Goal: Task Accomplishment & Management: Complete application form

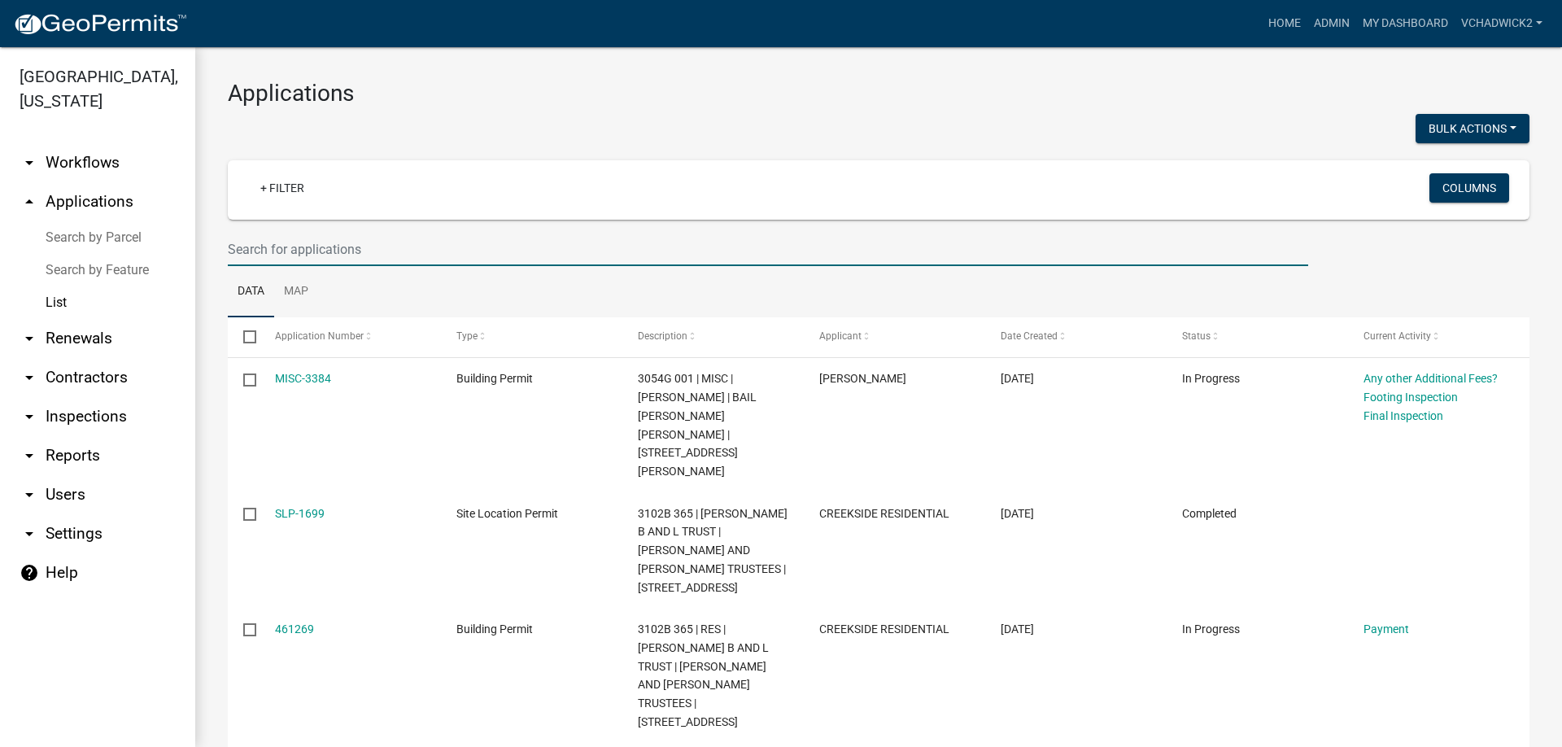
click at [278, 239] on input "text" at bounding box center [768, 249] width 1080 height 33
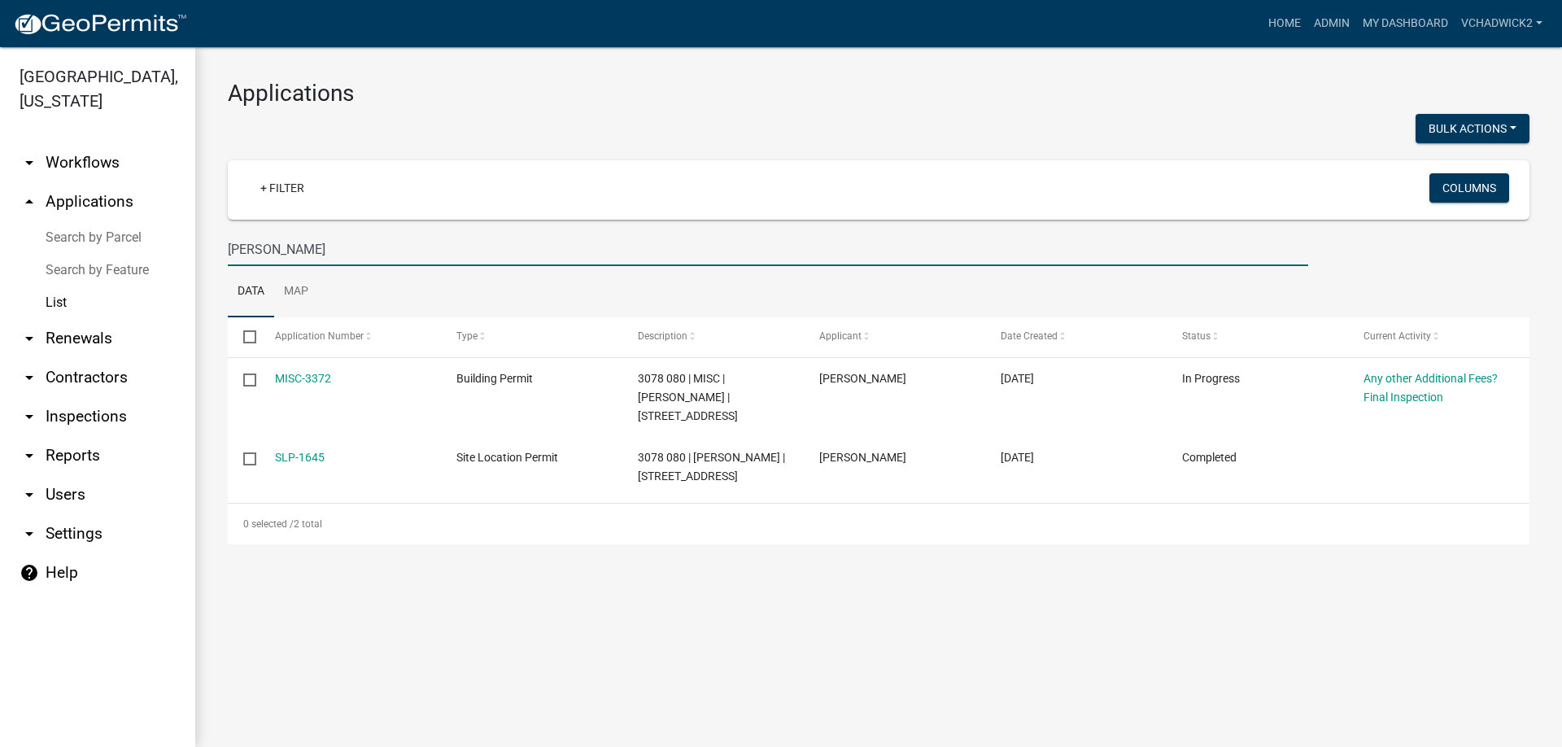
drag, startPoint x: 340, startPoint y: 252, endPoint x: 0, endPoint y: 237, distance: 340.4
click at [228, 237] on input "[PERSON_NAME]" at bounding box center [768, 249] width 1080 height 33
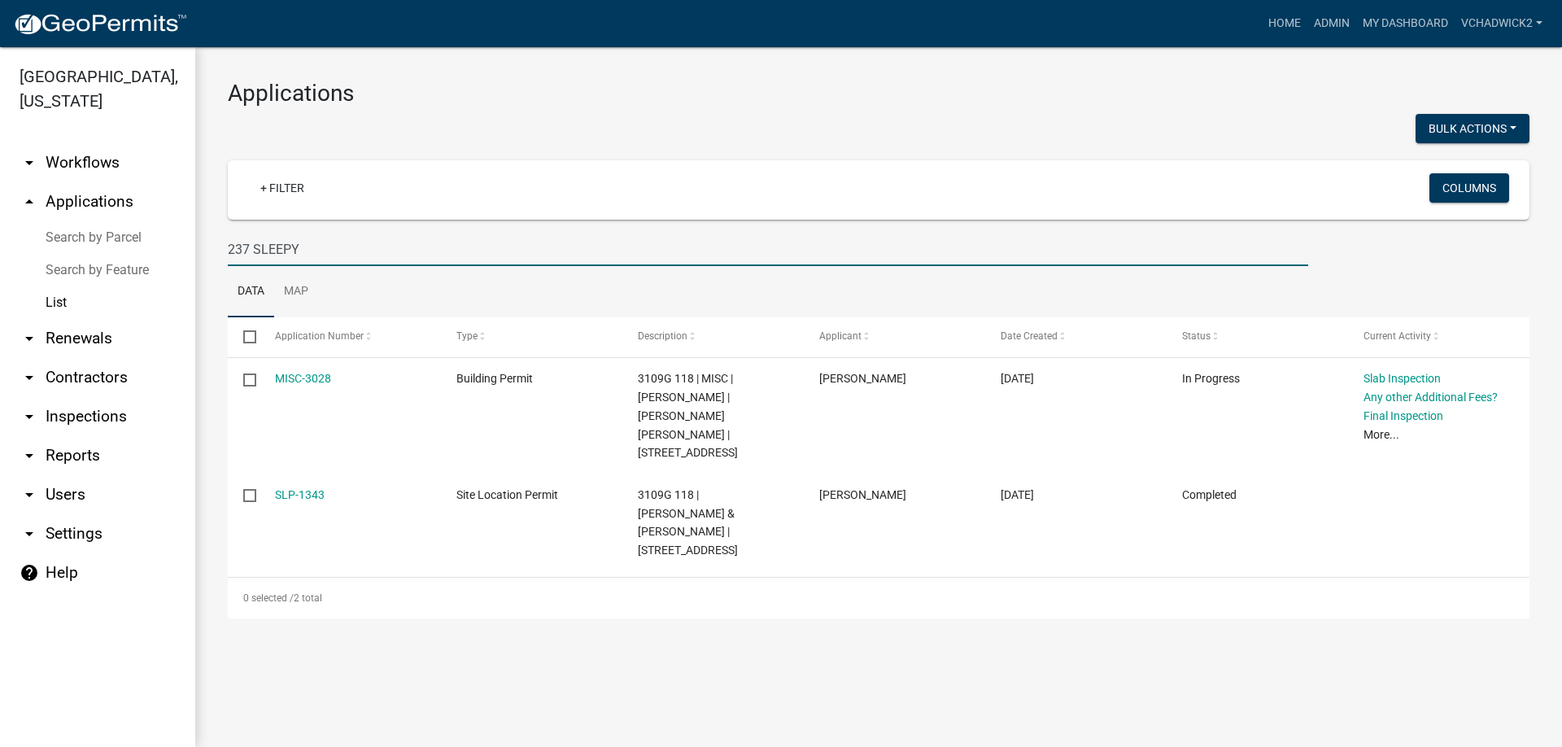
drag, startPoint x: 329, startPoint y: 242, endPoint x: 0, endPoint y: 227, distance: 329.8
click at [228, 233] on input "237 SLEEPY" at bounding box center [768, 249] width 1080 height 33
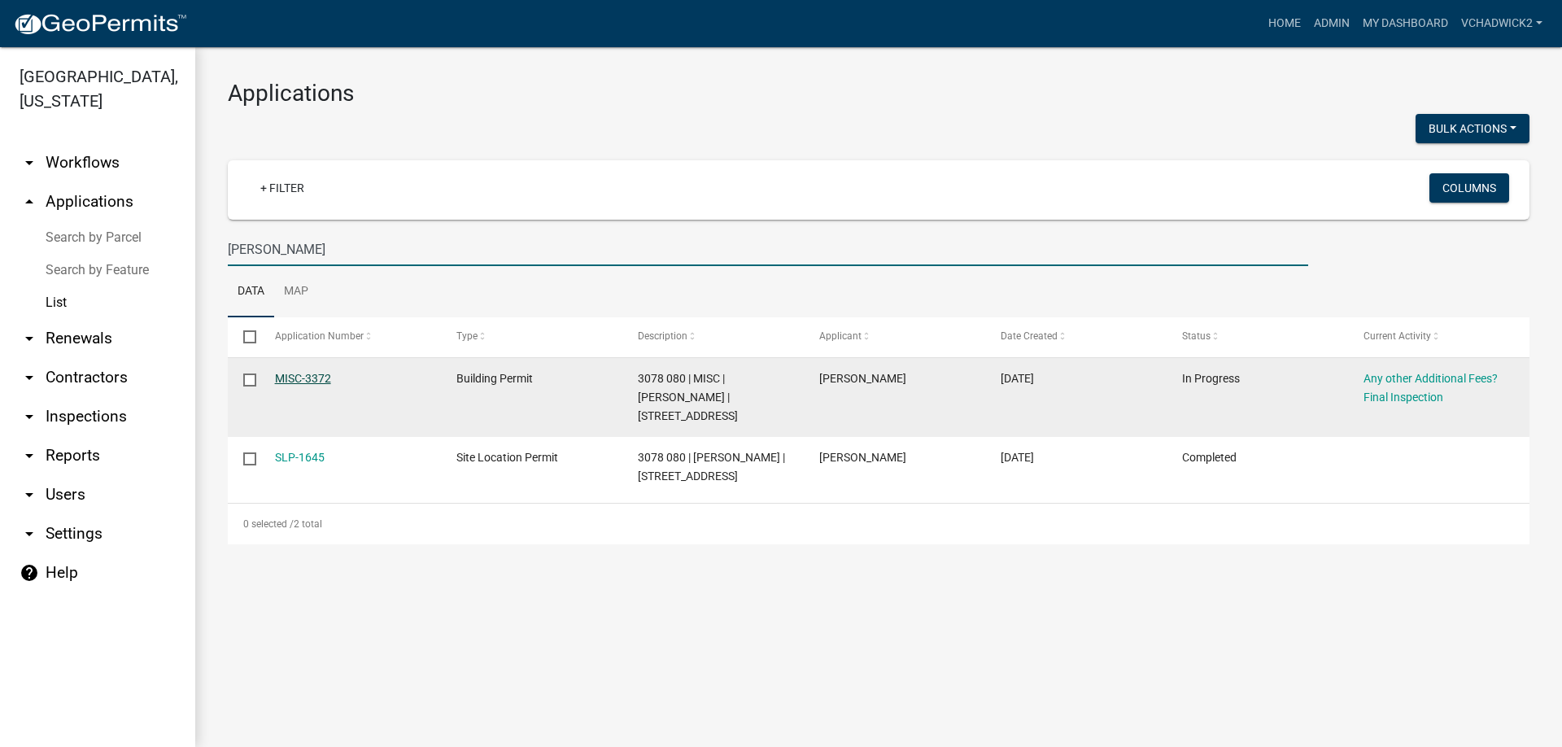
type input "[PERSON_NAME]"
click at [306, 376] on link "MISC-3372" at bounding box center [303, 378] width 56 height 13
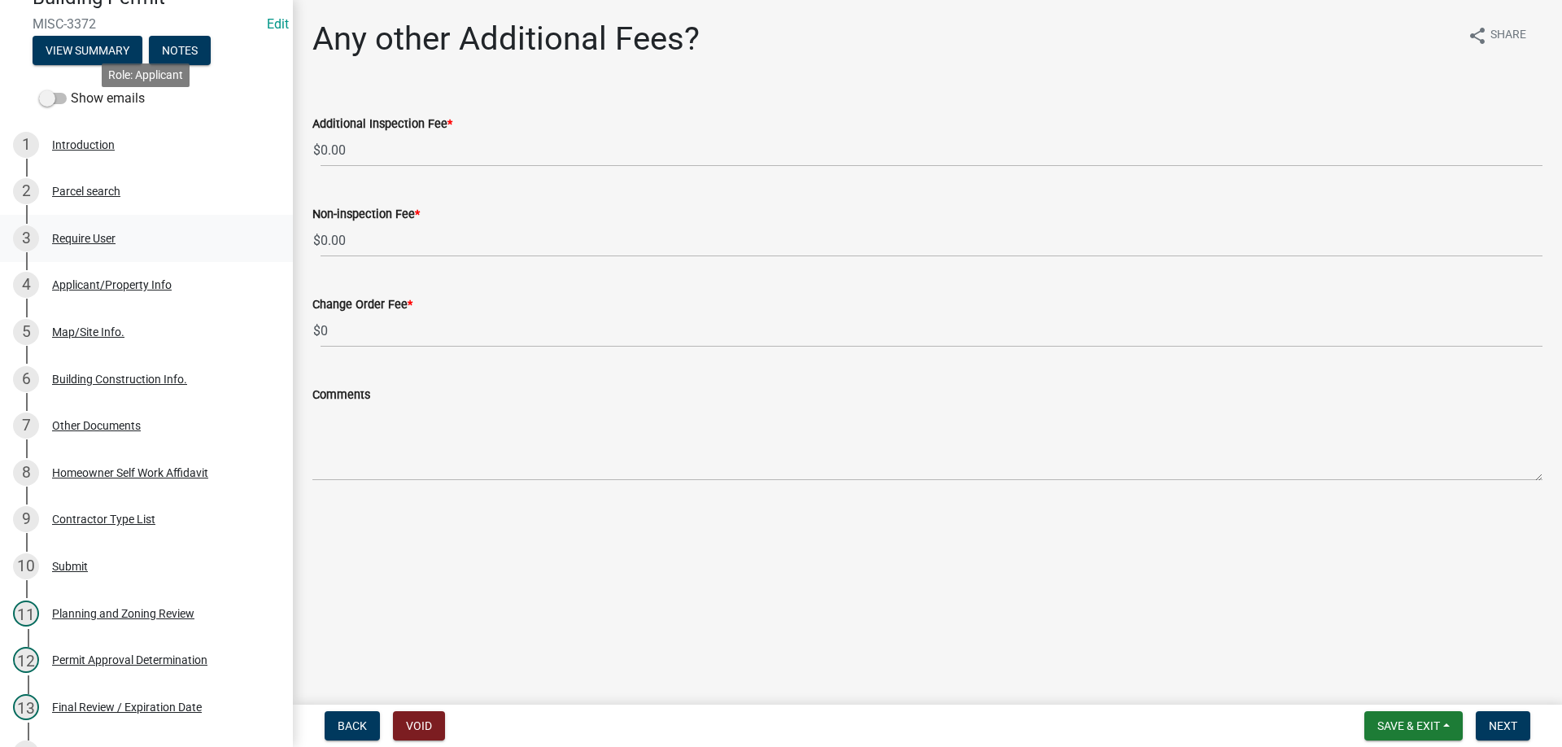
scroll to position [332, 0]
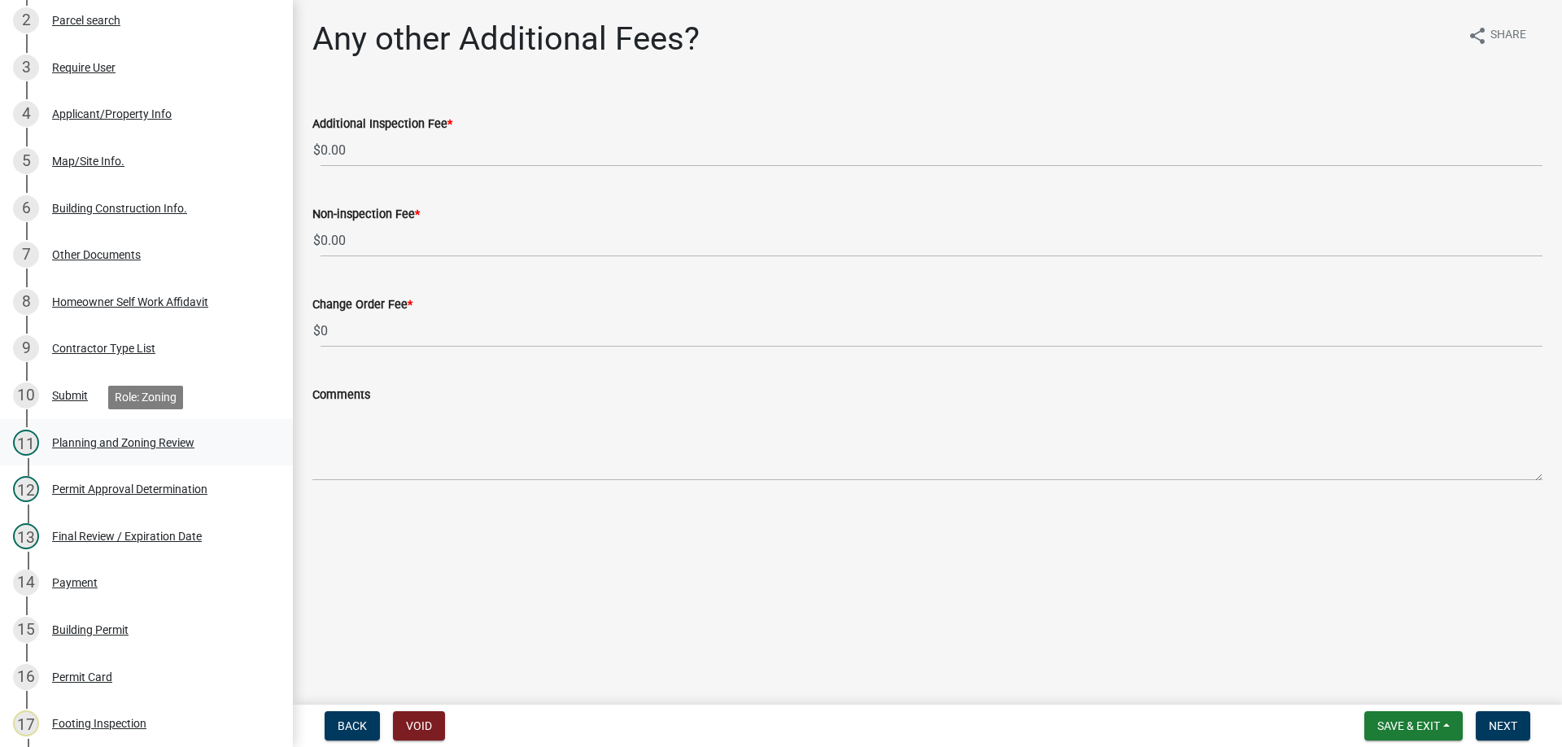
click at [69, 441] on div "Planning and Zoning Review" at bounding box center [123, 442] width 142 height 11
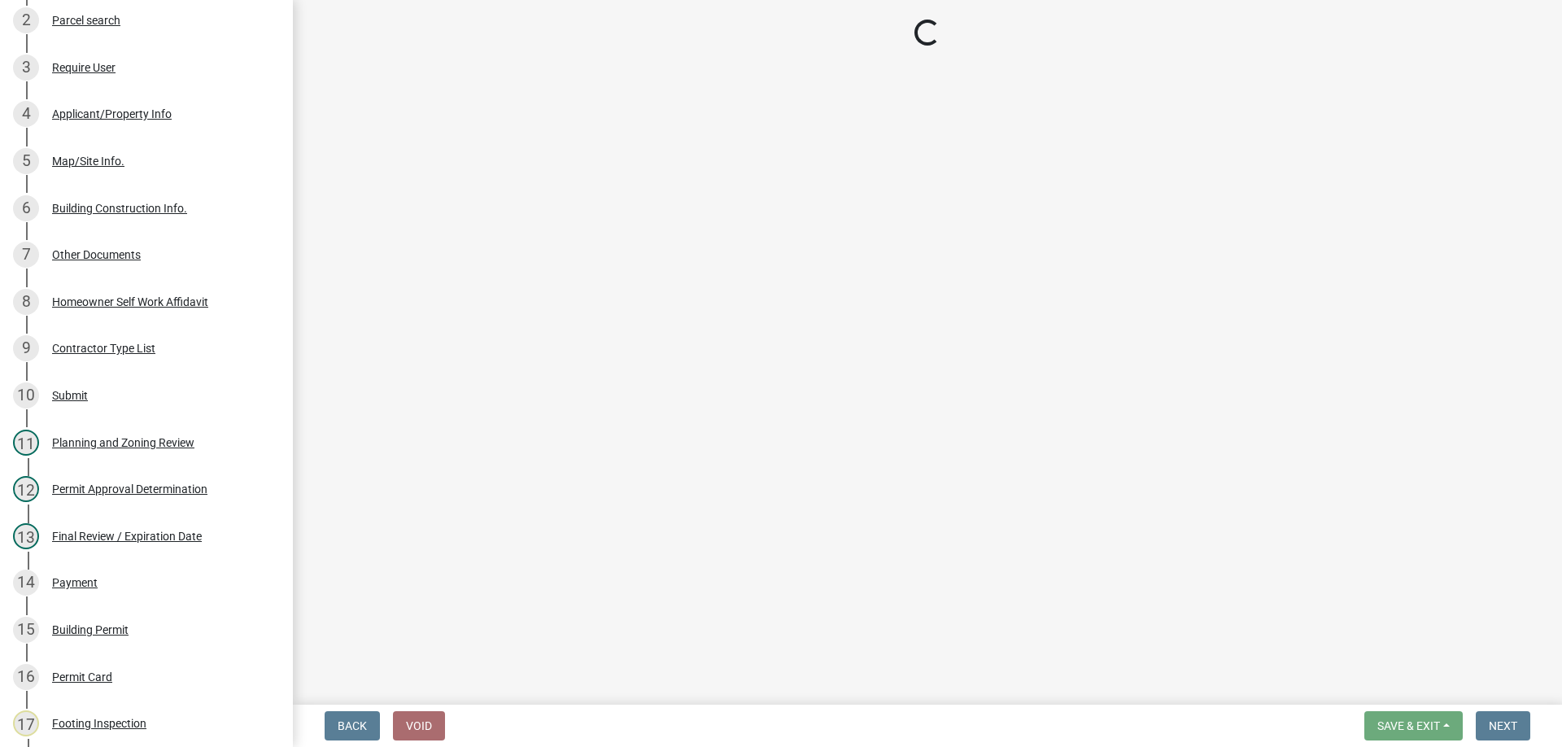
select select "d8142ddf-27f7-42b0-ba1e-04fee764576f"
select select "f66b4cef-93c9-440c-84d8-a2c8d35cb7c1"
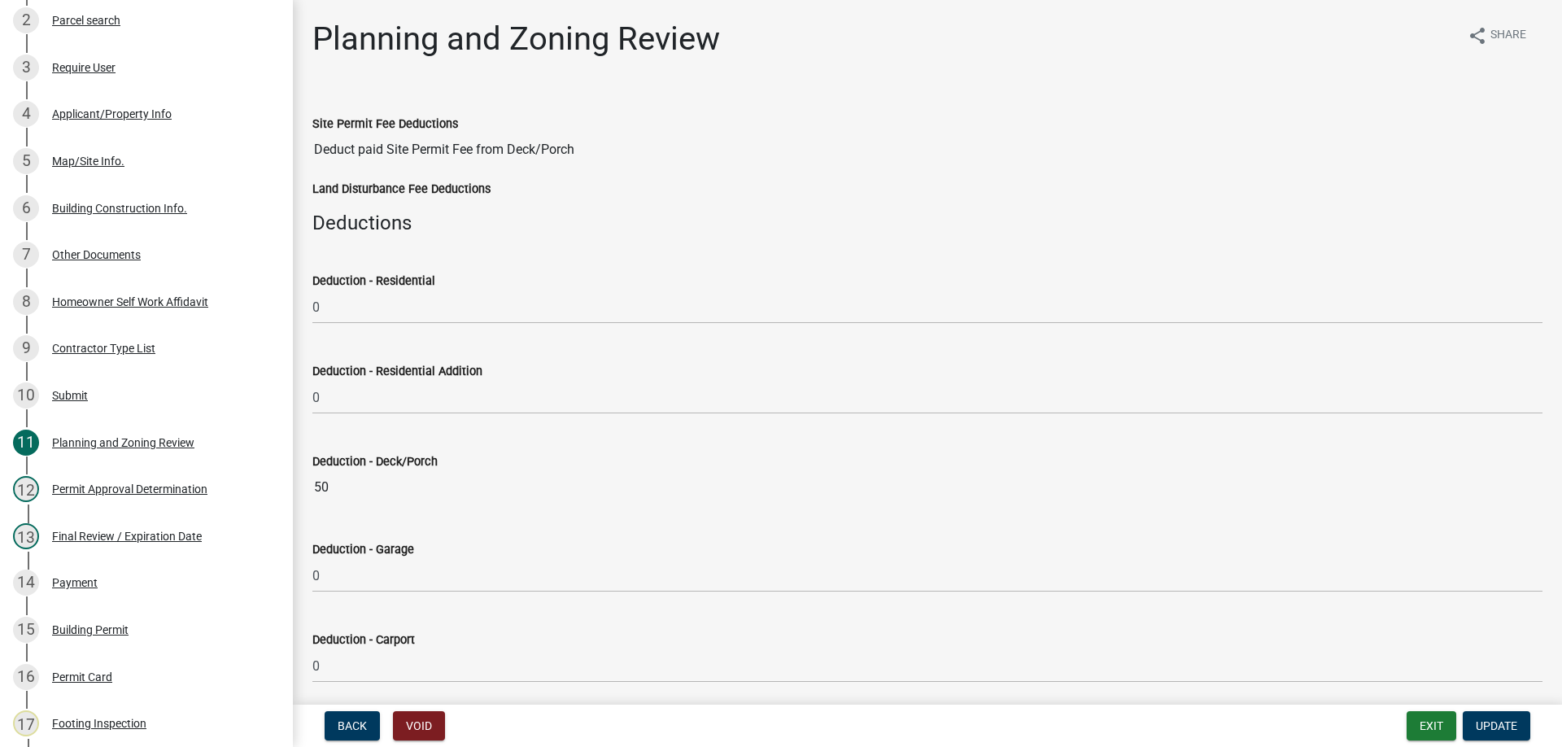
click at [960, 42] on div "Planning and Zoning Review share Share" at bounding box center [927, 46] width 1230 height 52
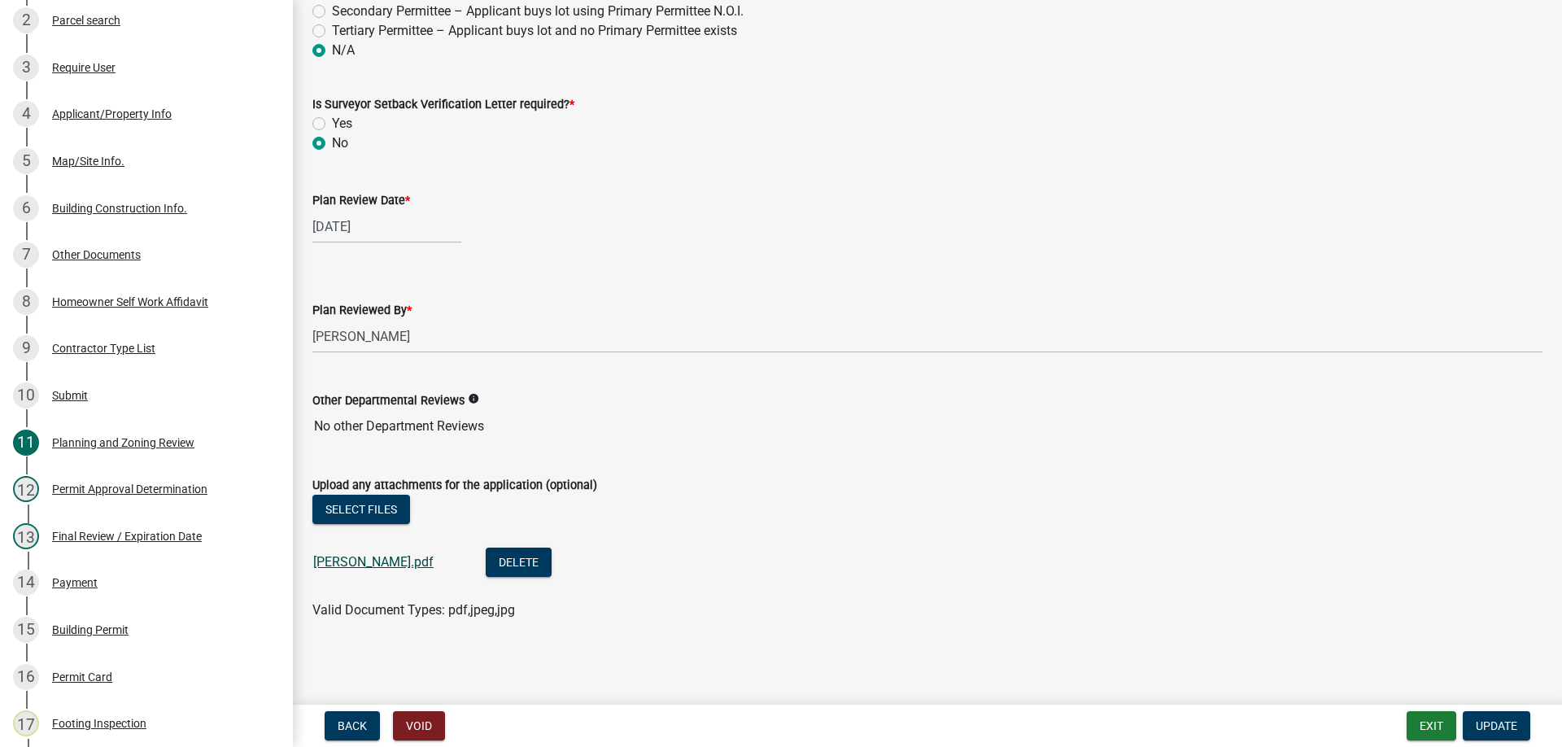
click at [355, 565] on link "[PERSON_NAME].pdf" at bounding box center [373, 561] width 120 height 15
click at [90, 628] on div "Building Permit" at bounding box center [90, 629] width 76 height 11
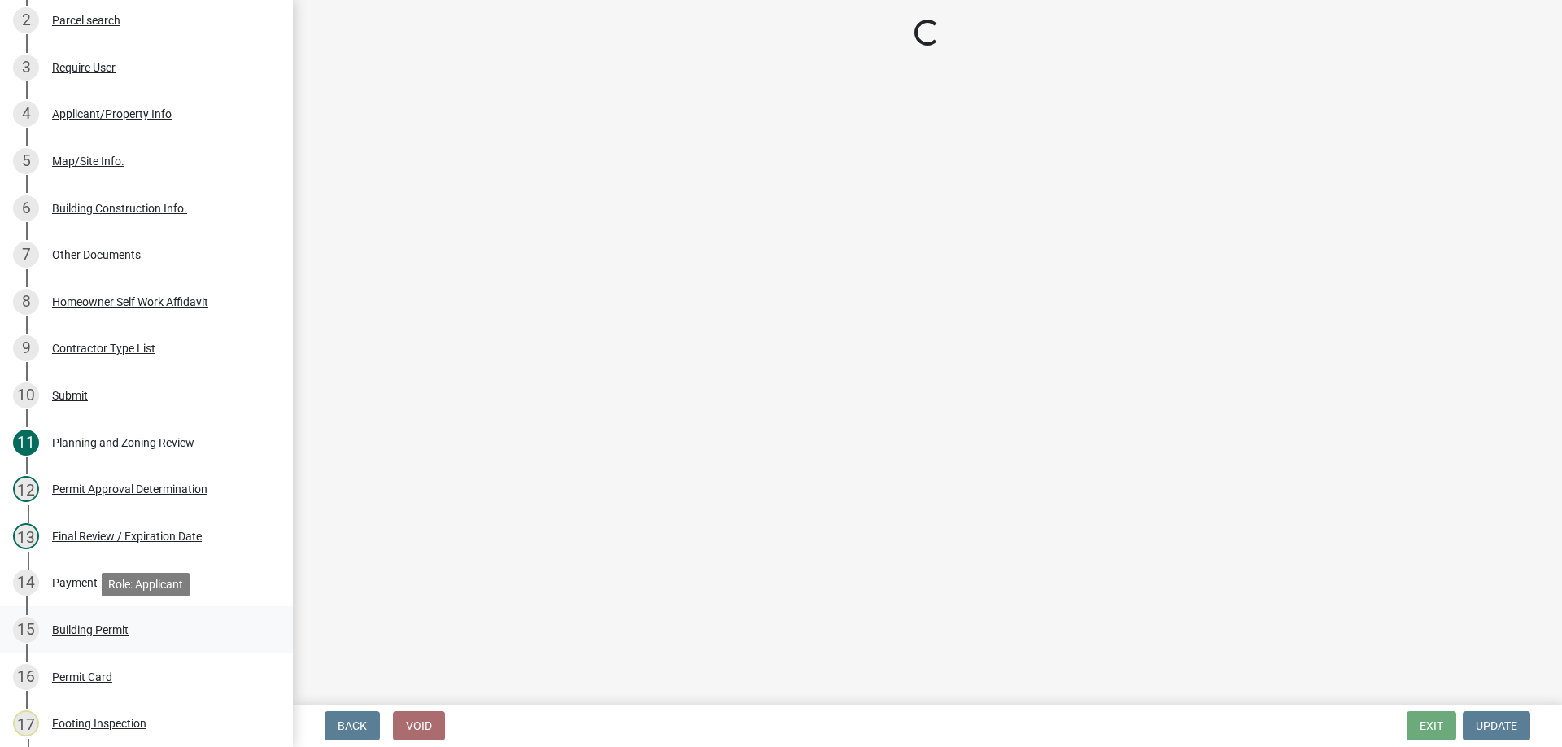
scroll to position [0, 0]
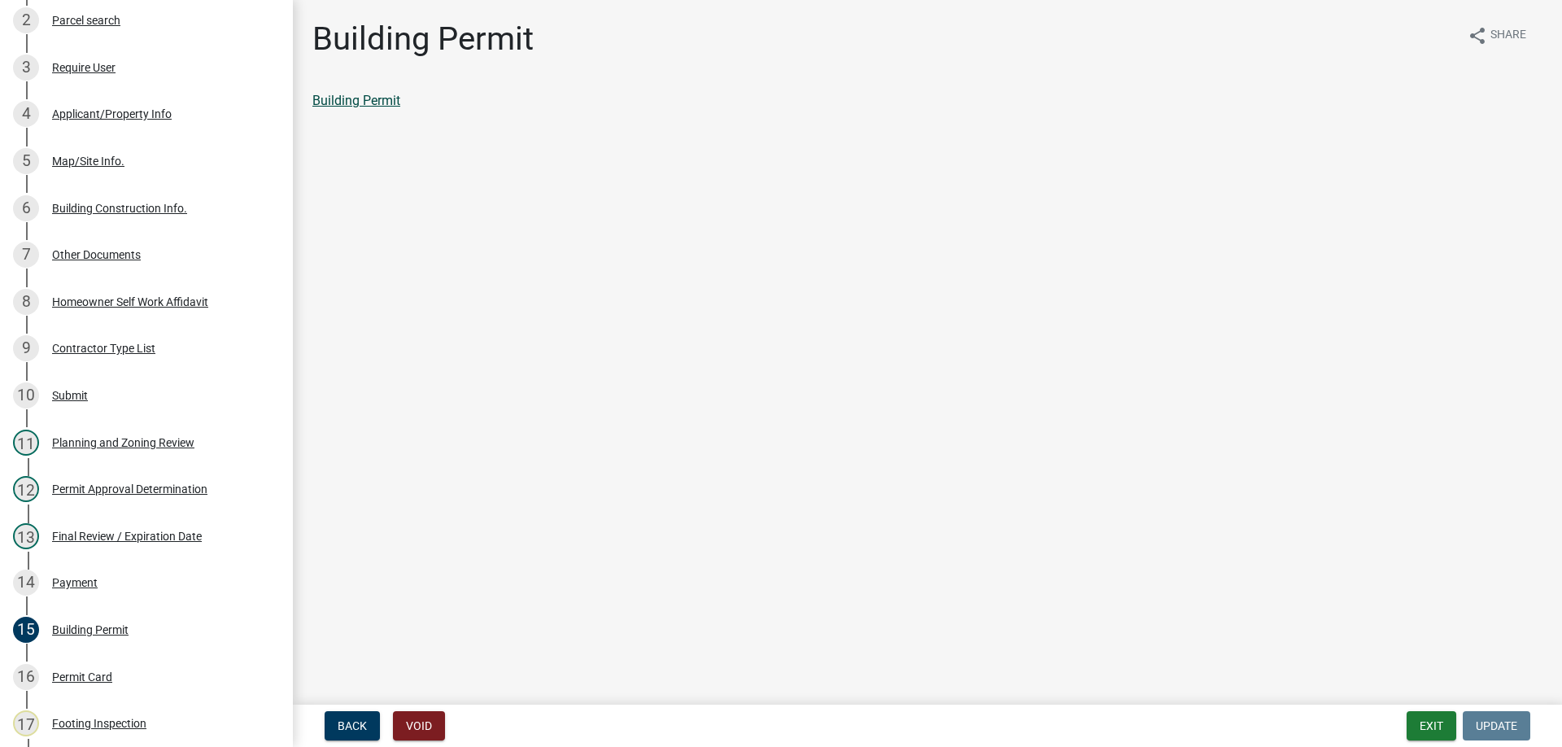
click at [349, 103] on link "Building Permit" at bounding box center [356, 100] width 88 height 15
click at [1439, 728] on button "Exit" at bounding box center [1432, 725] width 50 height 29
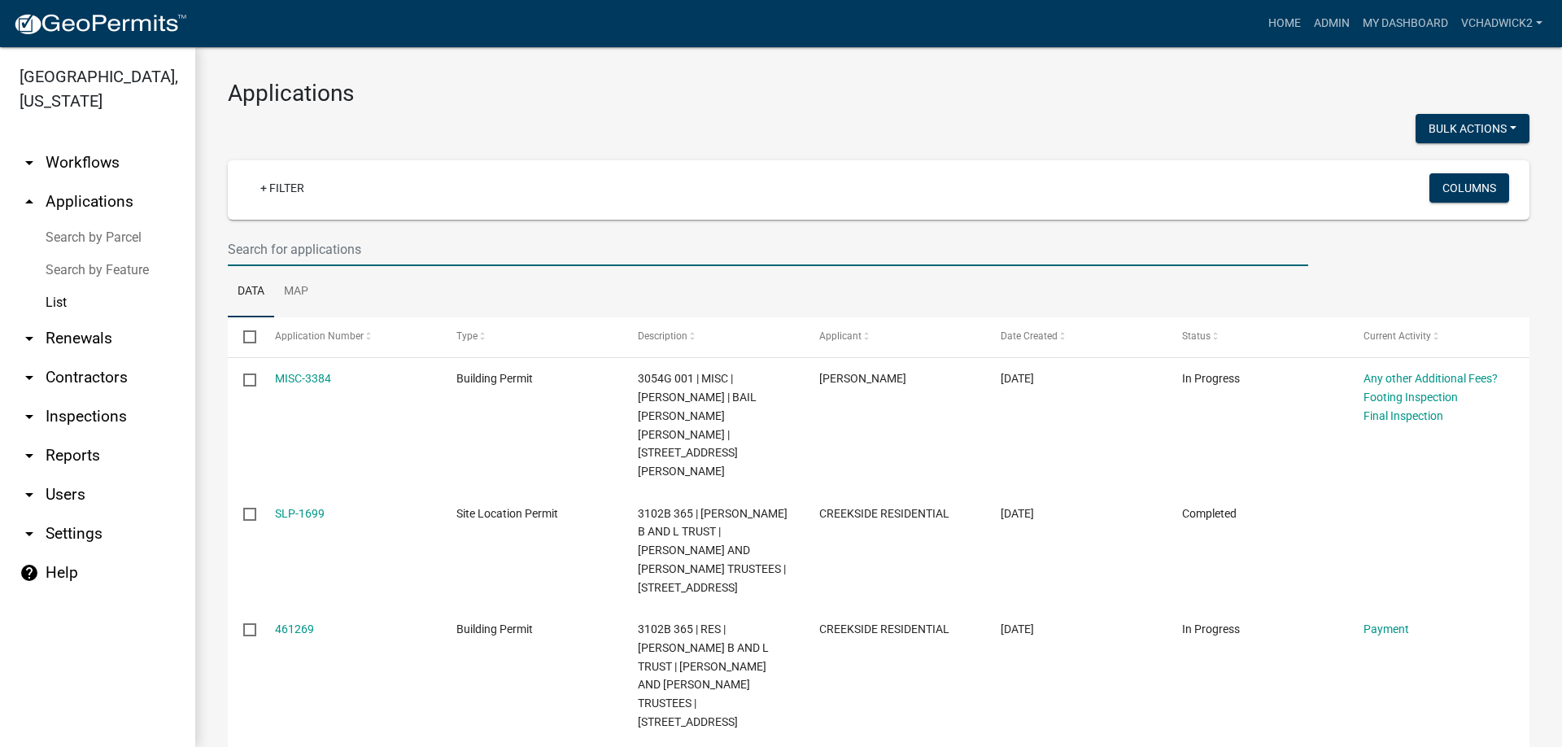
click at [499, 251] on input "text" at bounding box center [768, 249] width 1080 height 33
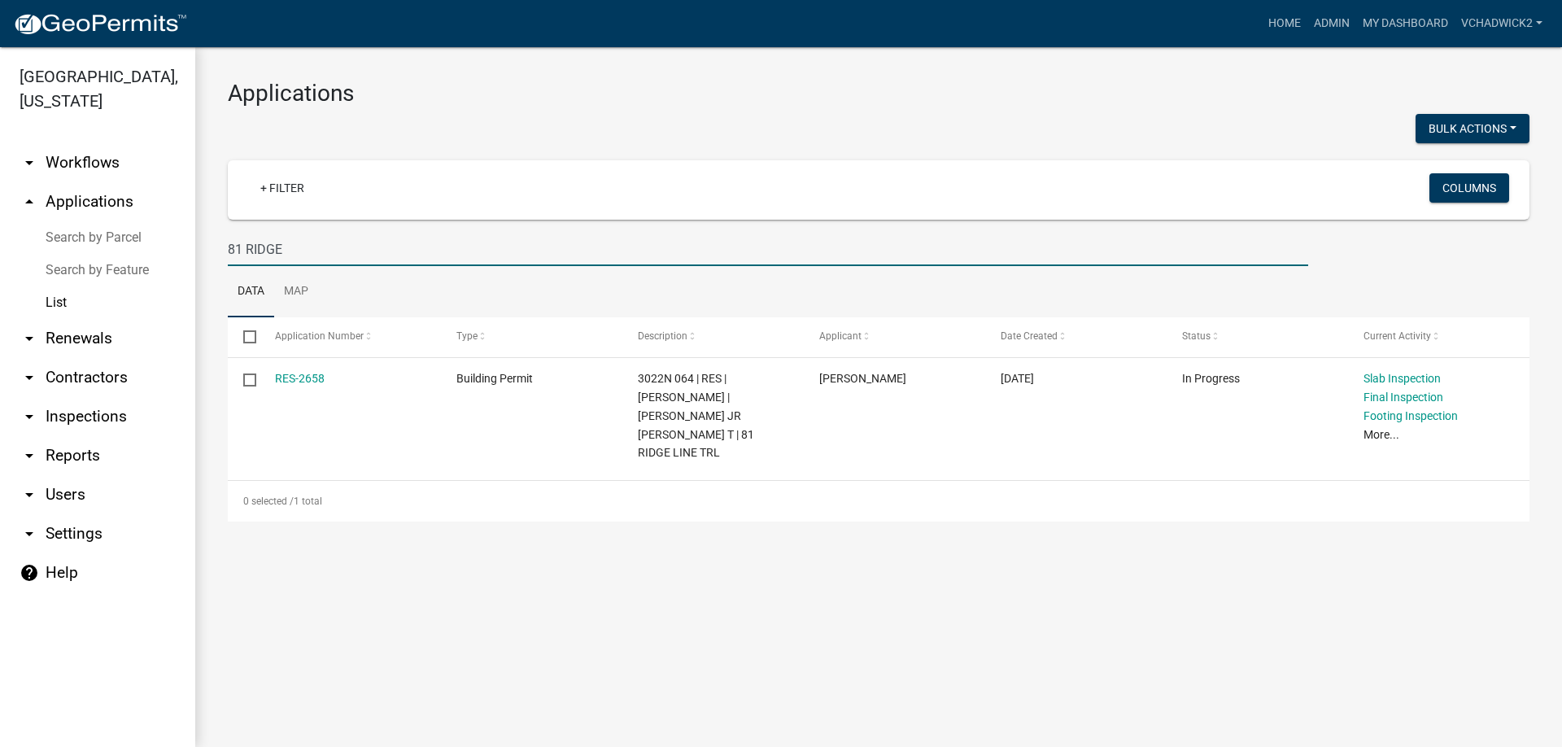
drag, startPoint x: 312, startPoint y: 247, endPoint x: 24, endPoint y: 213, distance: 290.0
click at [228, 233] on input "81 RIDGE" at bounding box center [768, 249] width 1080 height 33
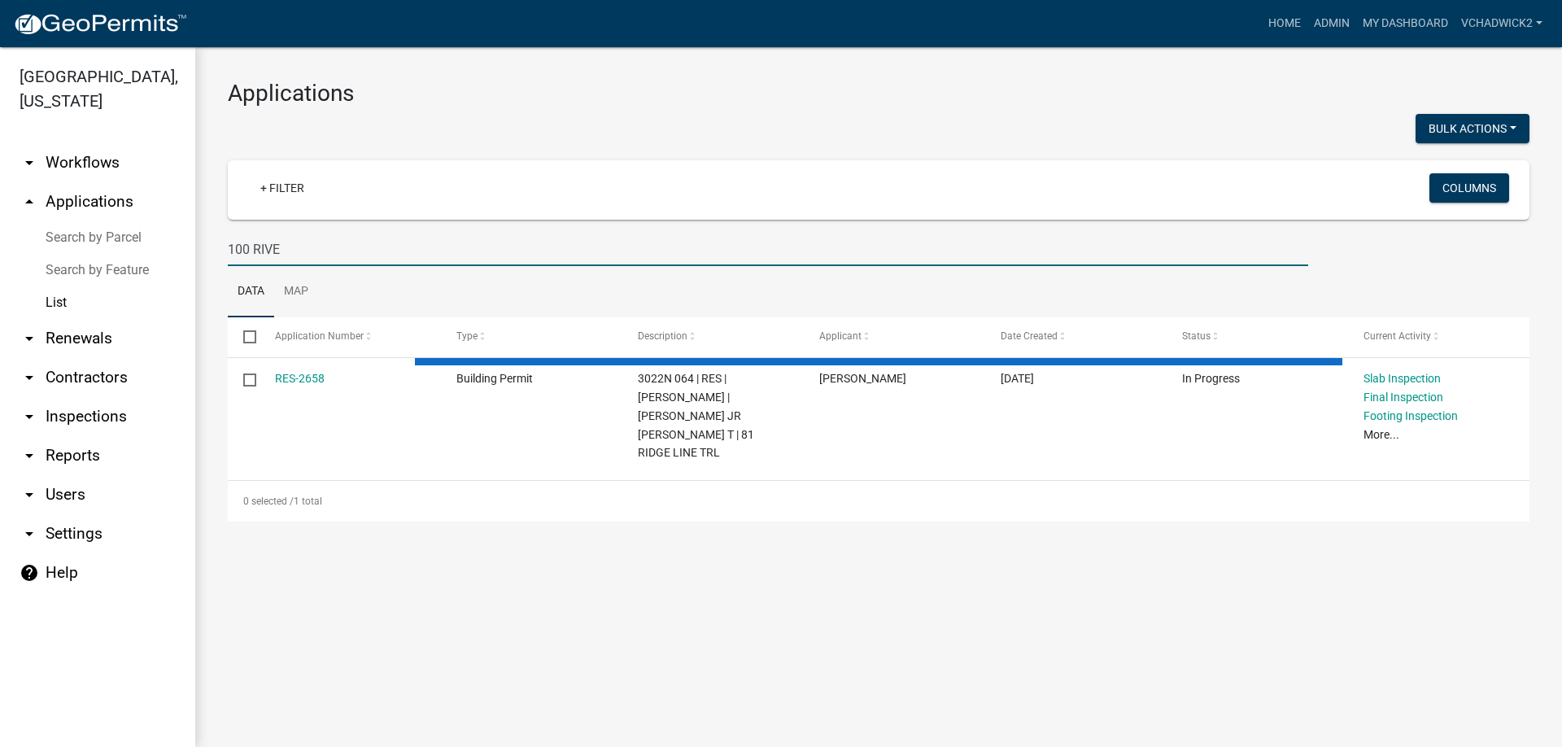
type input "100 RIVER"
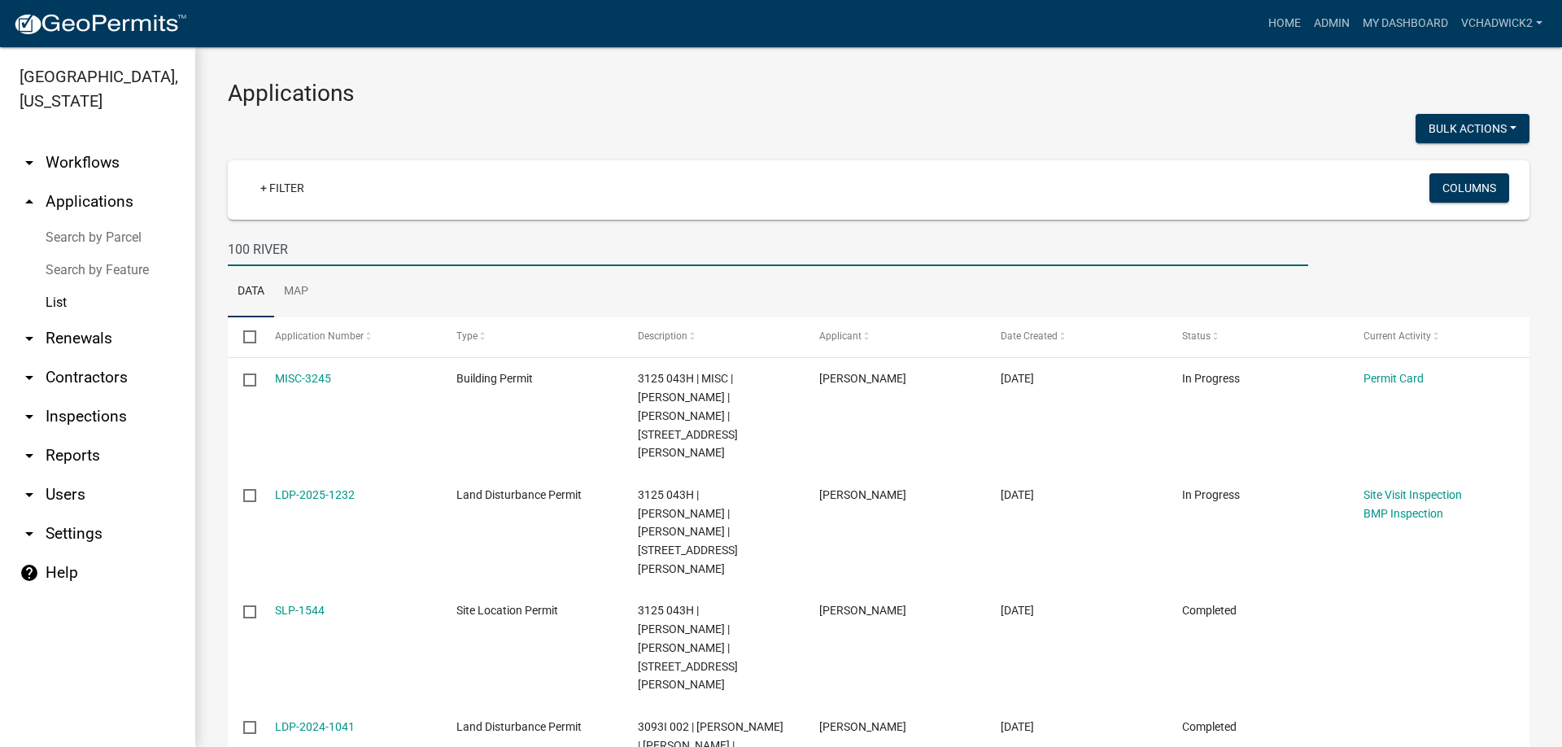
drag, startPoint x: 315, startPoint y: 249, endPoint x: 0, endPoint y: 223, distance: 315.9
click at [228, 233] on input "100 RIVER" at bounding box center [768, 249] width 1080 height 33
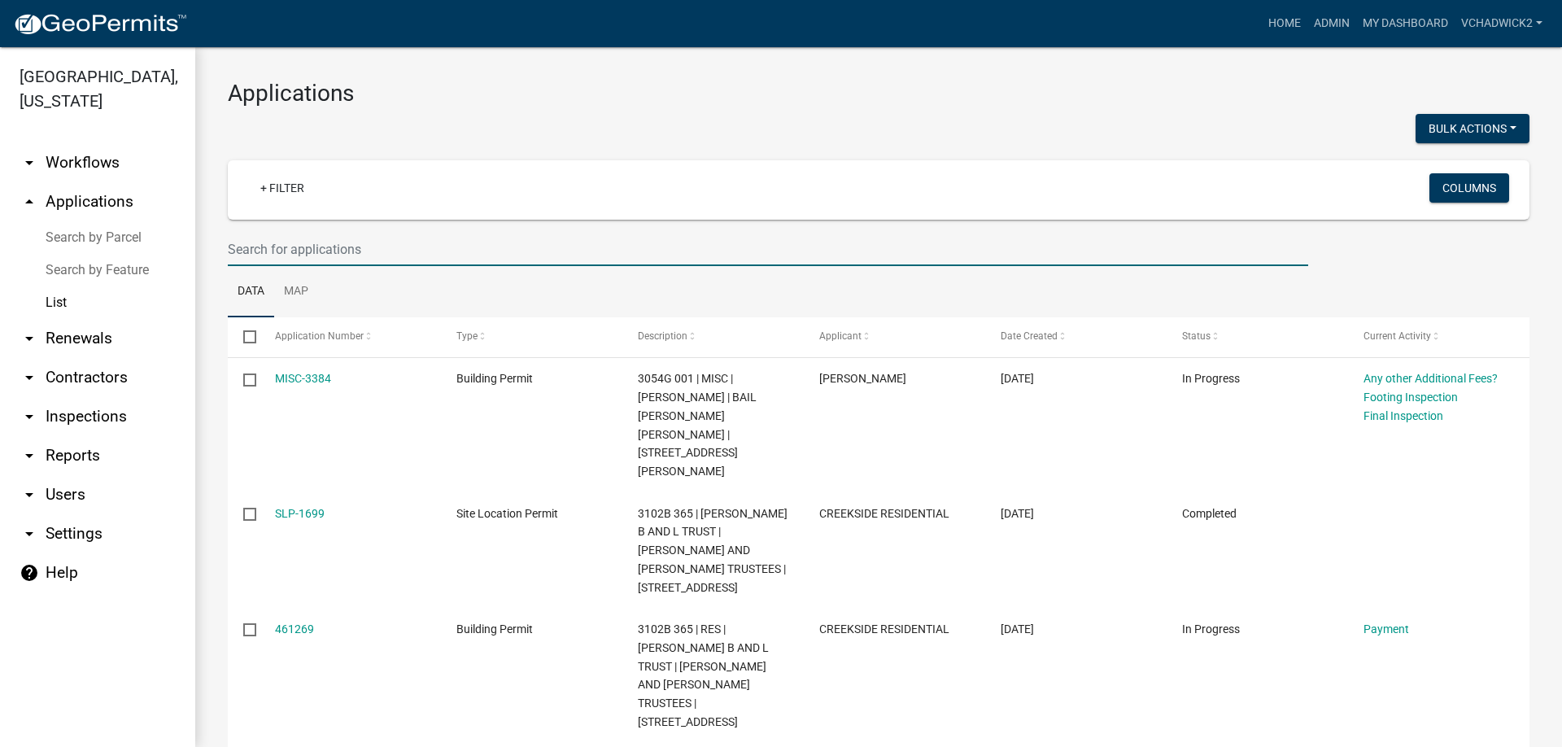
click at [376, 241] on input "text" at bounding box center [768, 249] width 1080 height 33
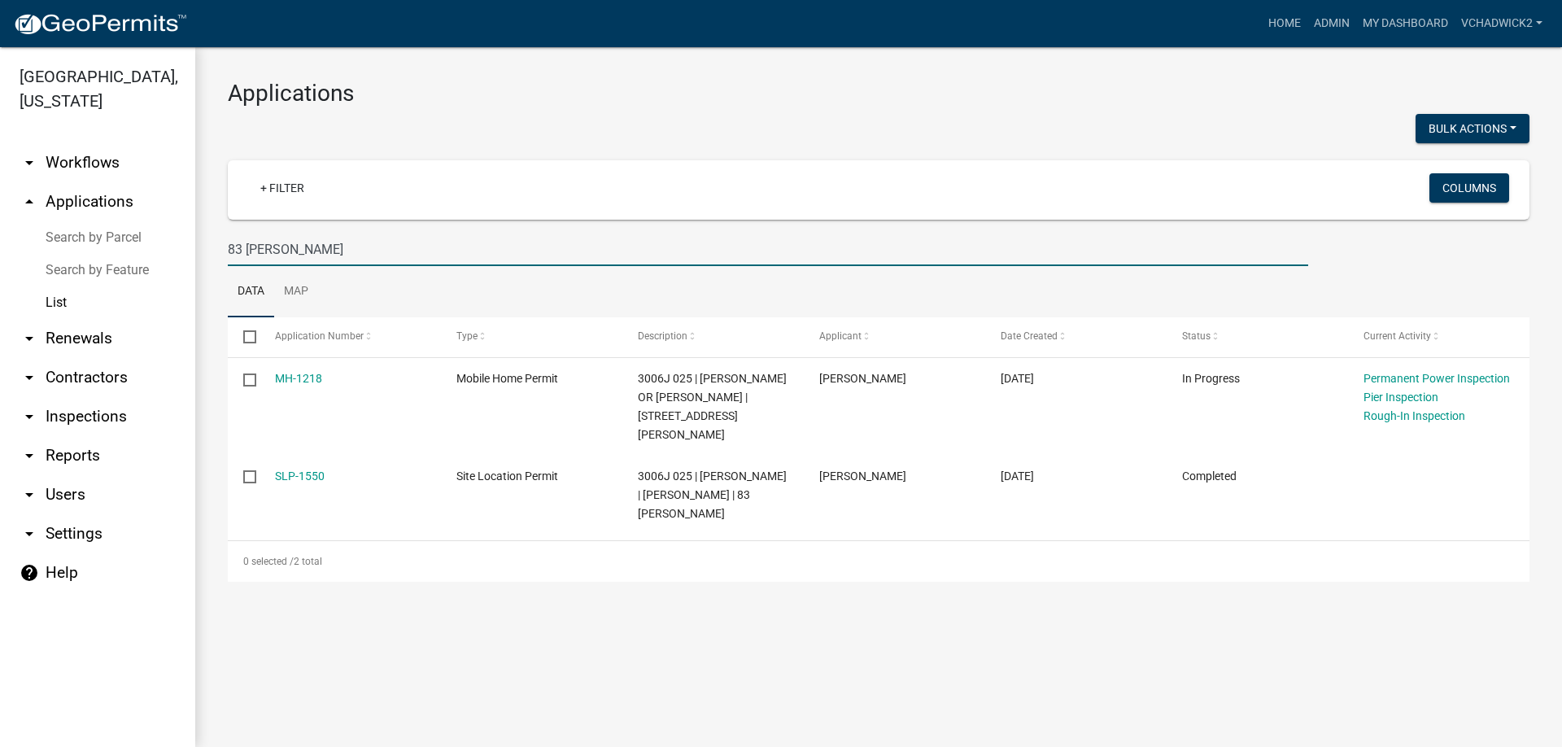
type input "83 [PERSON_NAME]"
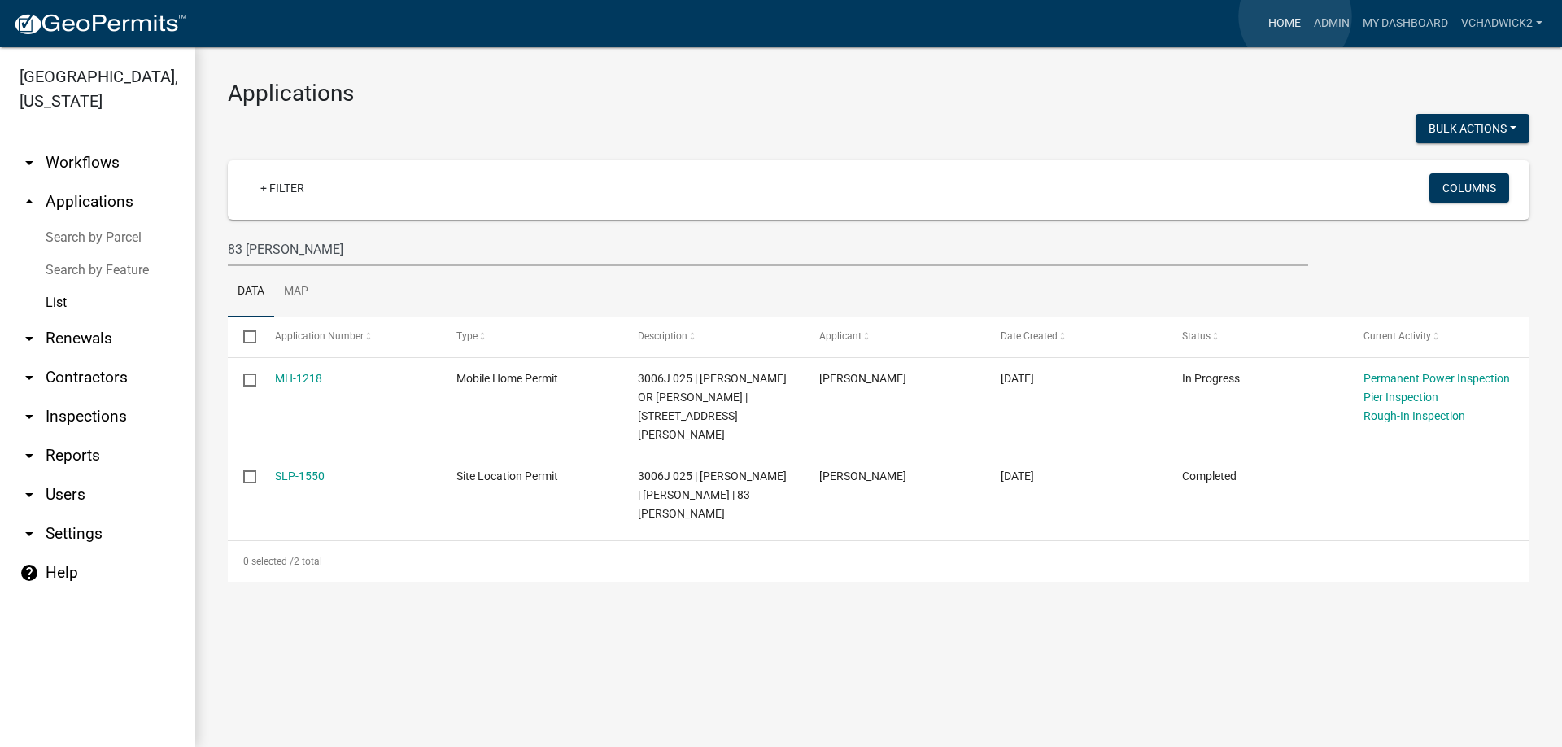
click at [1295, 16] on link "Home" at bounding box center [1285, 23] width 46 height 31
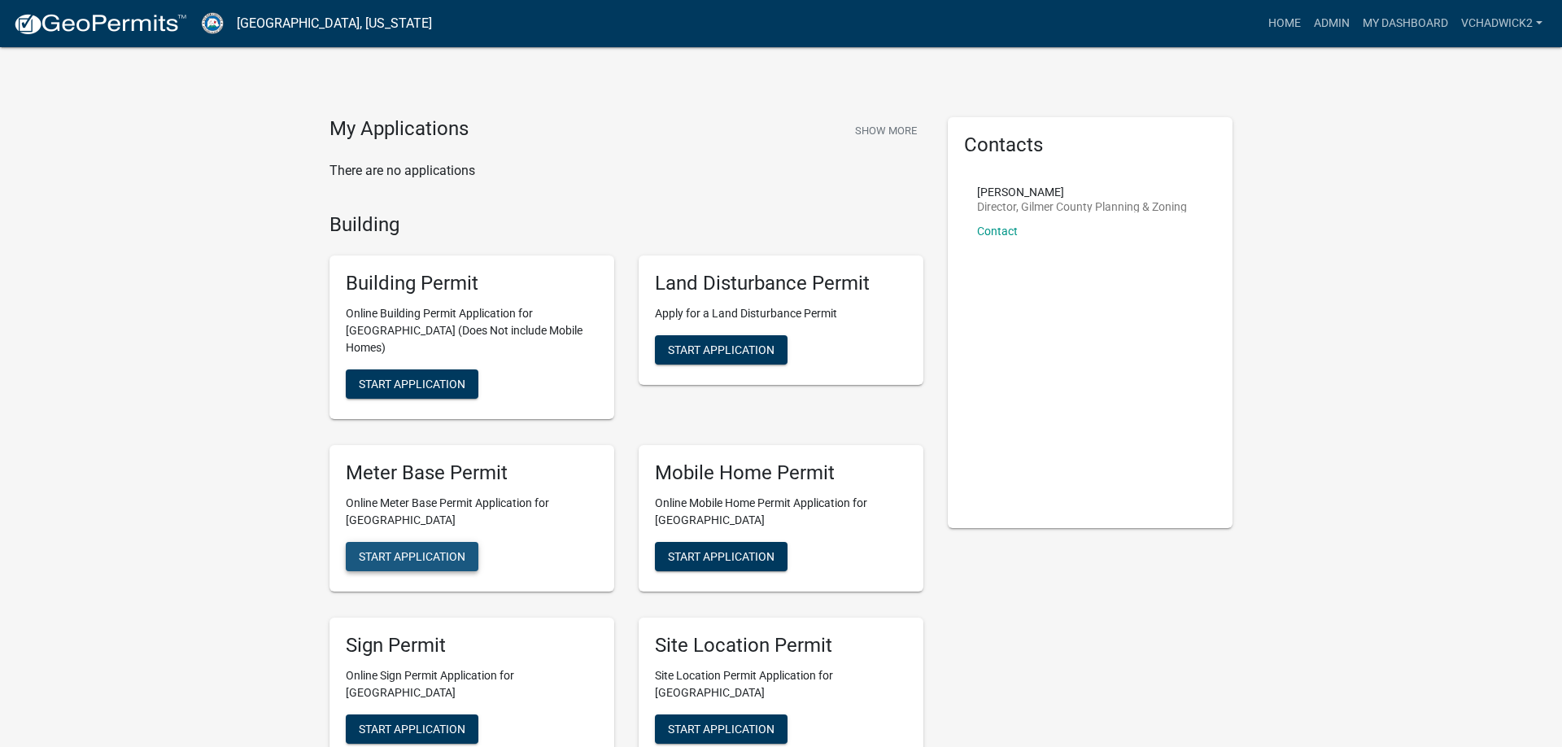
click at [418, 549] on span "Start Application" at bounding box center [412, 555] width 107 height 13
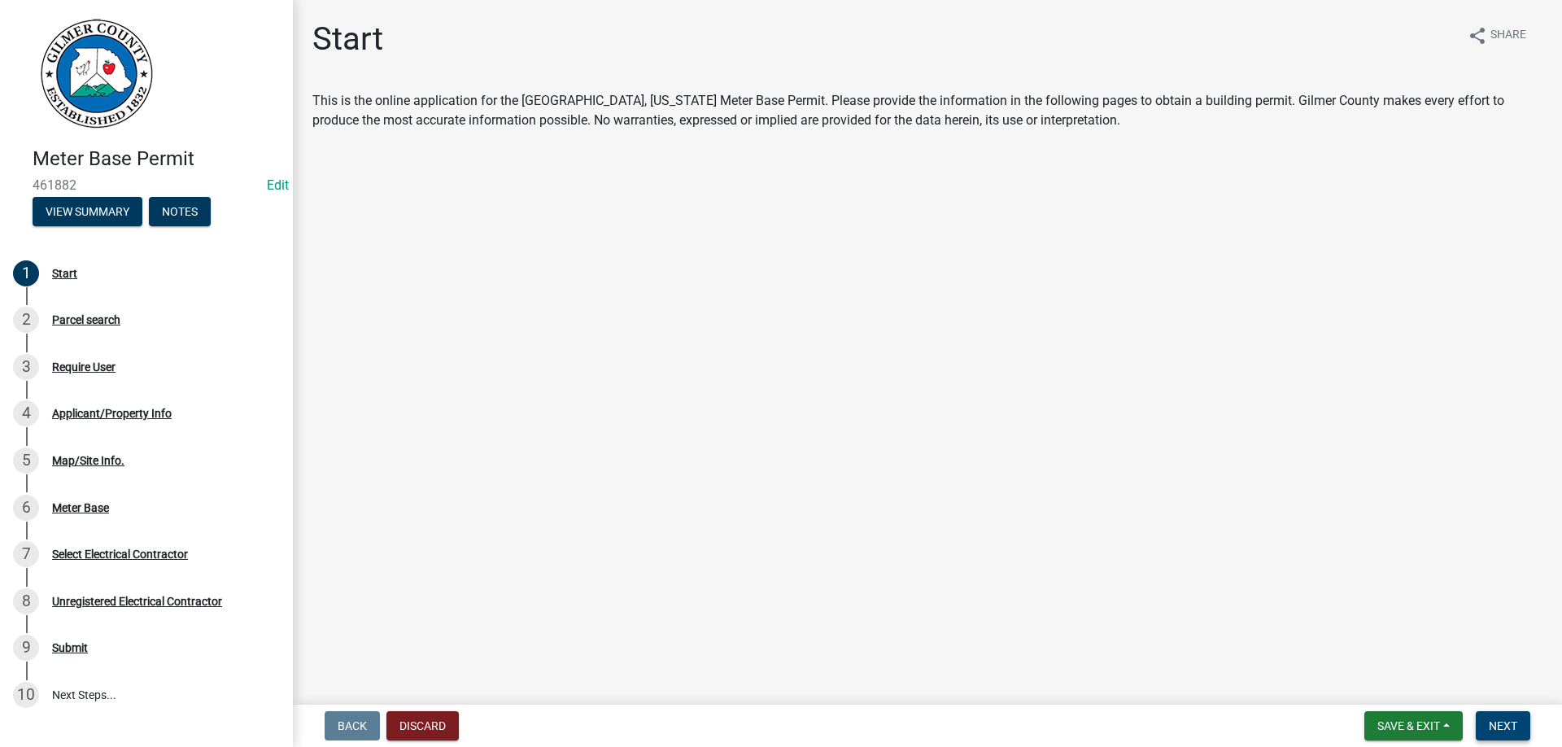
click at [1504, 728] on span "Next" at bounding box center [1503, 725] width 28 height 13
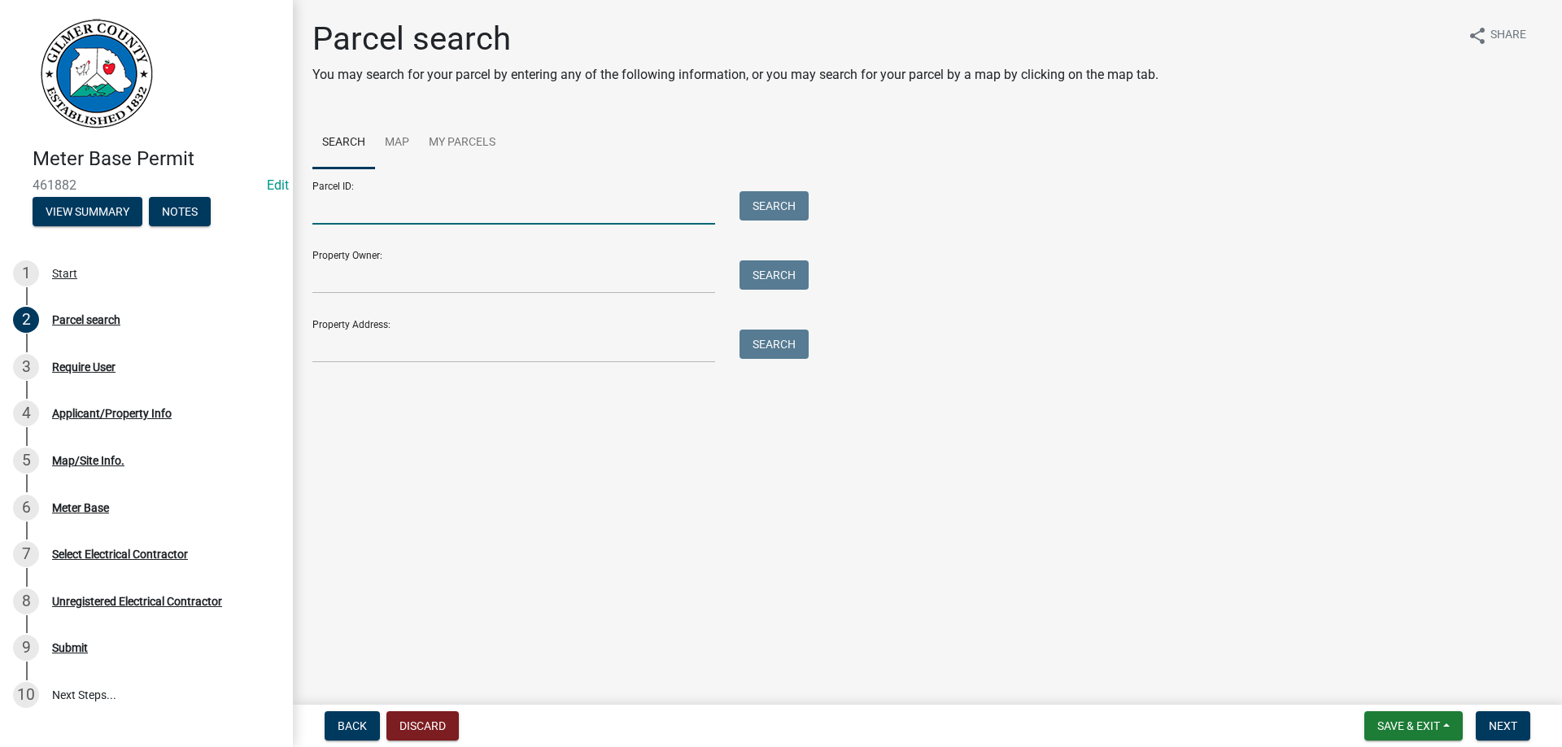
click at [373, 215] on input "Parcel ID:" at bounding box center [513, 207] width 403 height 33
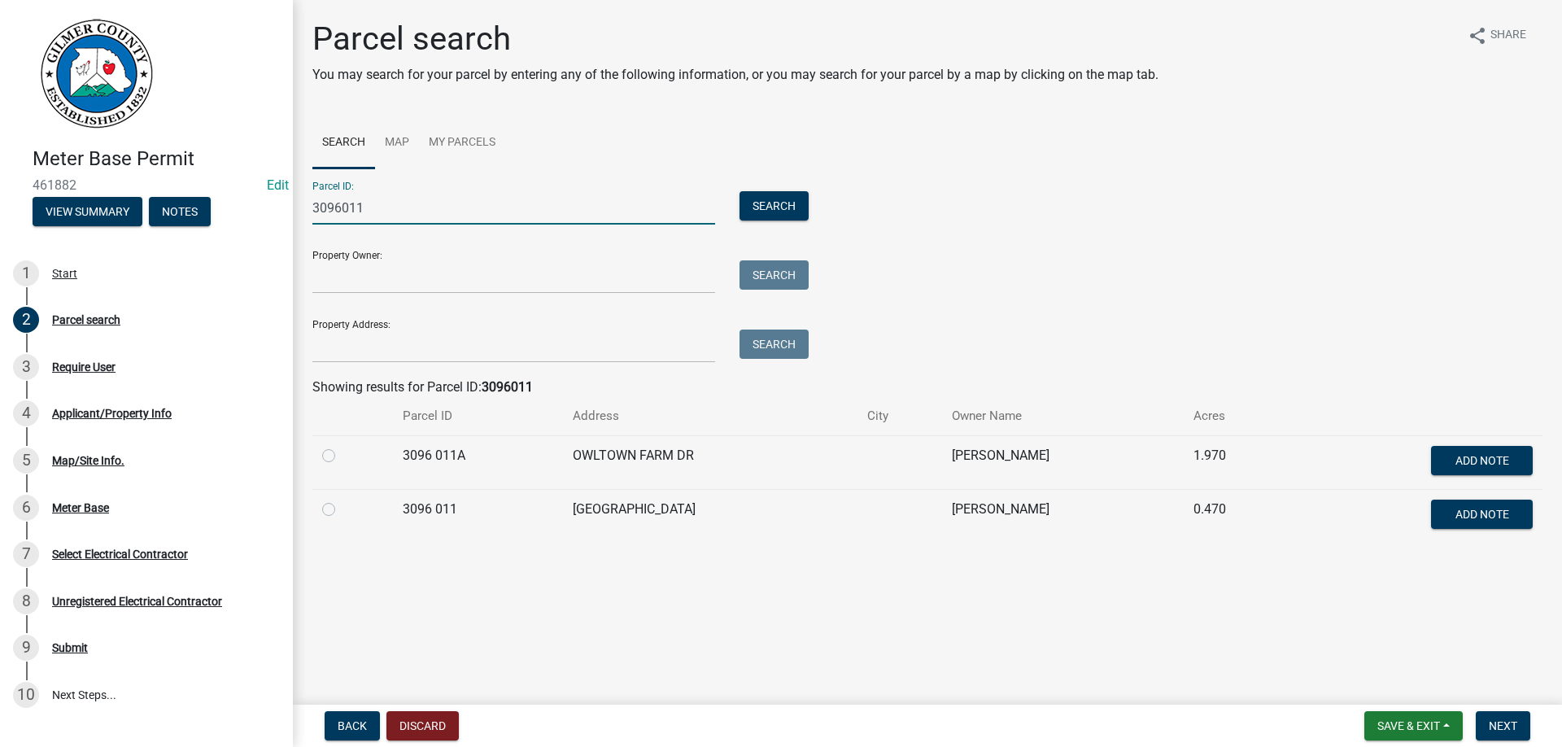
type input "3096011"
click at [342, 499] on label at bounding box center [342, 499] width 0 height 0
click at [342, 509] on 011 "radio" at bounding box center [347, 504] width 11 height 11
radio 011 "true"
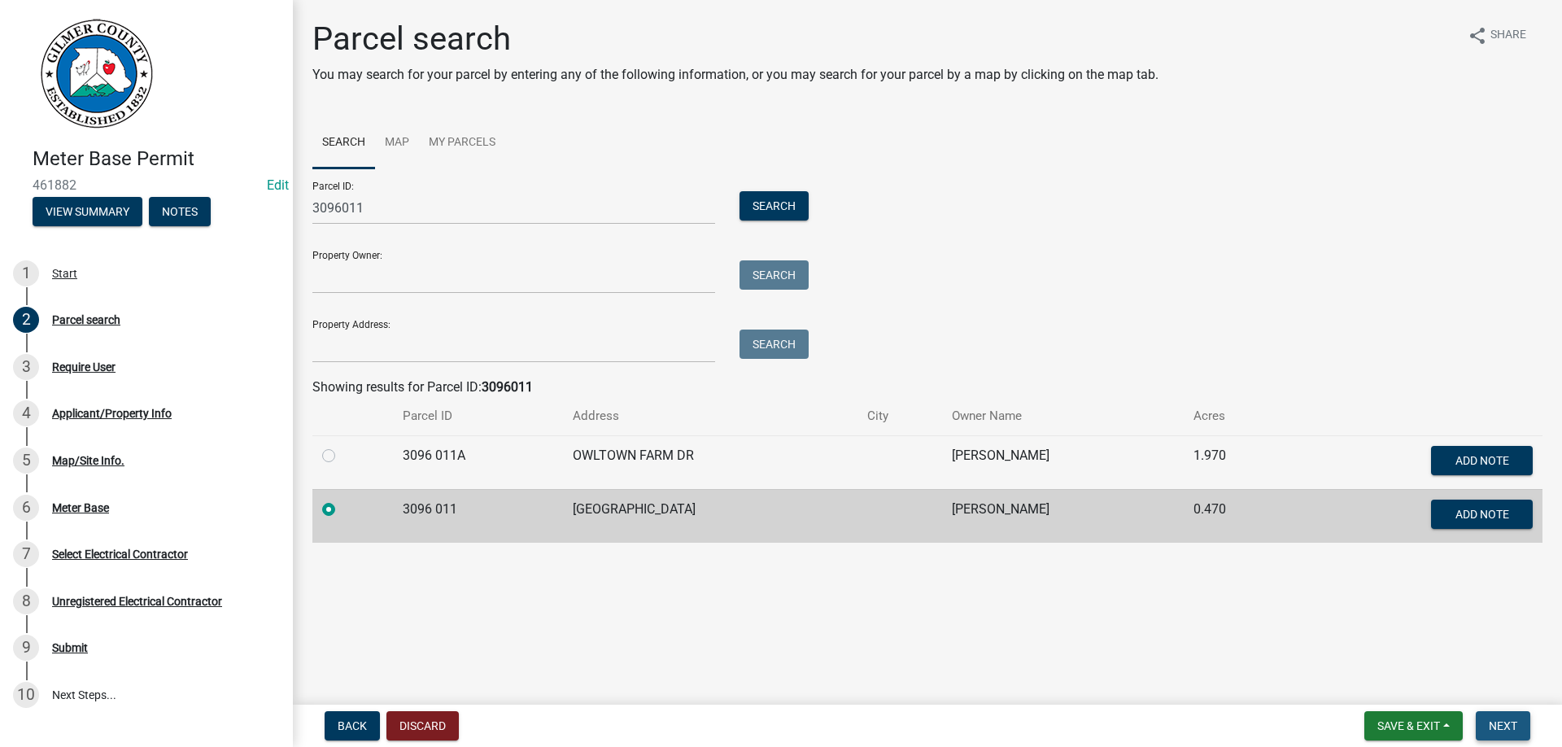
click at [1507, 720] on span "Next" at bounding box center [1503, 725] width 28 height 13
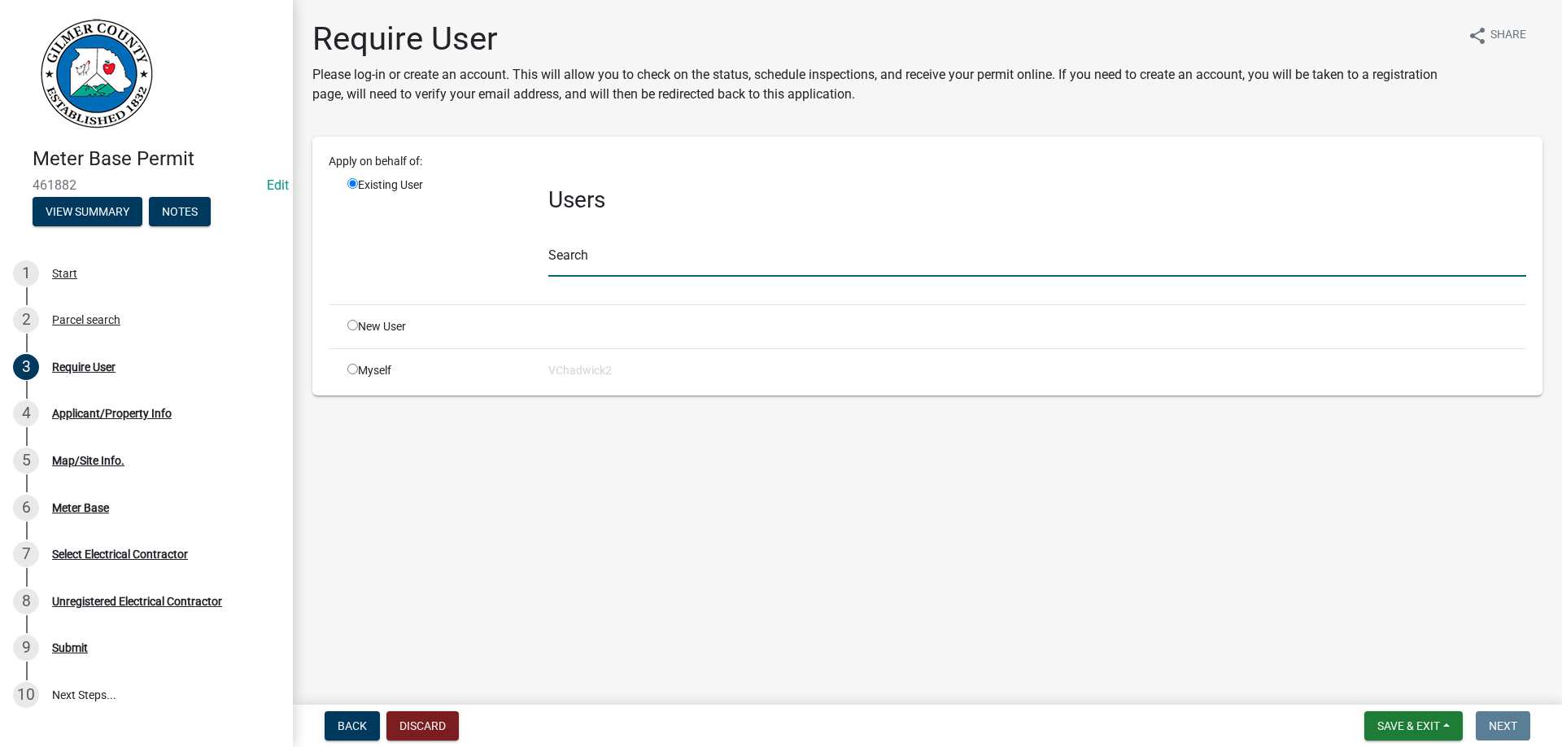
click at [590, 255] on input "text" at bounding box center [1037, 259] width 978 height 33
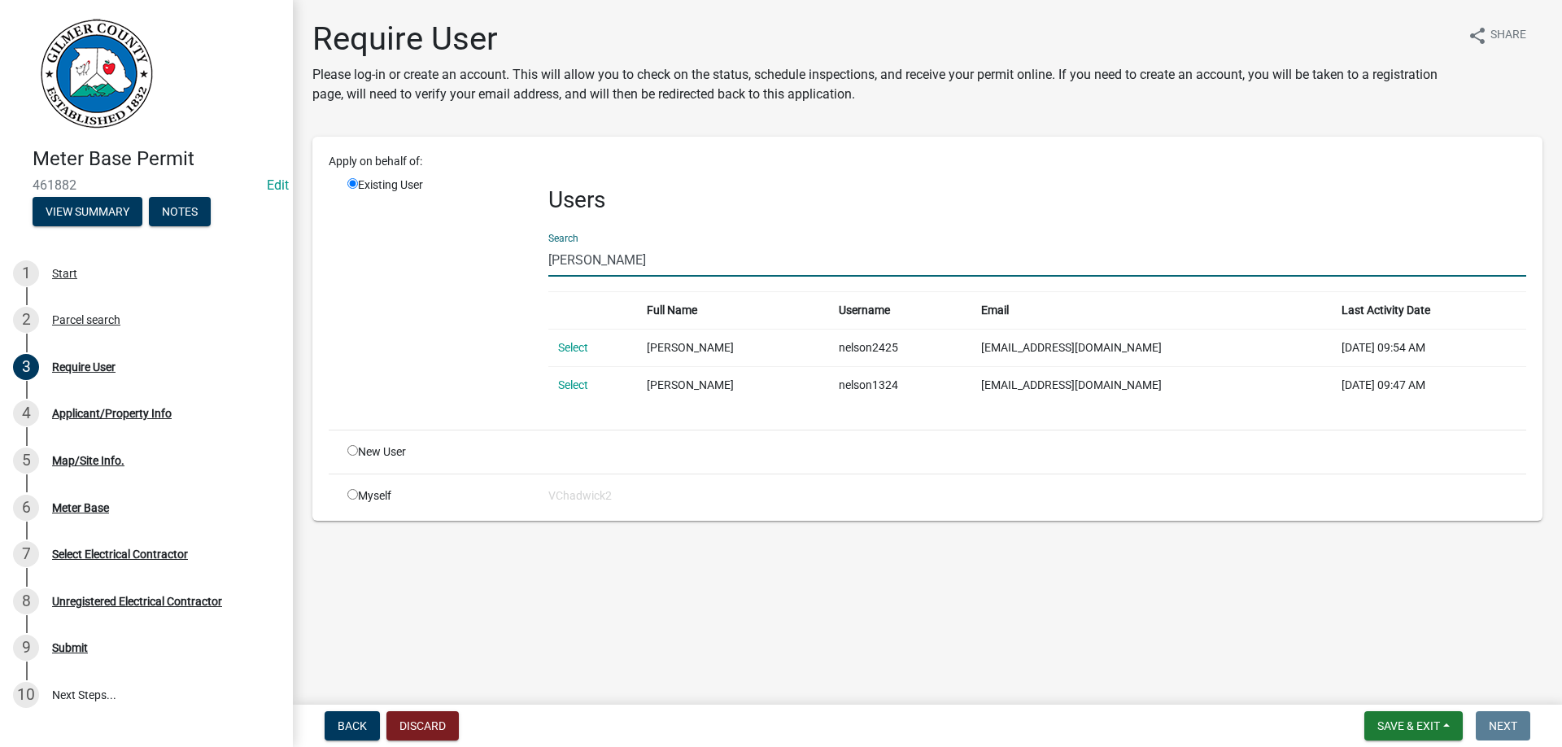
drag, startPoint x: 580, startPoint y: 256, endPoint x: 51, endPoint y: 289, distance: 529.8
click at [548, 277] on input "[PERSON_NAME]" at bounding box center [1037, 259] width 978 height 33
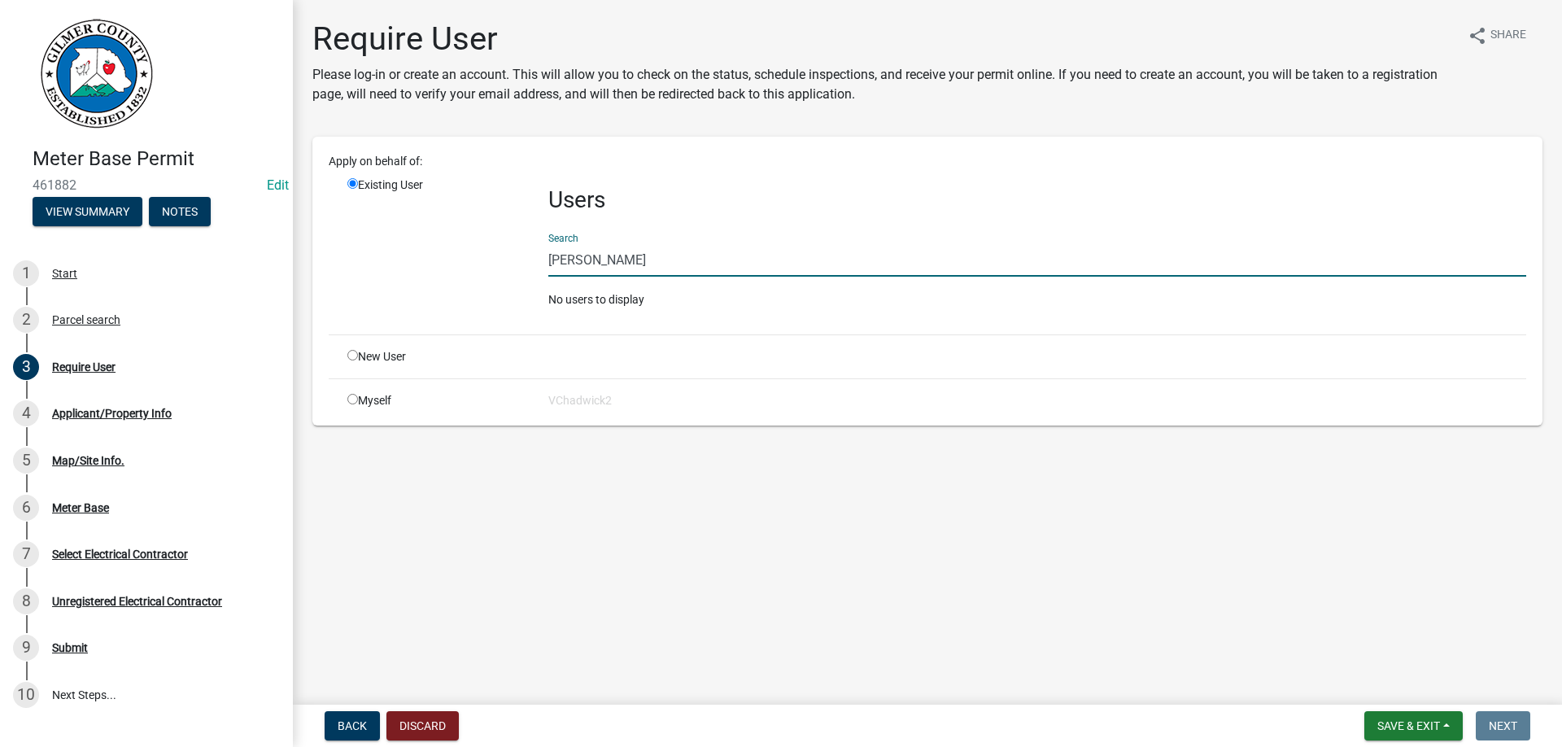
drag, startPoint x: 644, startPoint y: 262, endPoint x: 1135, endPoint y: 238, distance: 491.2
click at [646, 262] on input "[PERSON_NAME]" at bounding box center [1037, 259] width 978 height 33
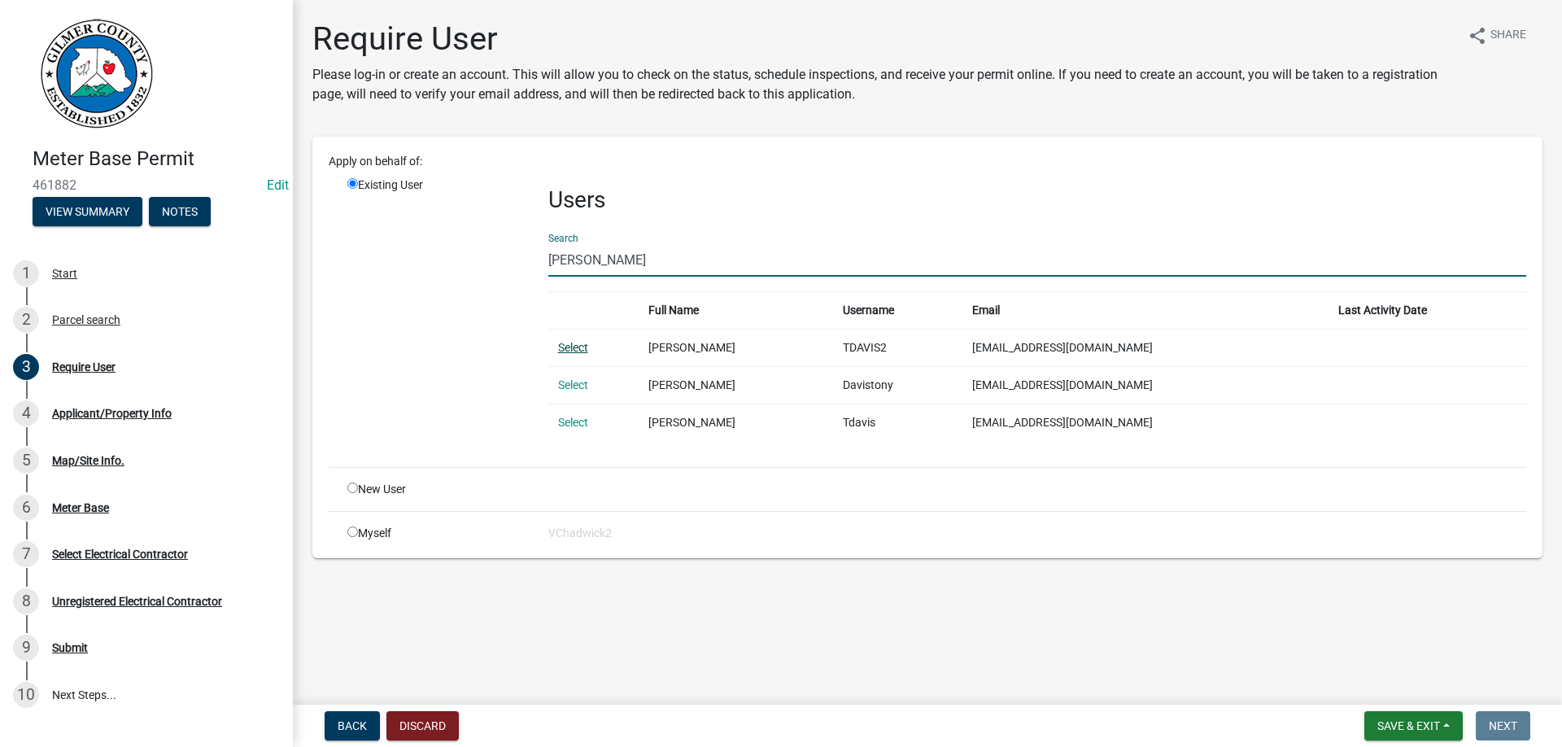
type input "[PERSON_NAME]"
click at [561, 347] on link "Select" at bounding box center [573, 347] width 30 height 13
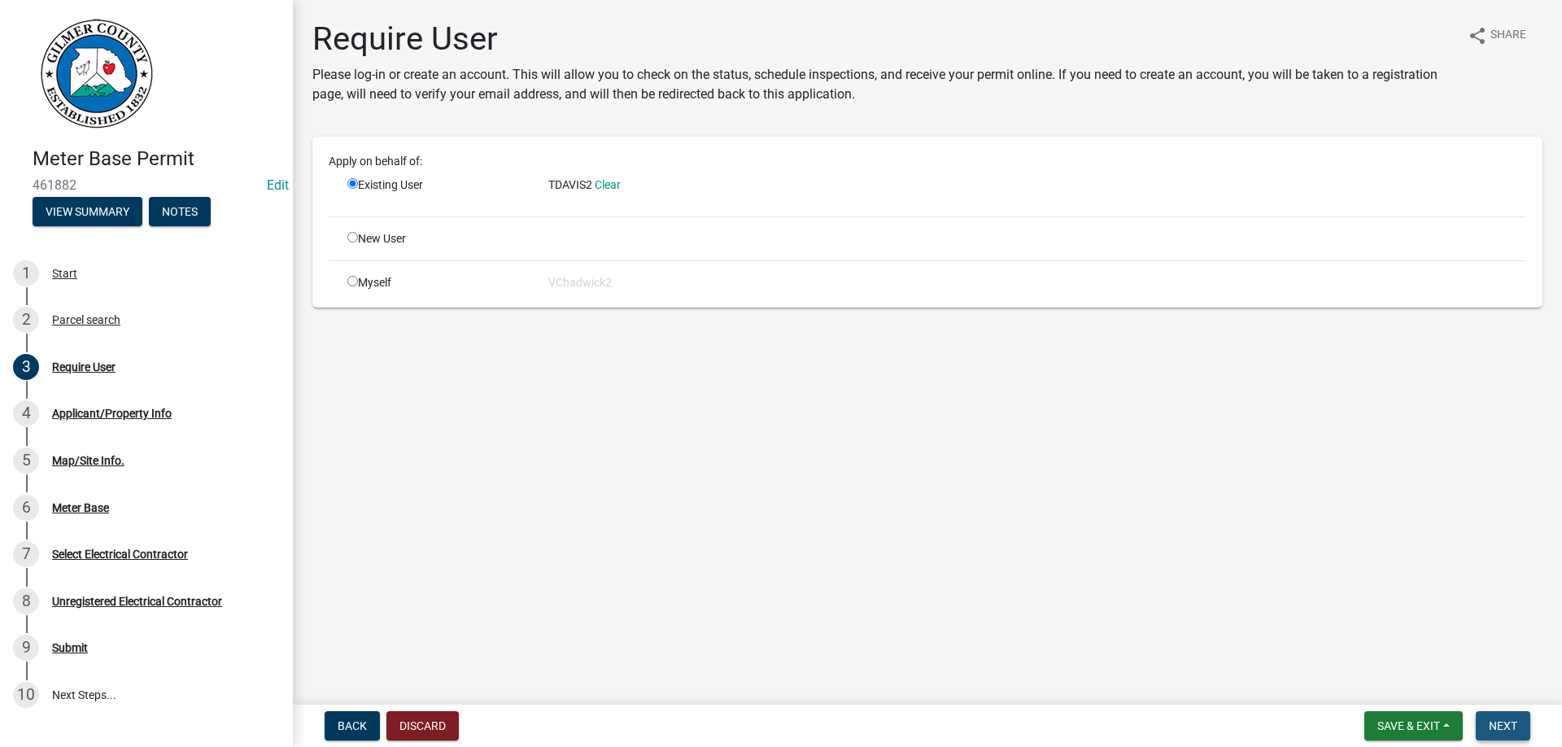
click at [1499, 727] on span "Next" at bounding box center [1503, 725] width 28 height 13
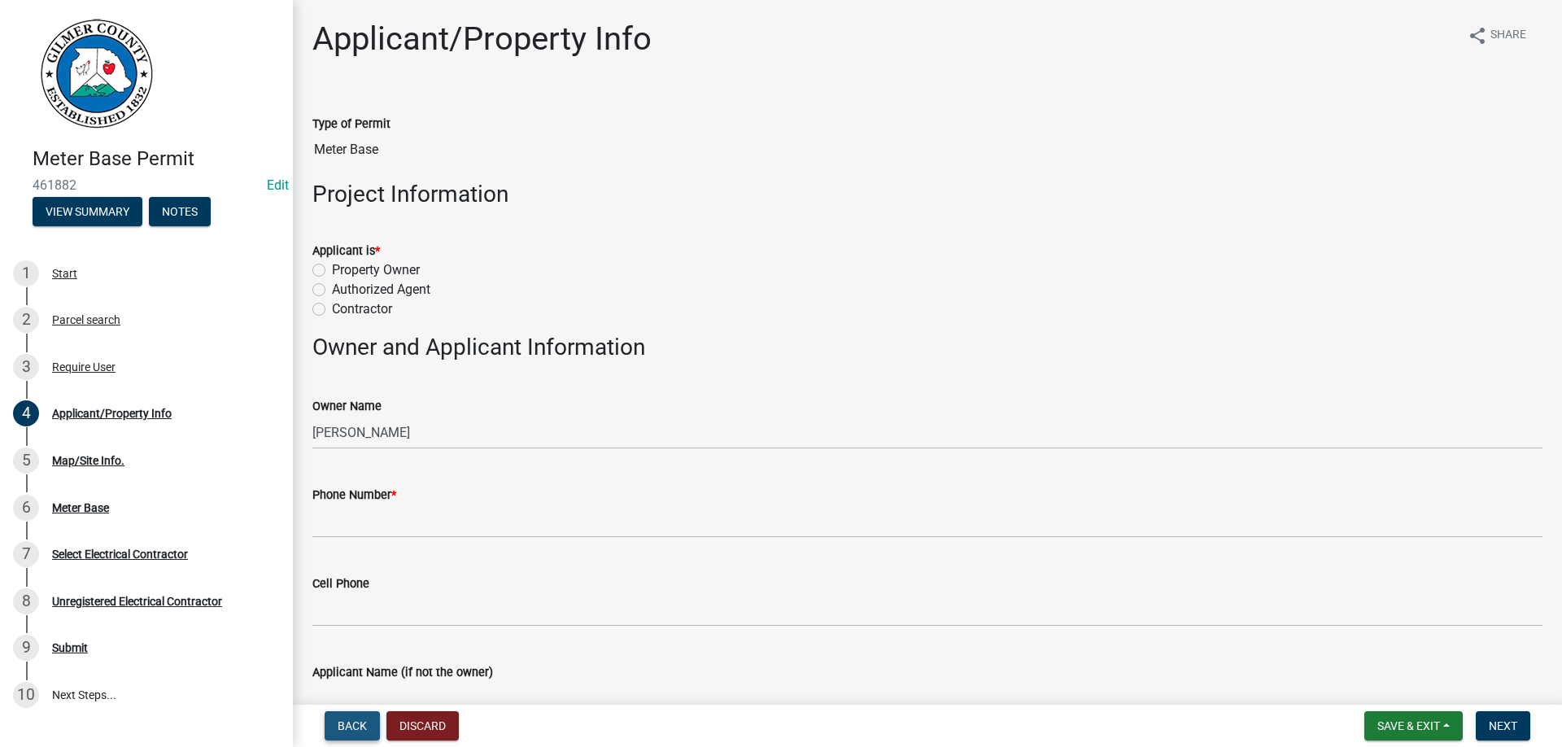
click at [349, 724] on span "Back" at bounding box center [352, 725] width 29 height 13
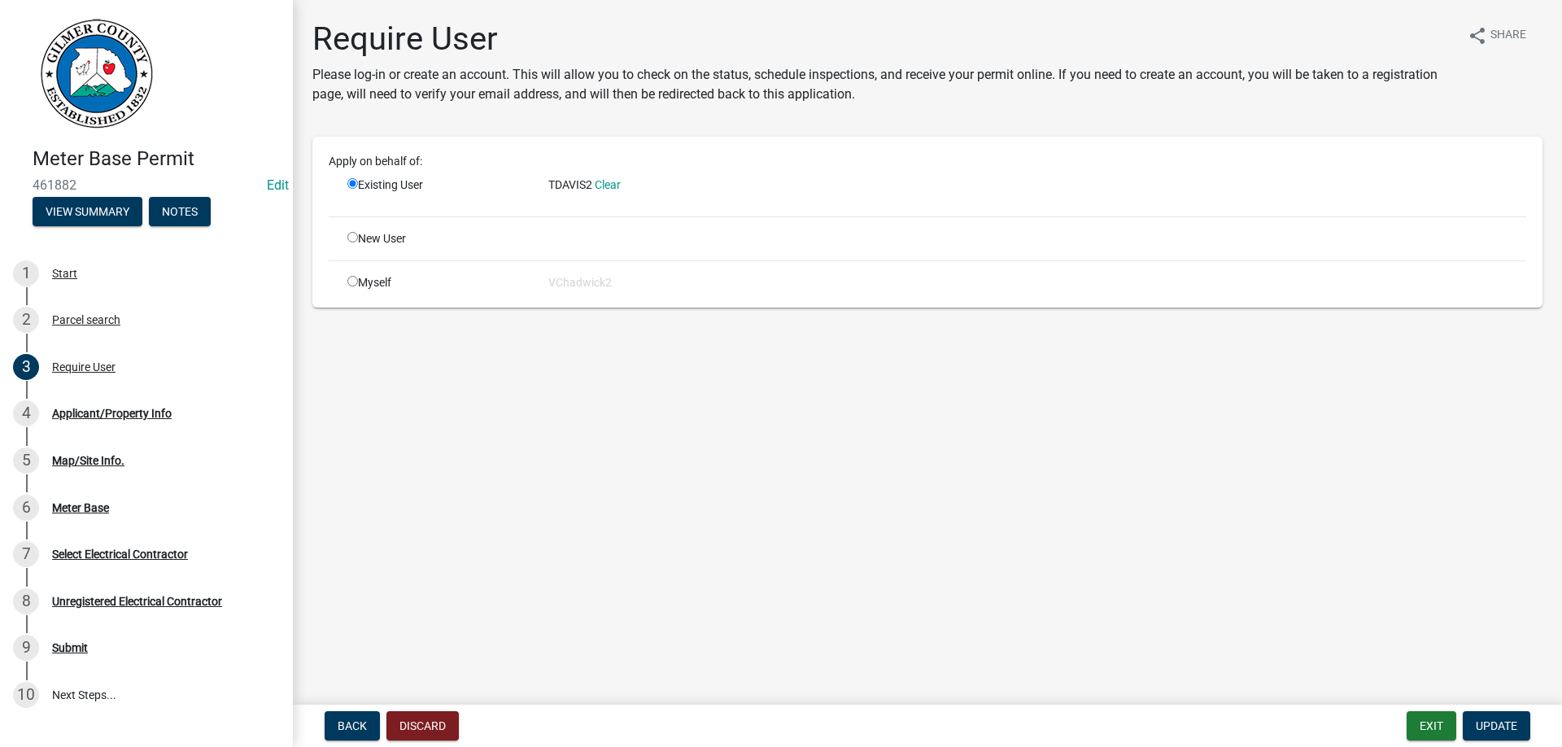
click at [352, 238] on input "radio" at bounding box center [352, 237] width 11 height 11
radio input "true"
radio input "false"
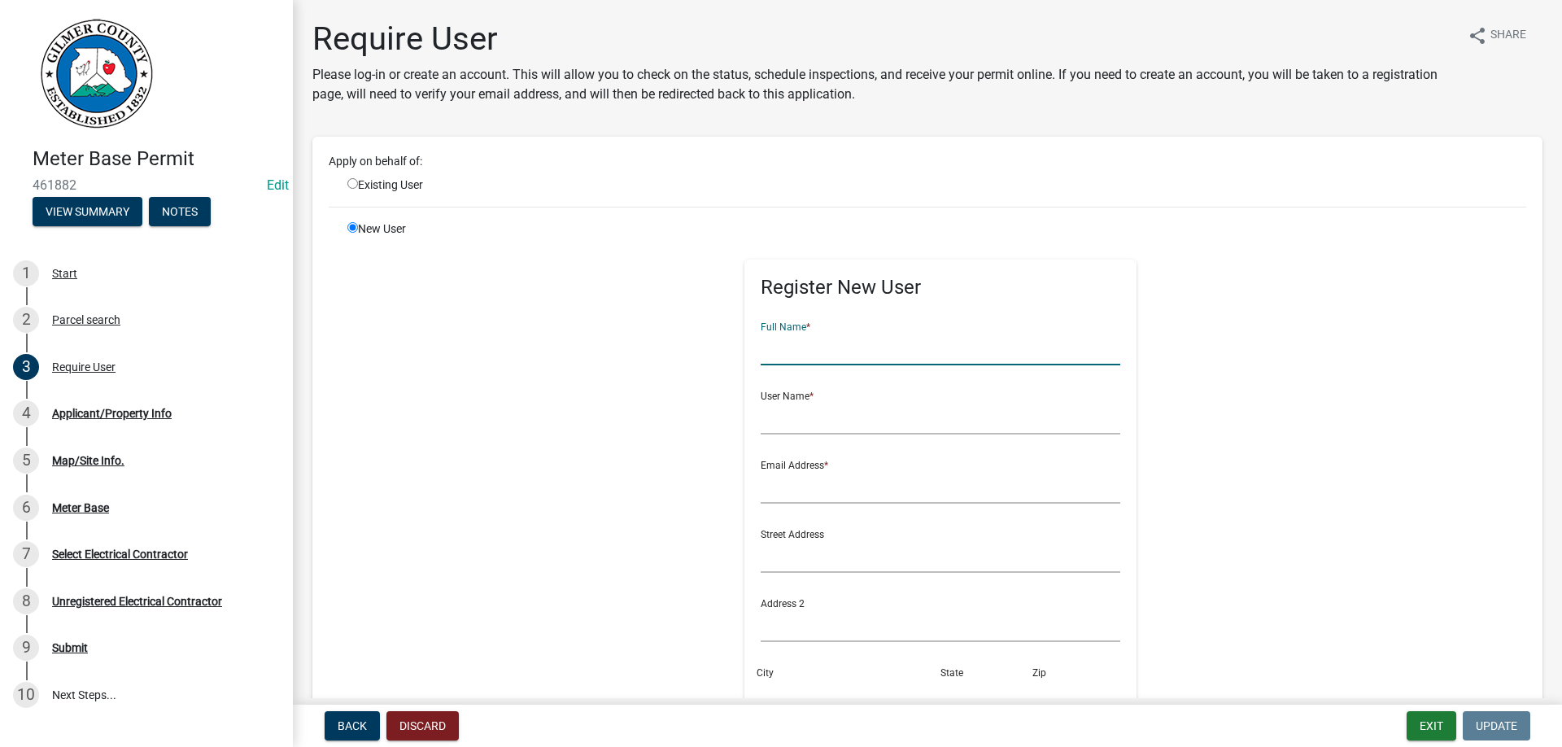
click at [834, 348] on input "text" at bounding box center [941, 348] width 360 height 33
type input "[PERSON_NAME]"
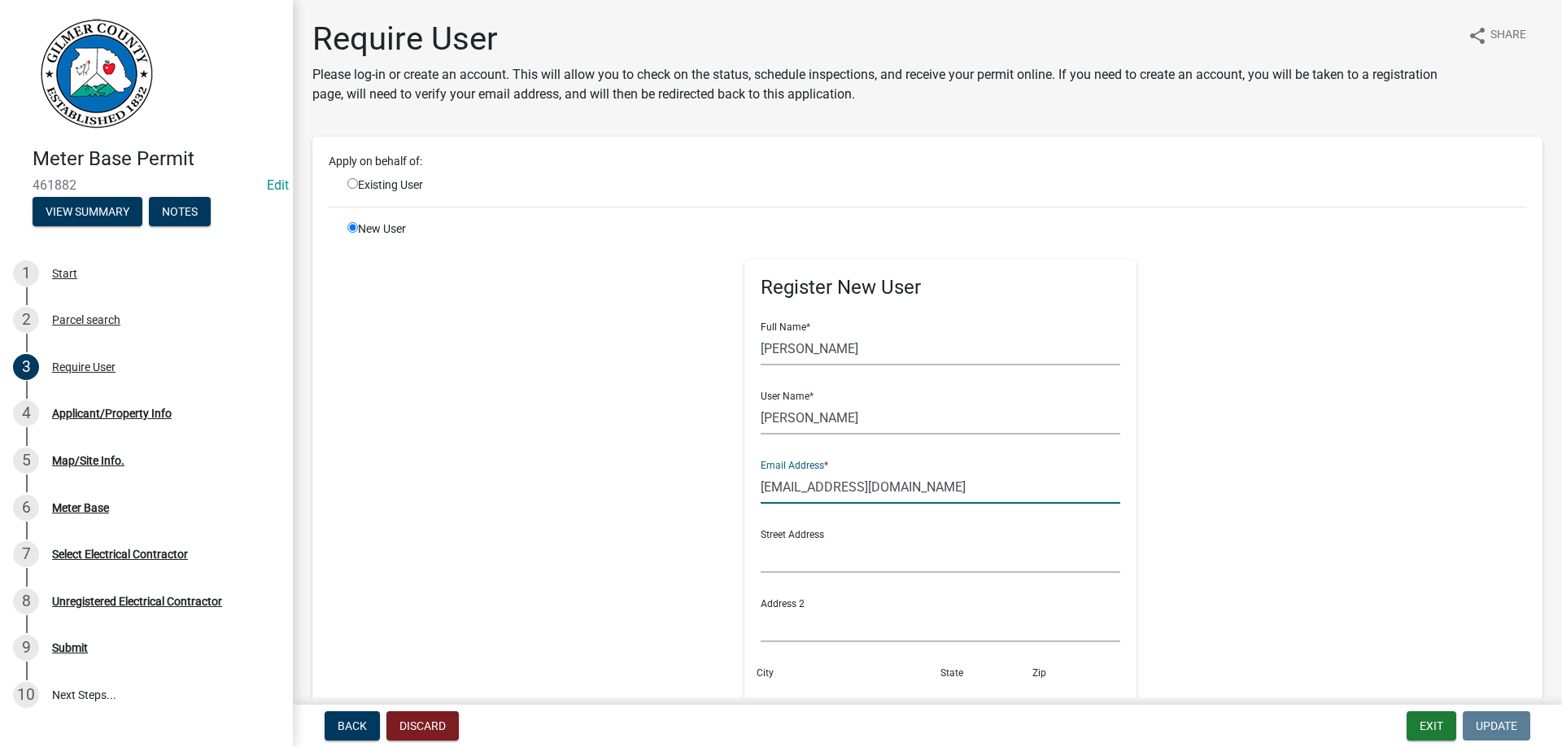
type input "[EMAIL_ADDRESS][DOMAIN_NAME]"
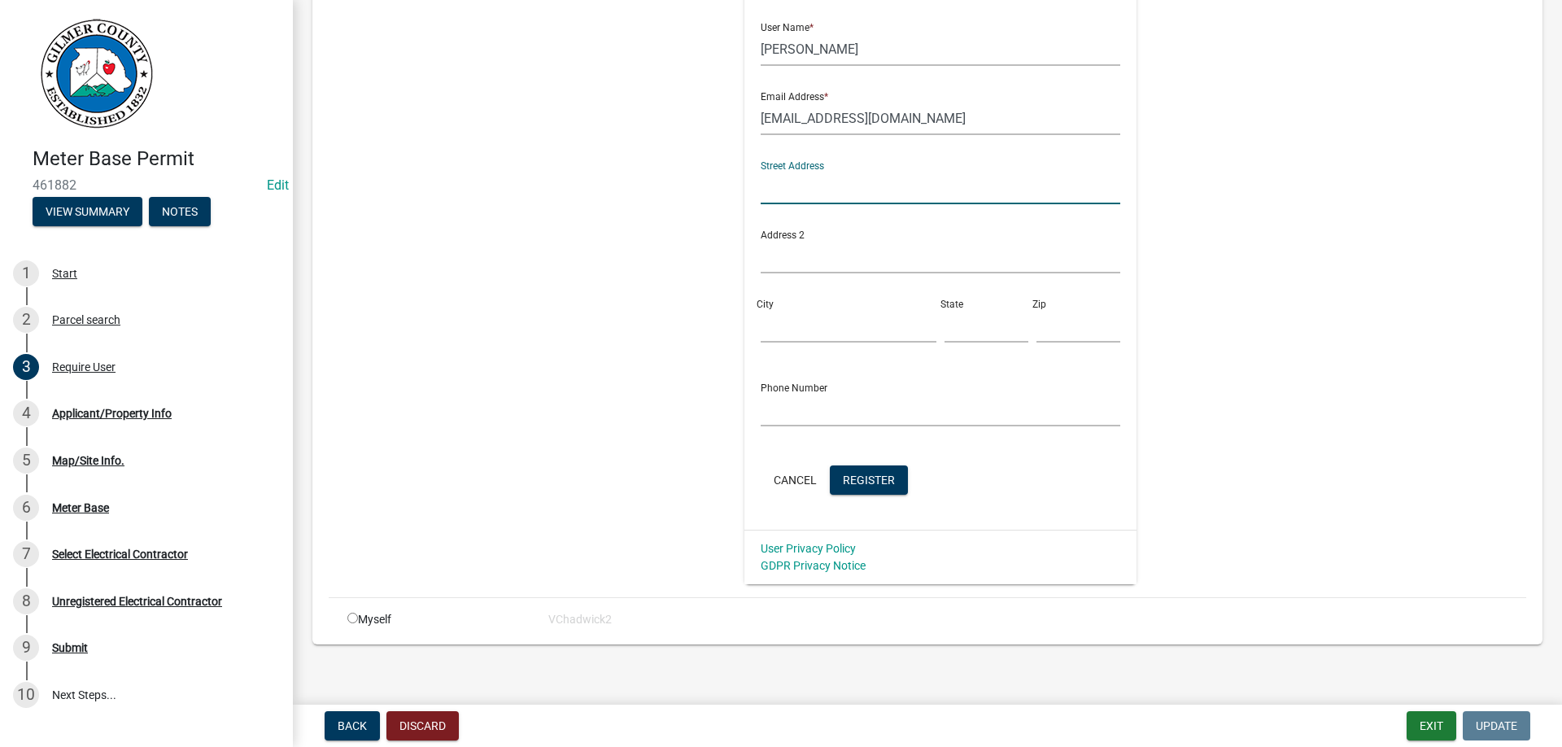
scroll to position [378, 0]
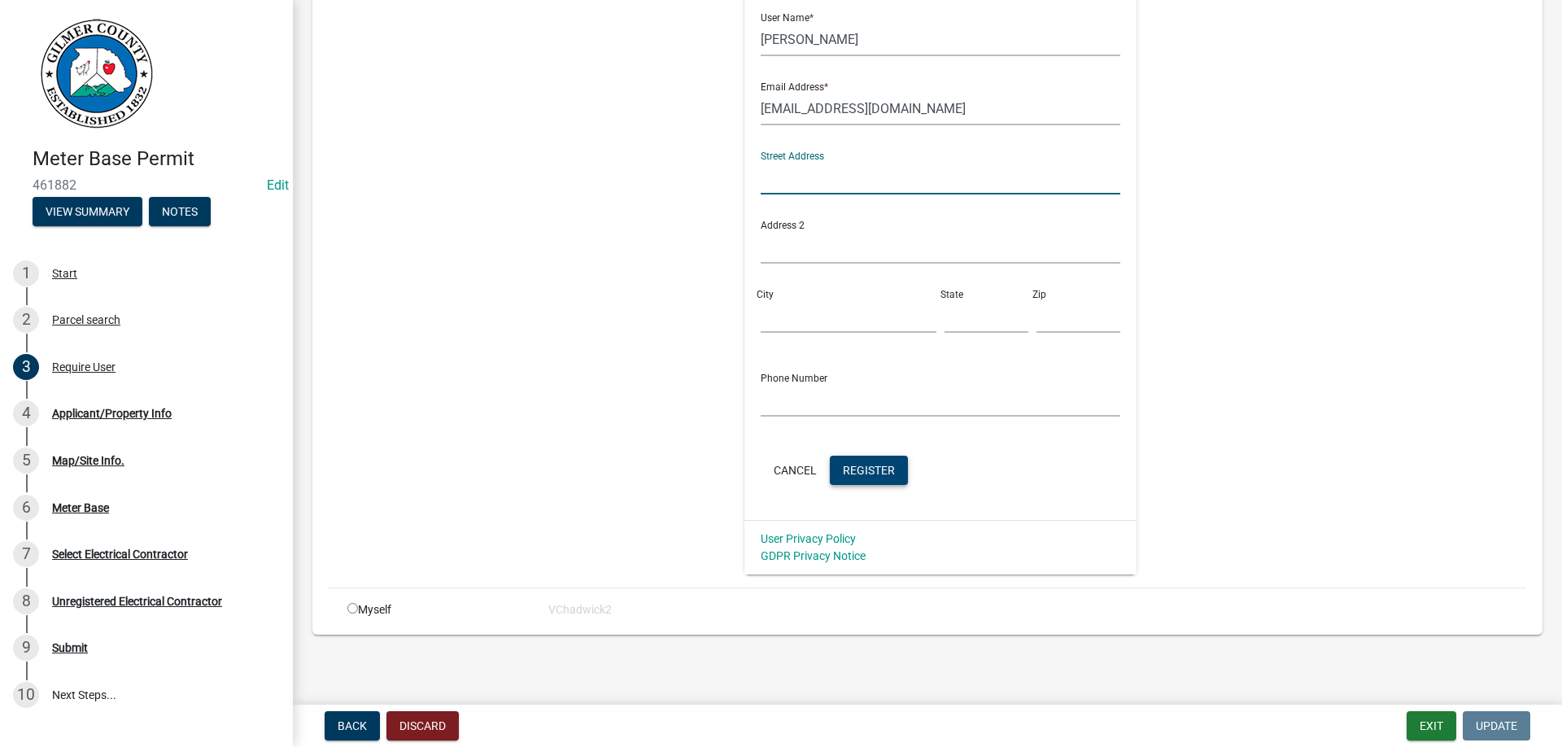
click at [869, 469] on span "Register" at bounding box center [869, 469] width 52 height 13
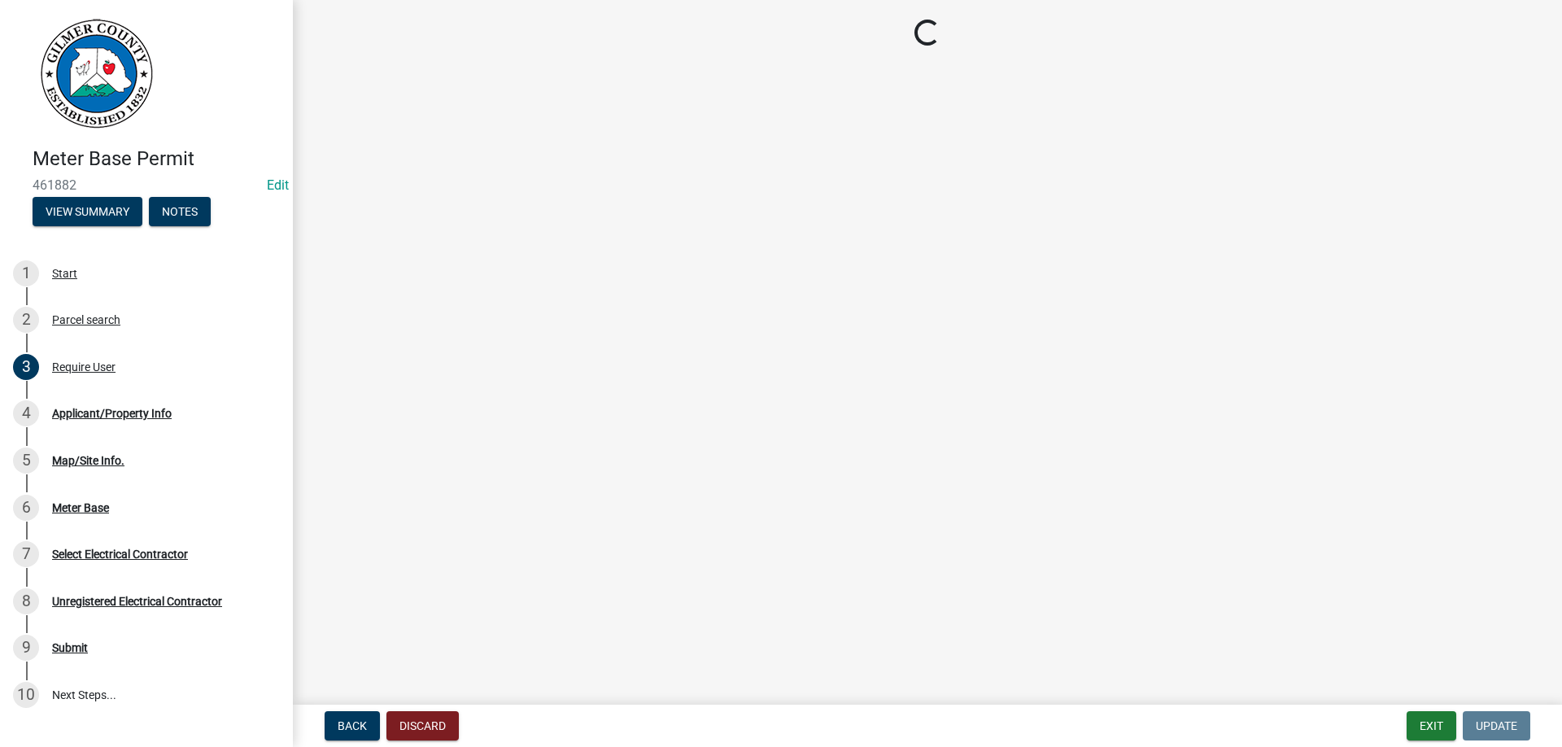
scroll to position [0, 0]
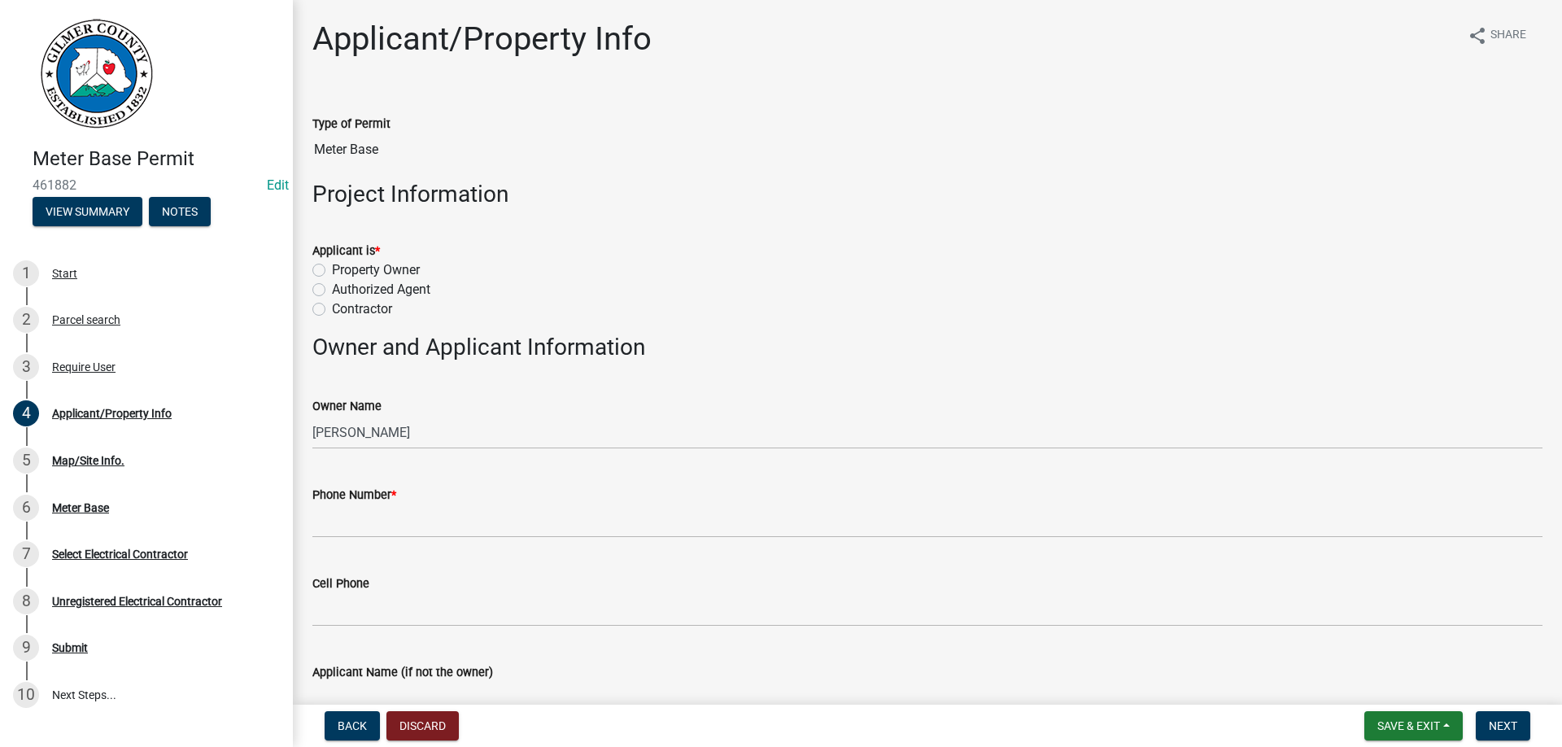
click at [332, 306] on label "Contractor" at bounding box center [362, 309] width 60 height 20
click at [332, 306] on input "Contractor" at bounding box center [337, 304] width 11 height 11
radio input "true"
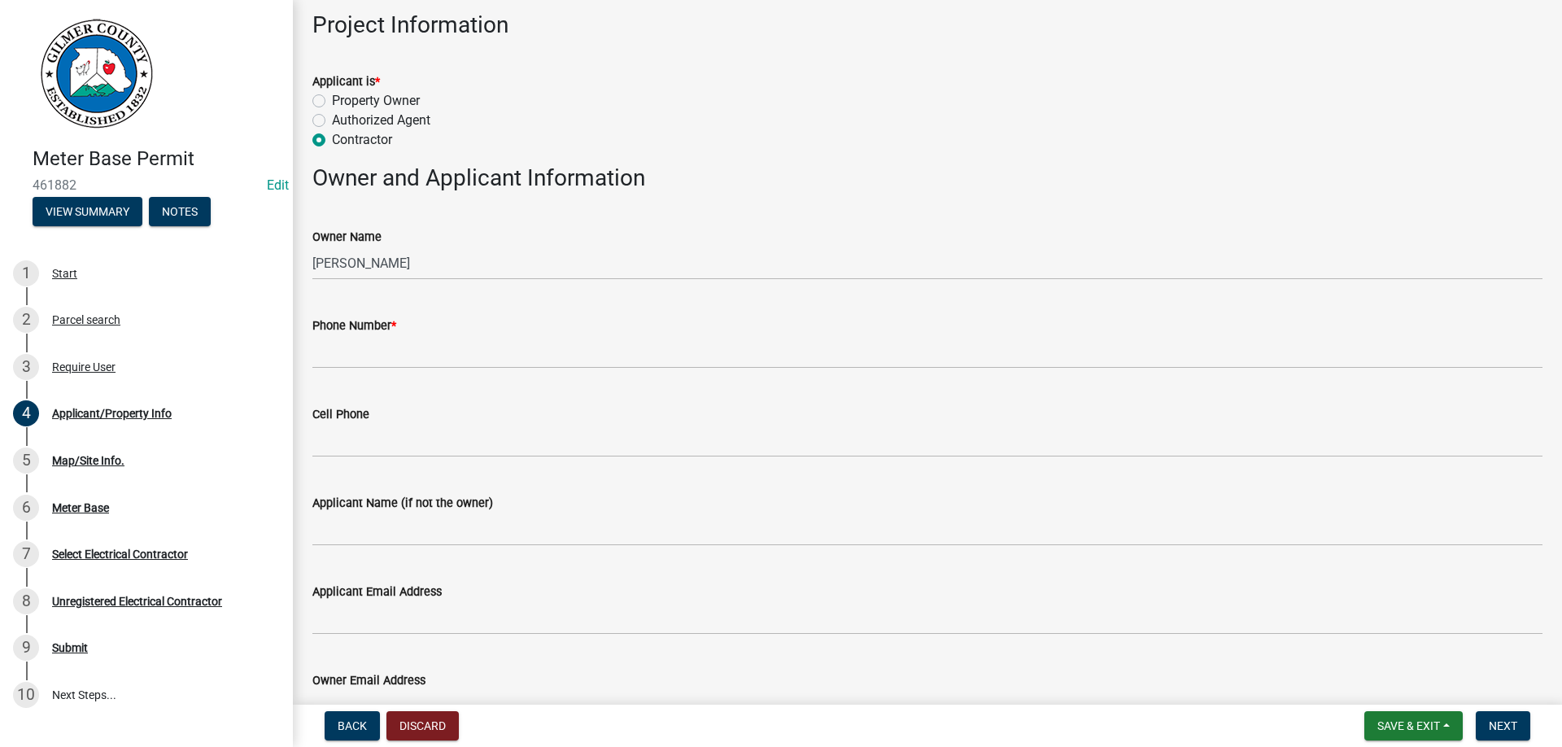
scroll to position [278, 0]
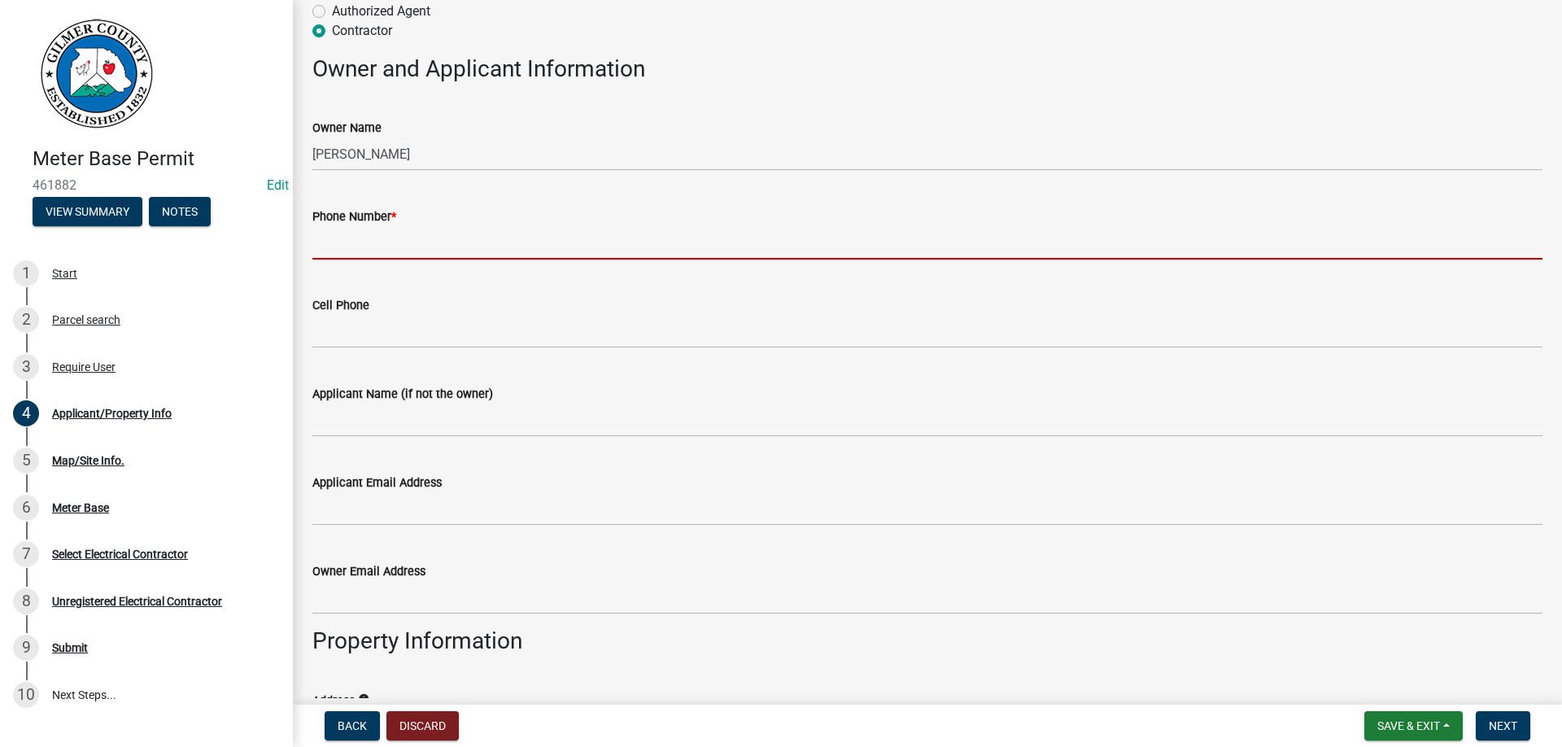
click at [364, 240] on input "Phone Number *" at bounding box center [927, 242] width 1230 height 33
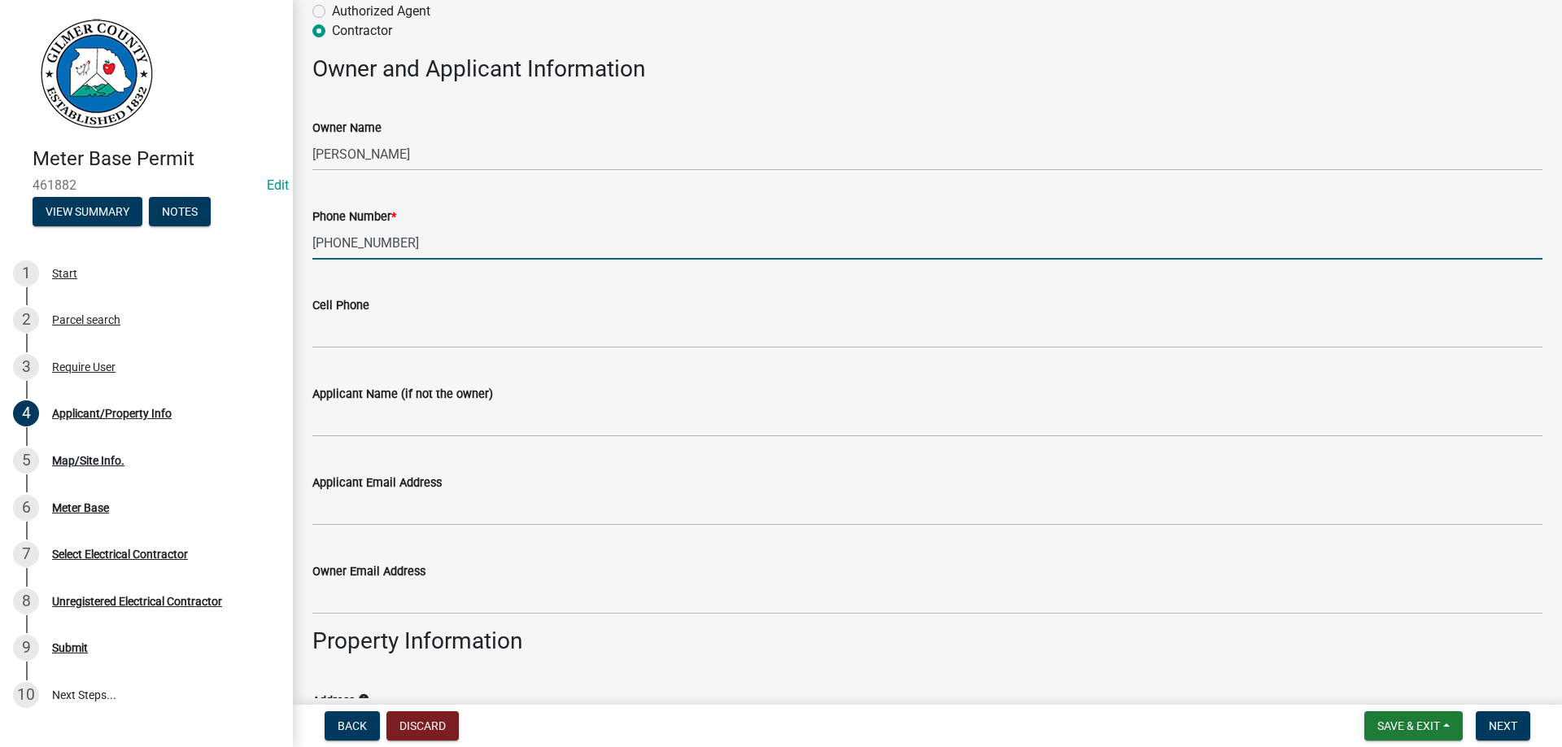
type input "[PHONE_NUMBER]"
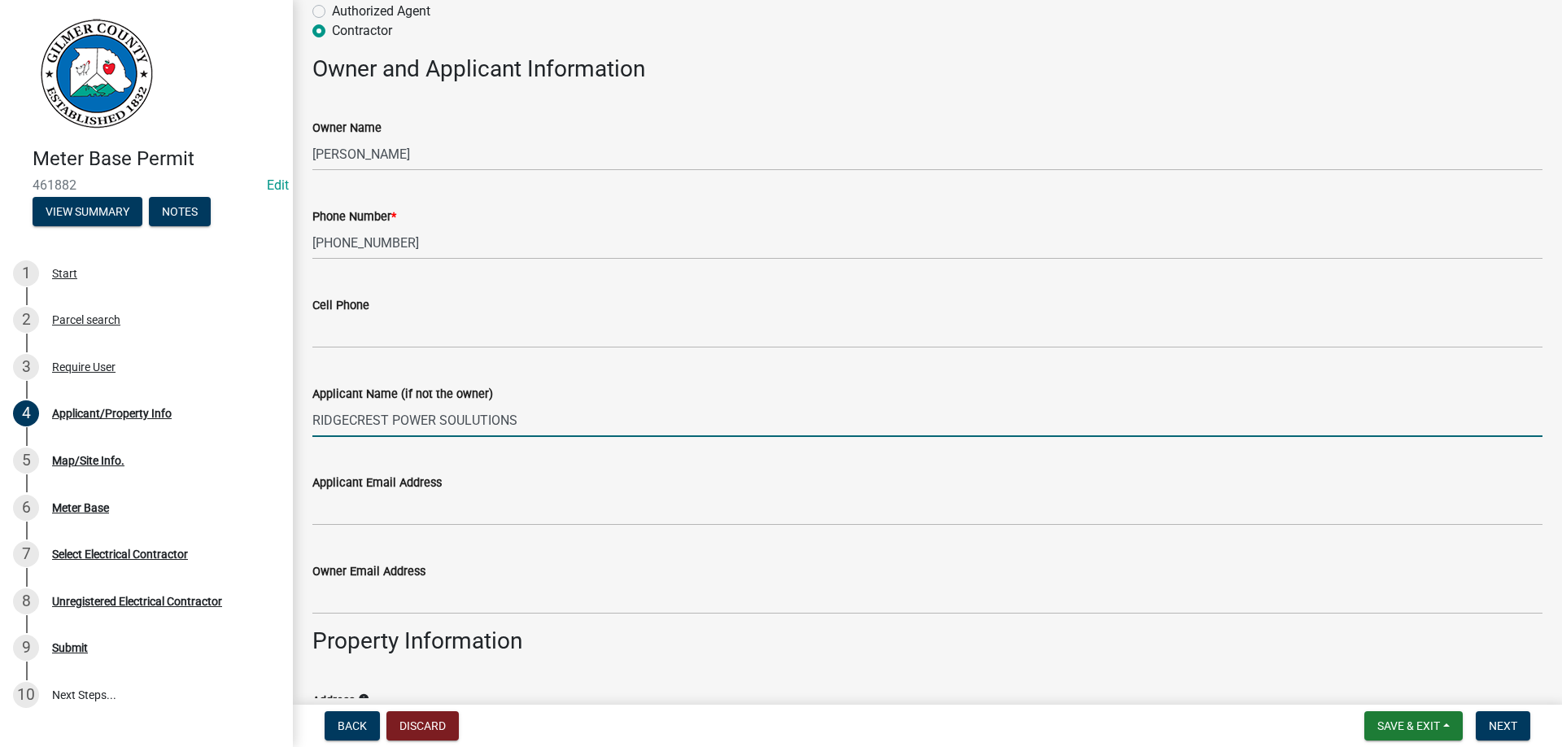
type input "RIDGECREST POWER SOULUTIONS"
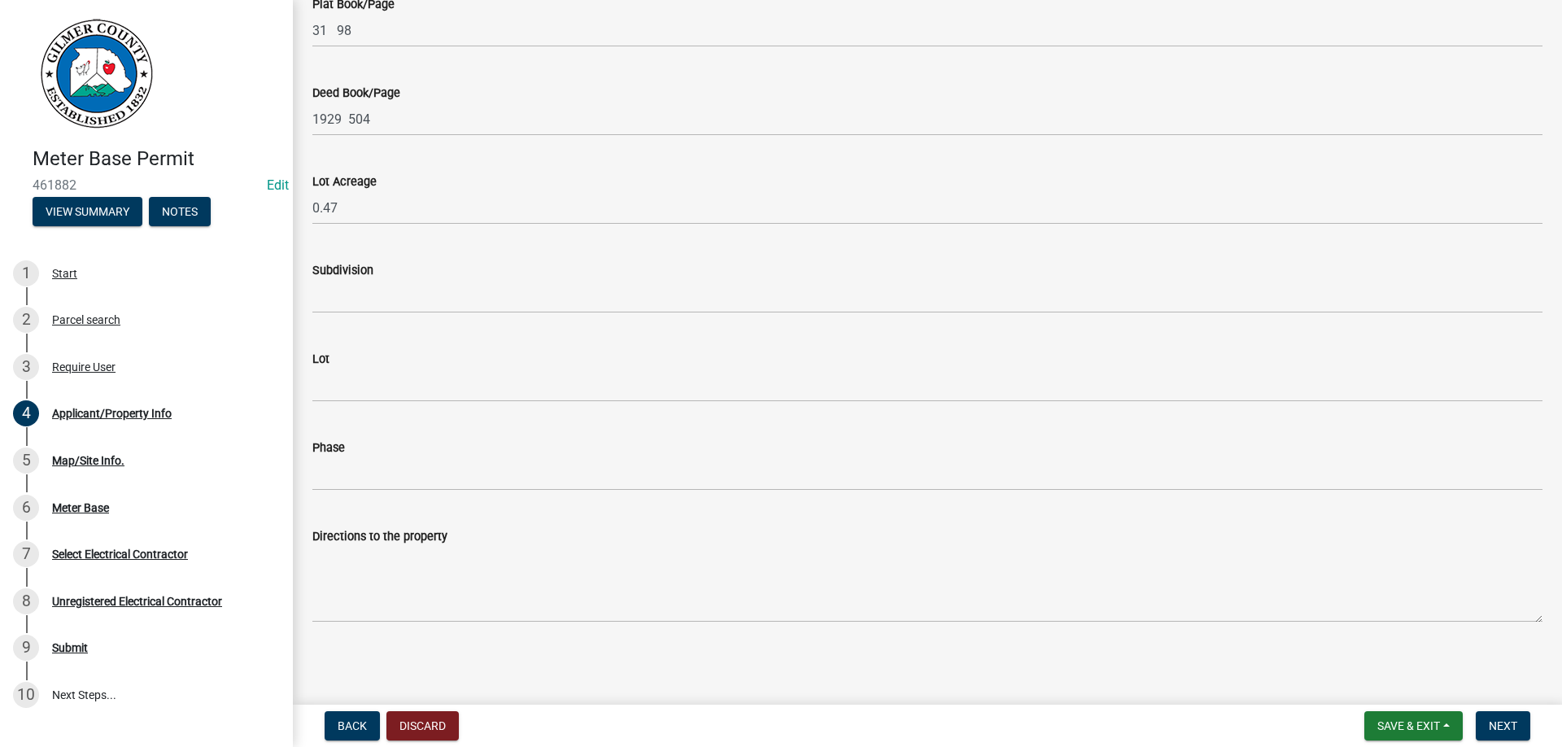
scroll to position [1419, 0]
type input "ELLIJAY GA30536"
click at [1509, 722] on span "Next" at bounding box center [1503, 725] width 28 height 13
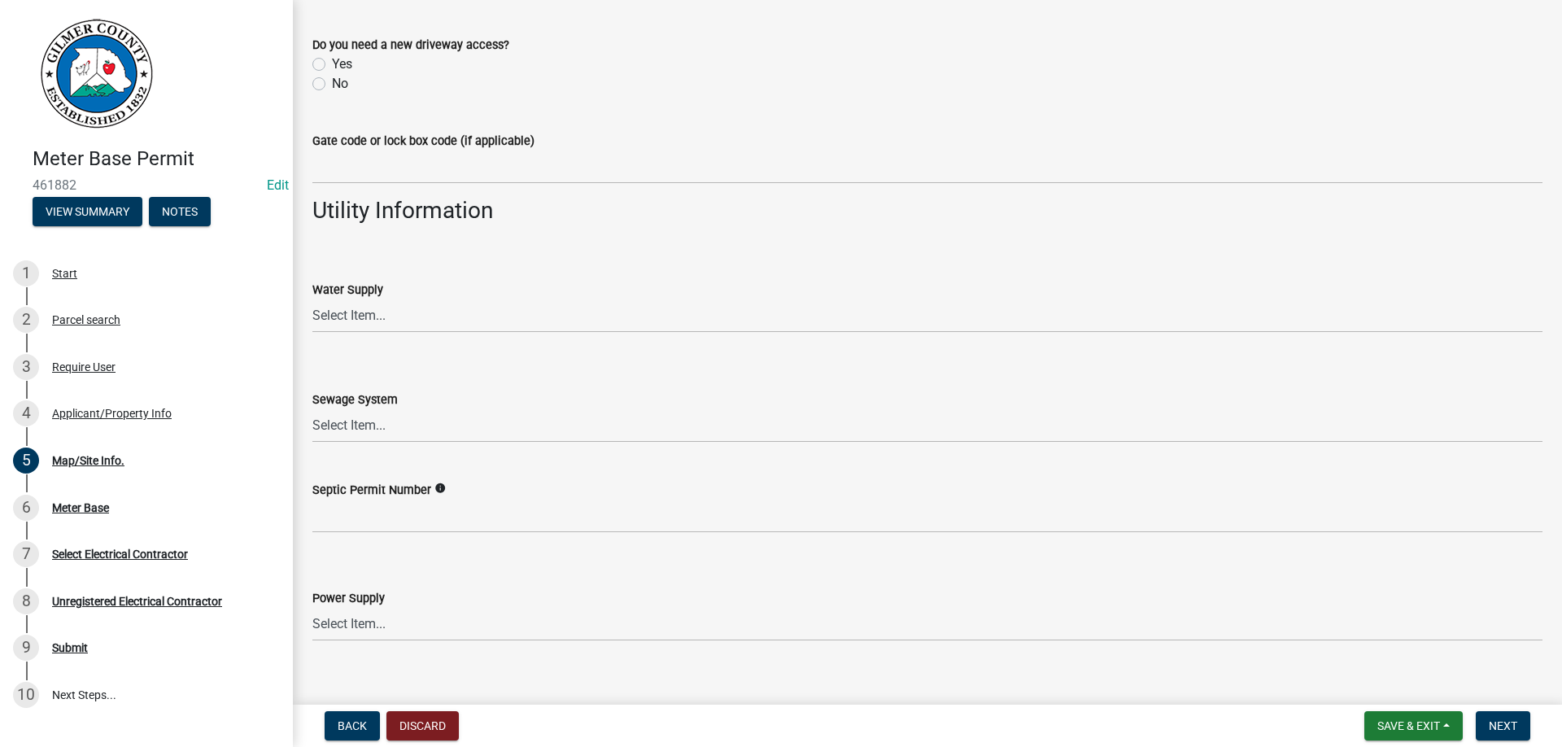
scroll to position [1227, 0]
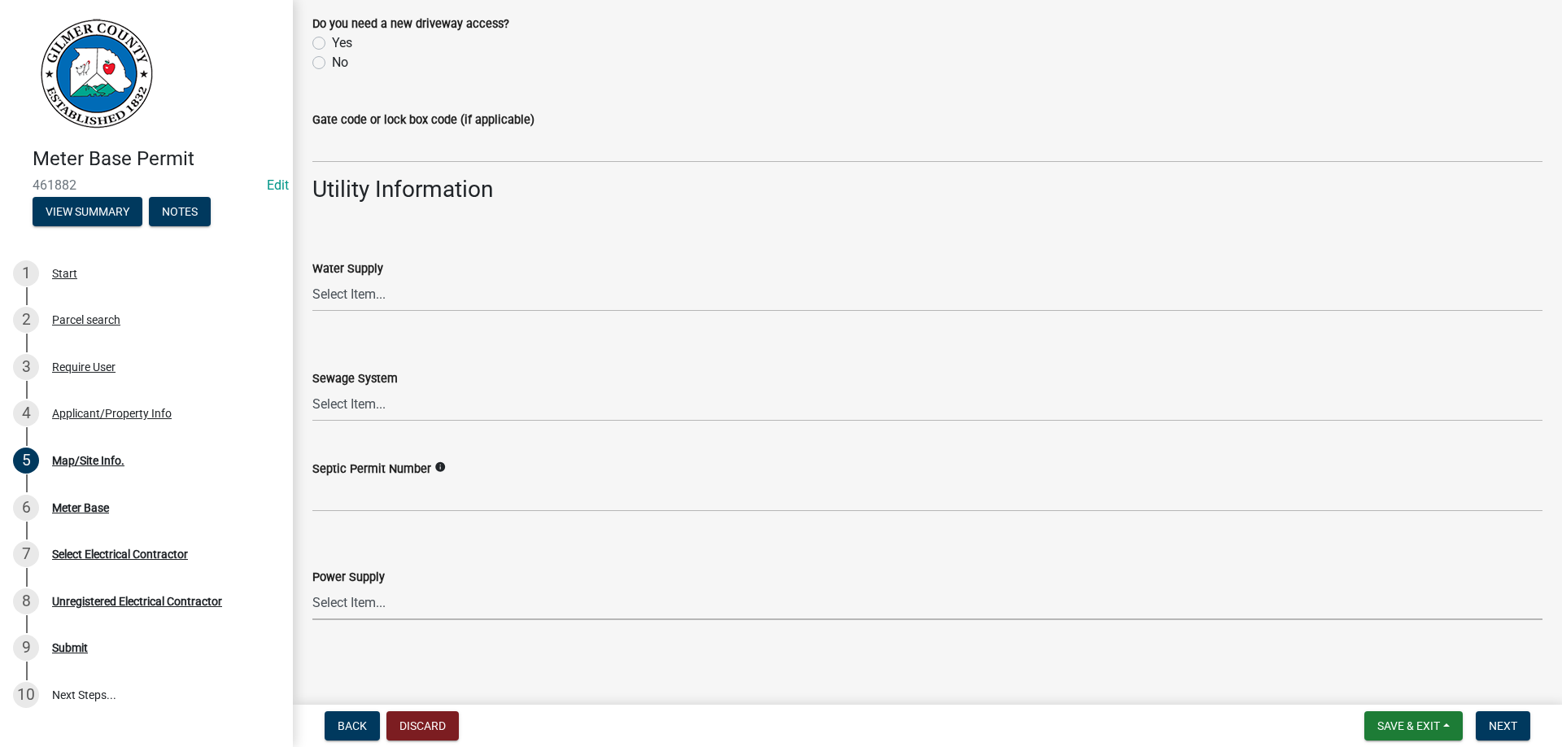
click at [312, 587] on select "Select Item... Amicalola EMC [GEOGRAPHIC_DATA] EMC Tri-State Power [US_STATE] P…" at bounding box center [927, 603] width 1230 height 33
click option "Amicalola EMC" at bounding box center [0, 0] width 0 height 0
select select "c9feaa94-b03b-4165-97cf-90fdf63947c5"
click at [1488, 724] on button "Next" at bounding box center [1503, 725] width 55 height 29
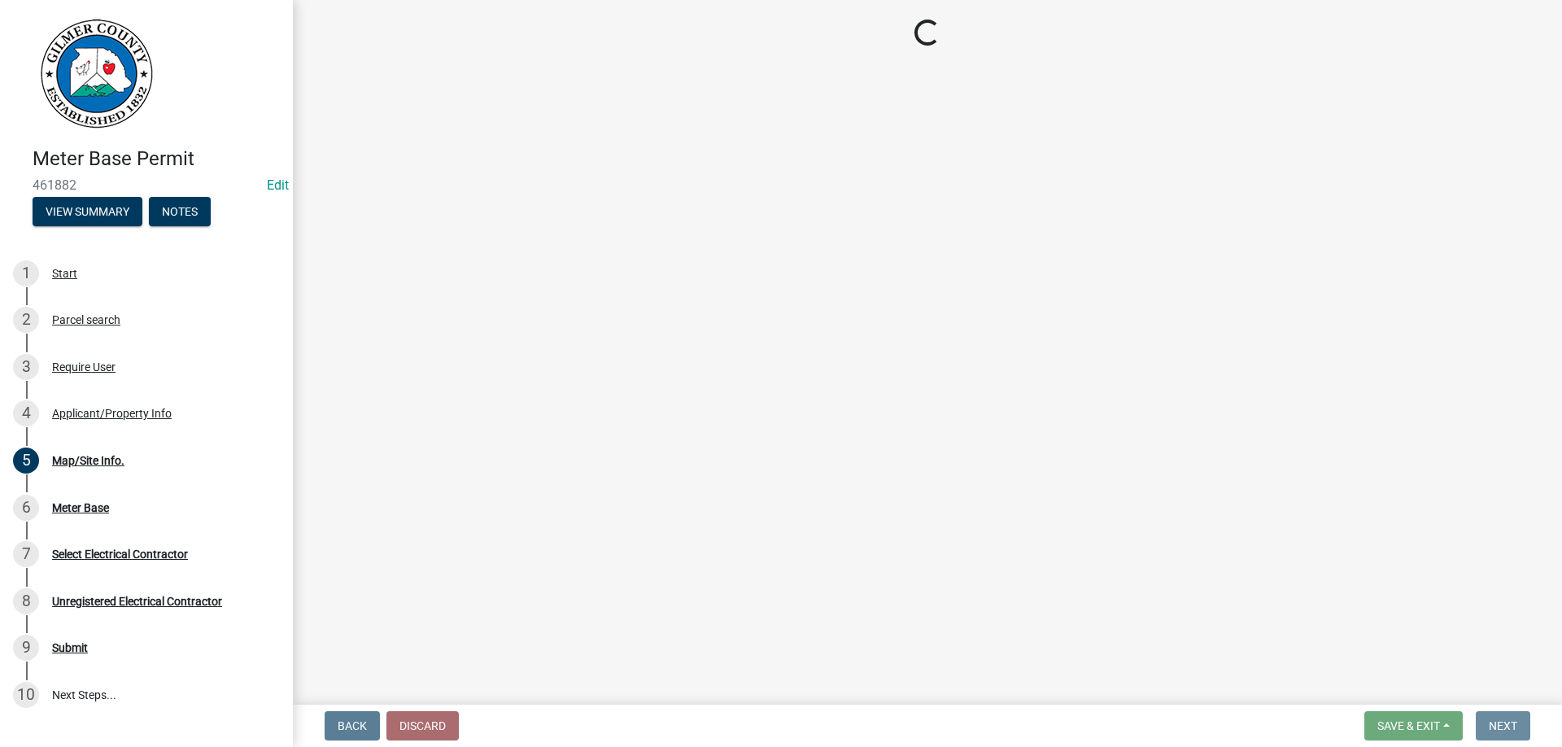
scroll to position [0, 0]
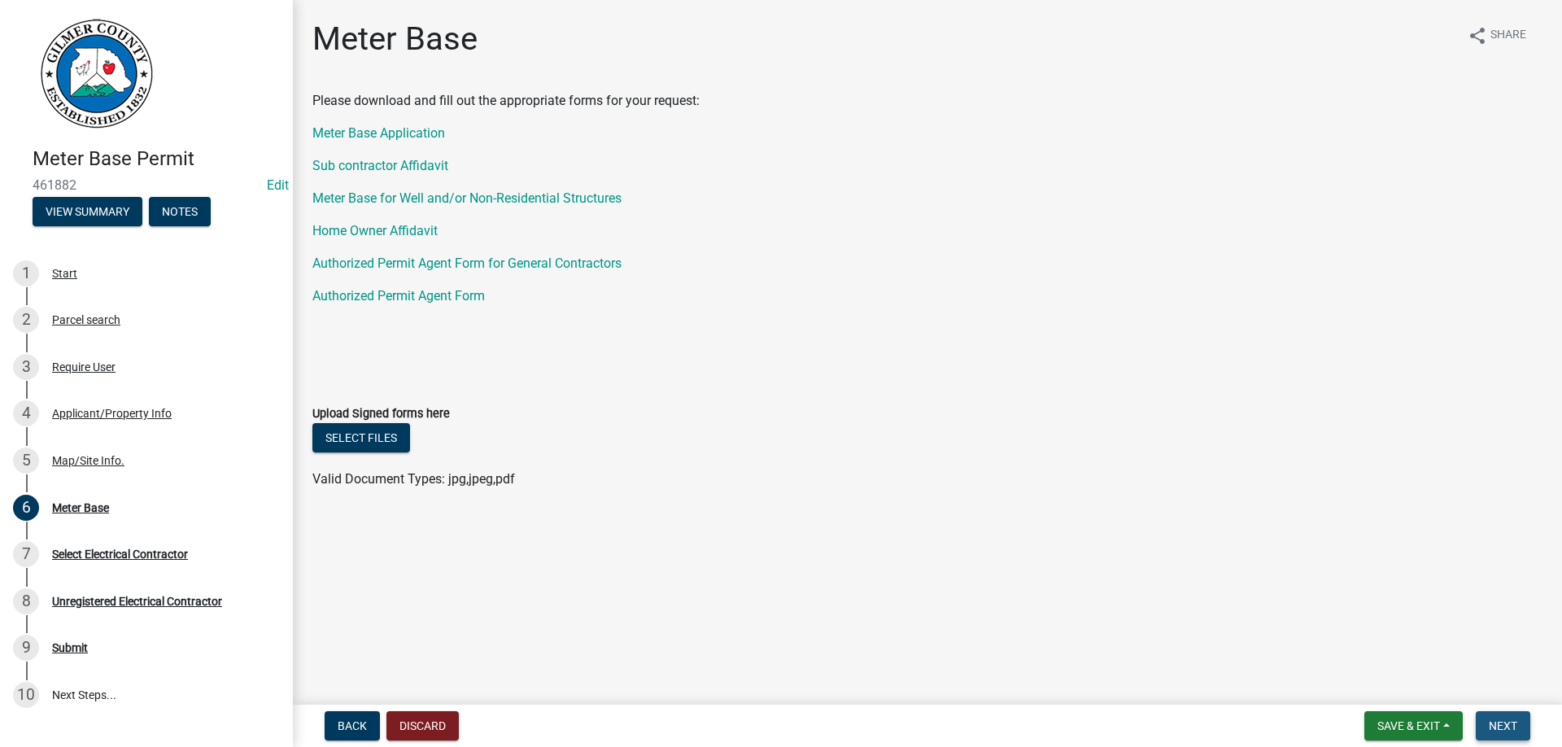
click at [1507, 722] on span "Next" at bounding box center [1503, 725] width 28 height 13
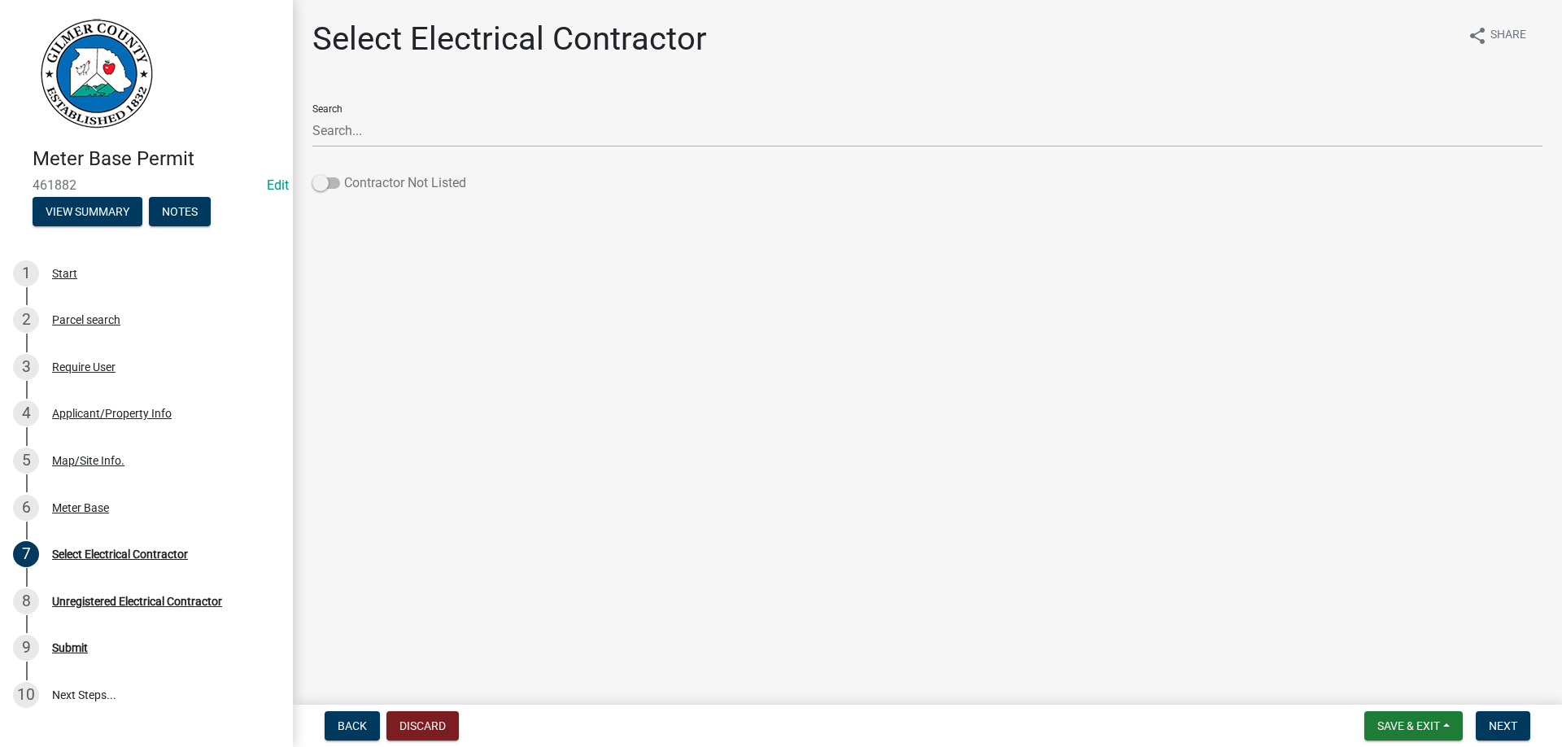
click at [331, 181] on span at bounding box center [326, 182] width 28 height 11
click at [344, 173] on input "Contractor Not Listed" at bounding box center [344, 173] width 0 height 0
click at [1502, 723] on span "Next" at bounding box center [1503, 725] width 28 height 13
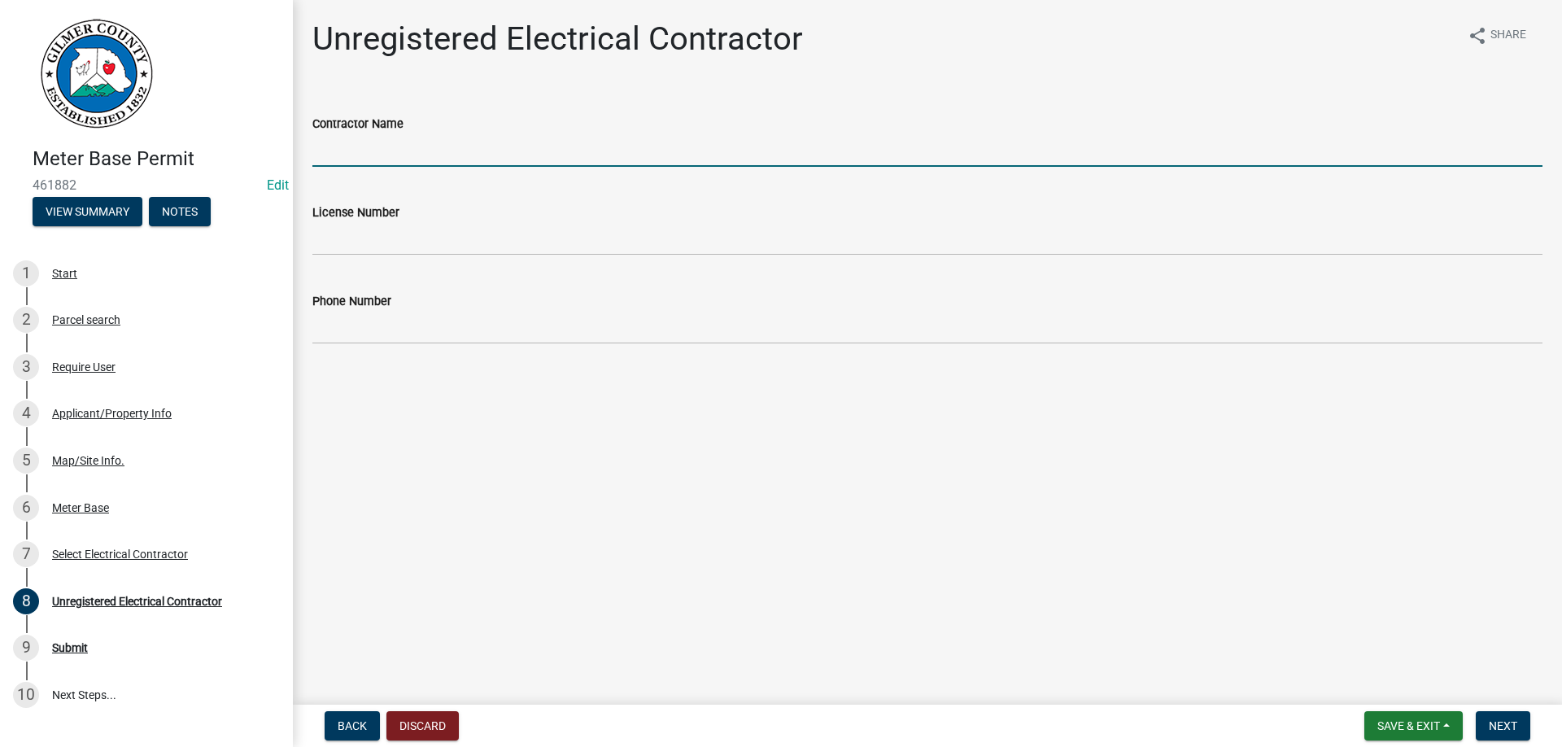
click at [376, 153] on input "Contractor Name" at bounding box center [927, 149] width 1230 height 33
type input "RIDGECREST POWER SOLUTIONS/[PERSON_NAME]"
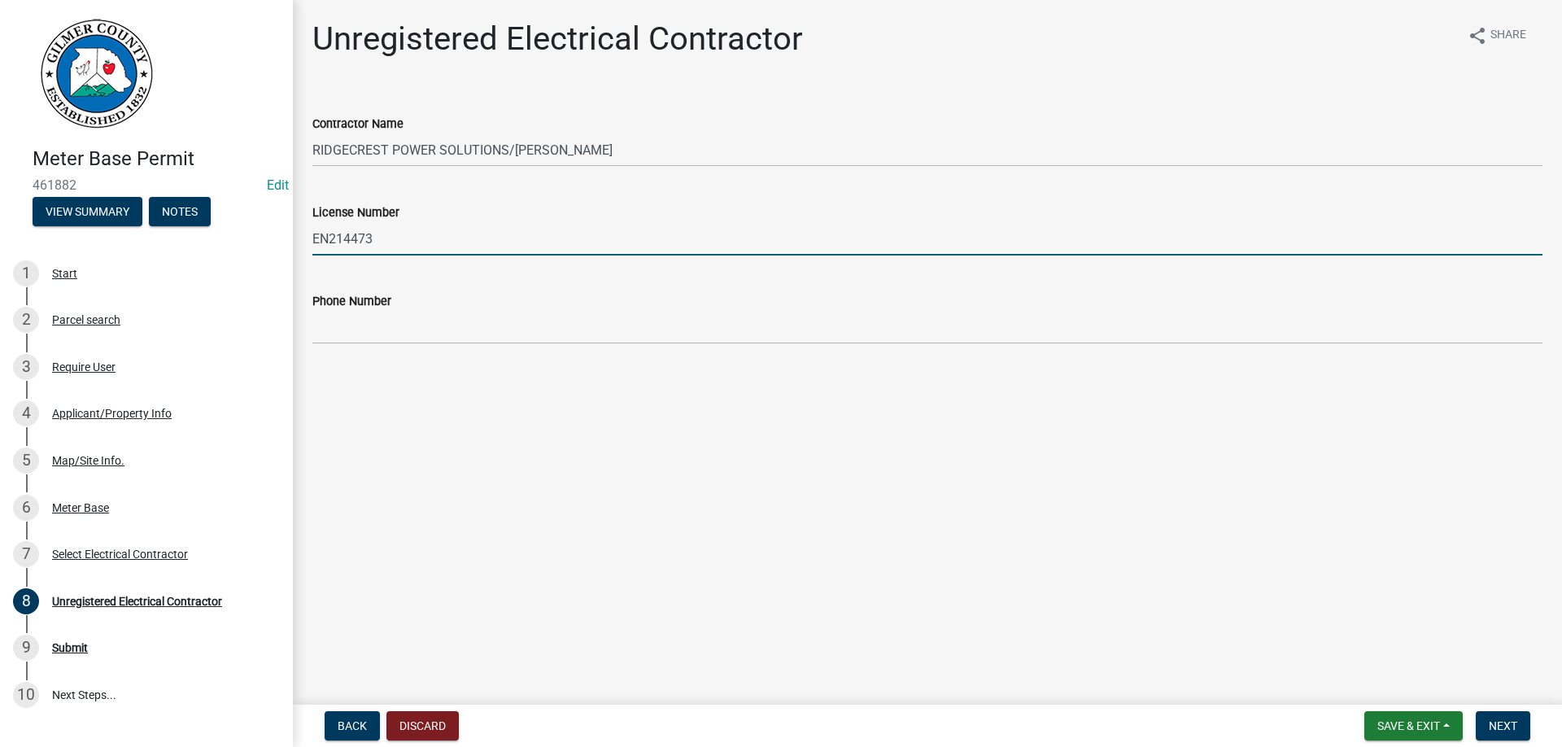
type input "EN214473"
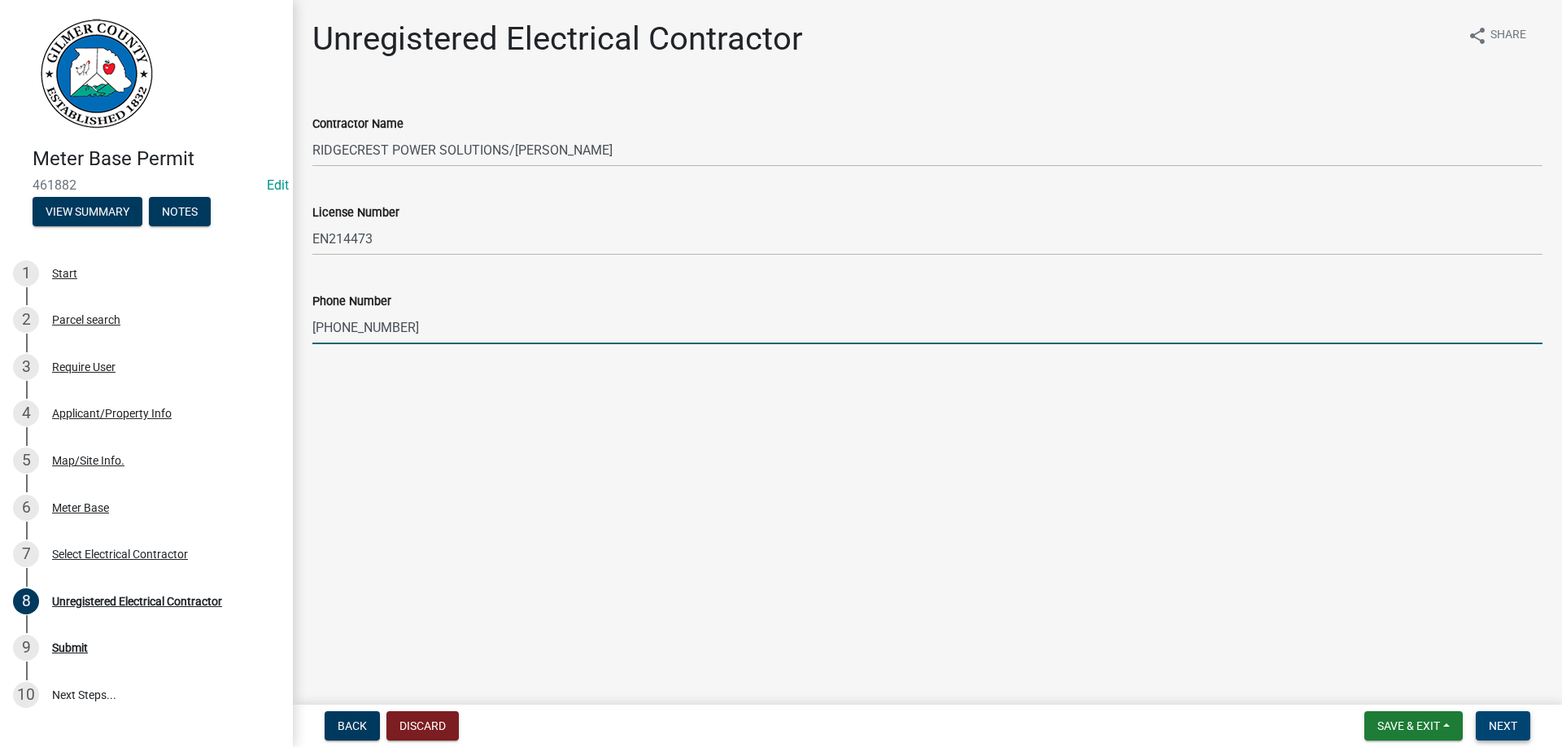
type input "[PHONE_NUMBER]"
click at [1504, 726] on span "Next" at bounding box center [1503, 725] width 28 height 13
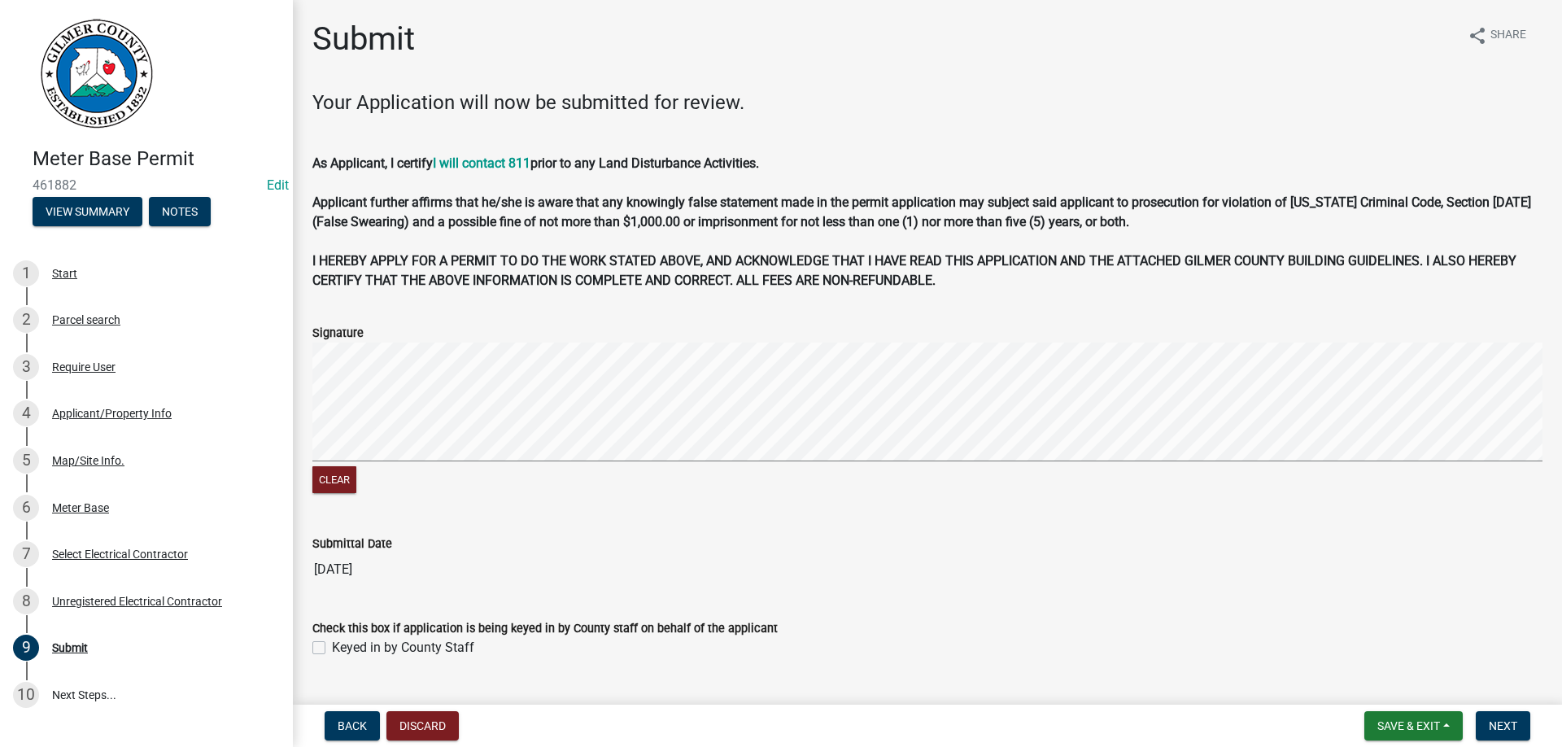
click at [332, 648] on label "Keyed in by County Staff" at bounding box center [403, 648] width 142 height 20
click at [332, 648] on input "Keyed in by County Staff" at bounding box center [337, 643] width 11 height 11
checkbox input "true"
click at [1494, 721] on span "Next" at bounding box center [1503, 725] width 28 height 13
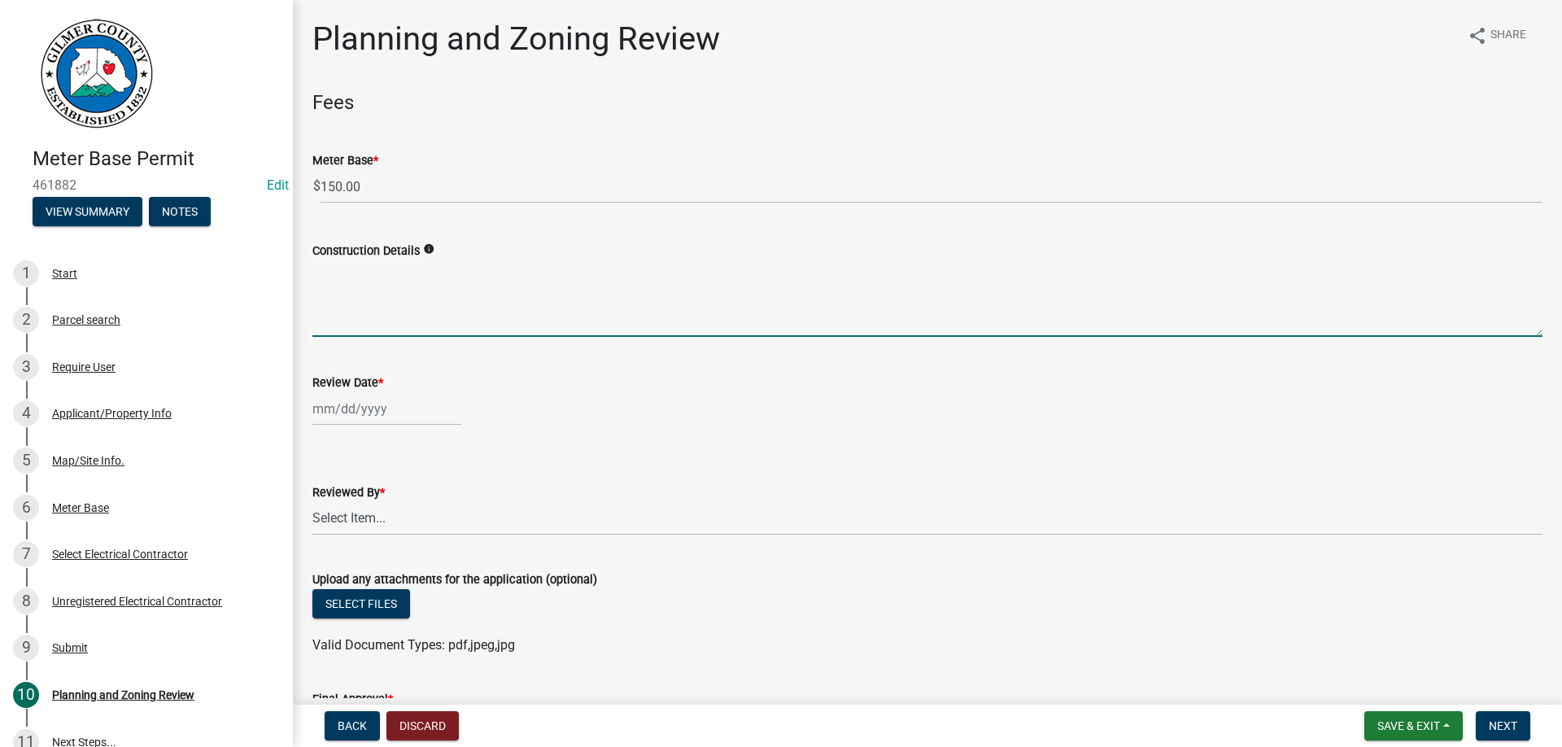
click at [392, 286] on textarea "Construction Details" at bounding box center [927, 298] width 1230 height 76
type textarea "GENERATOR"
select select "8"
select select "2025"
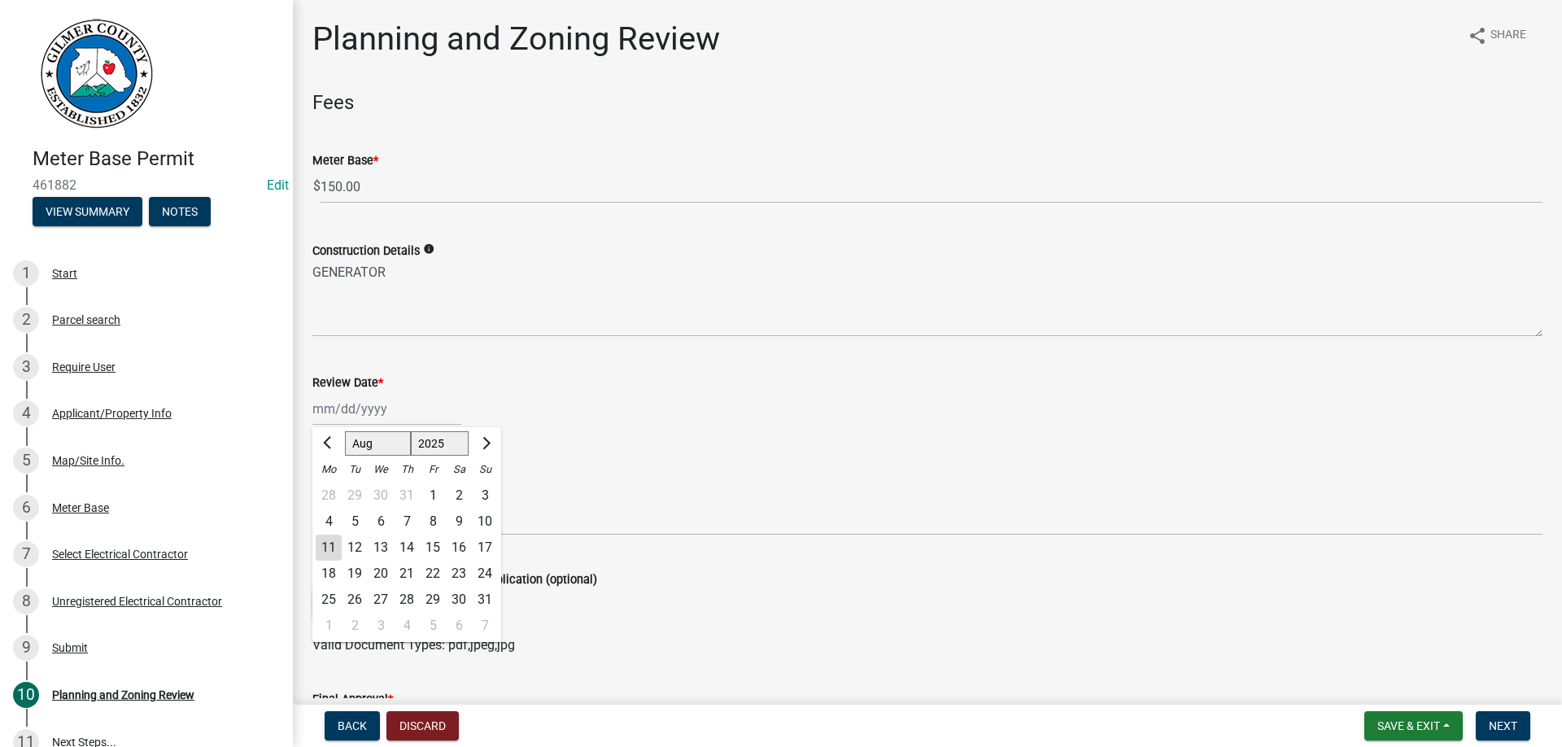
type input "[DATE]"
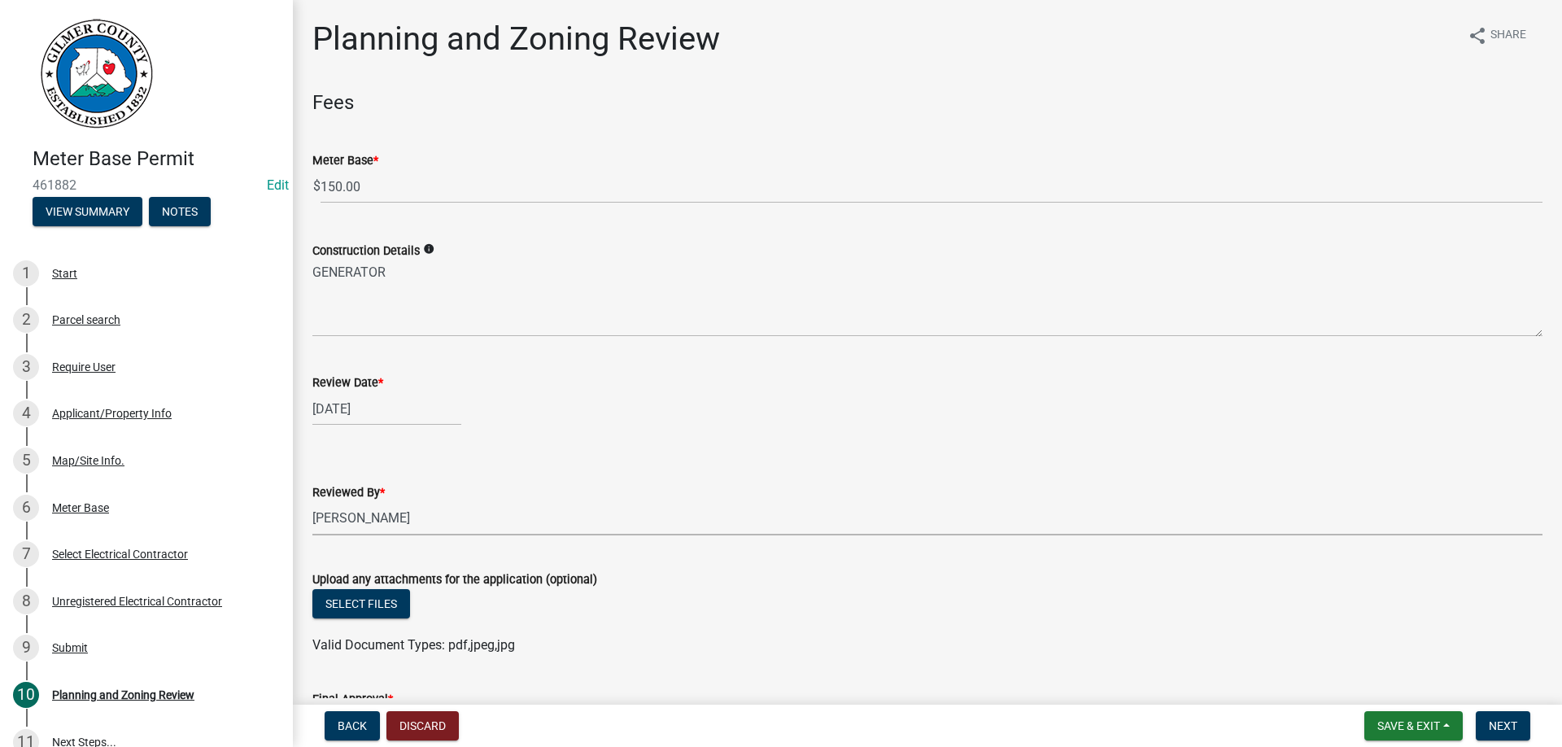
select select "b44f7338-8171-40f4-83dd-b8ba3065c966"
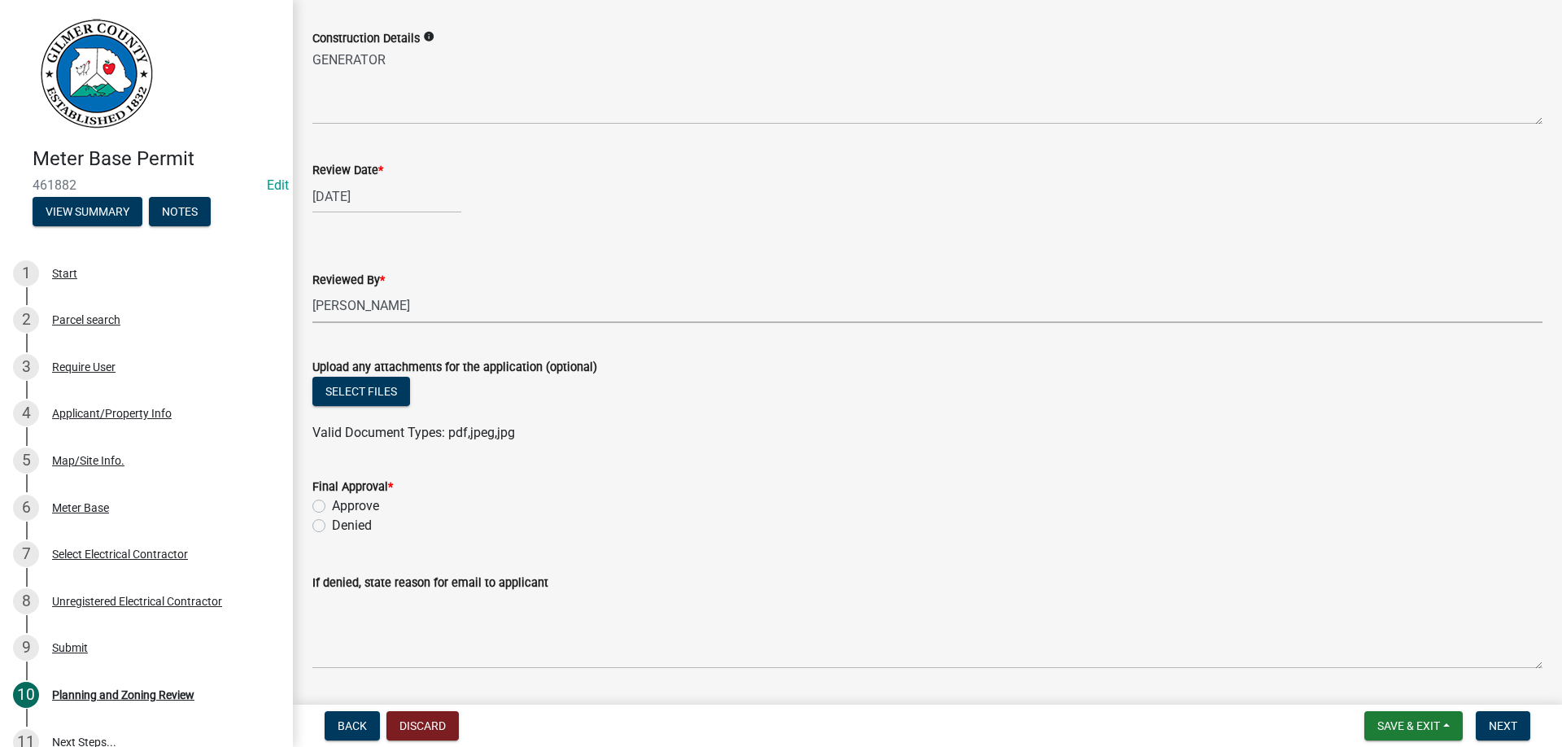
scroll to position [260, 0]
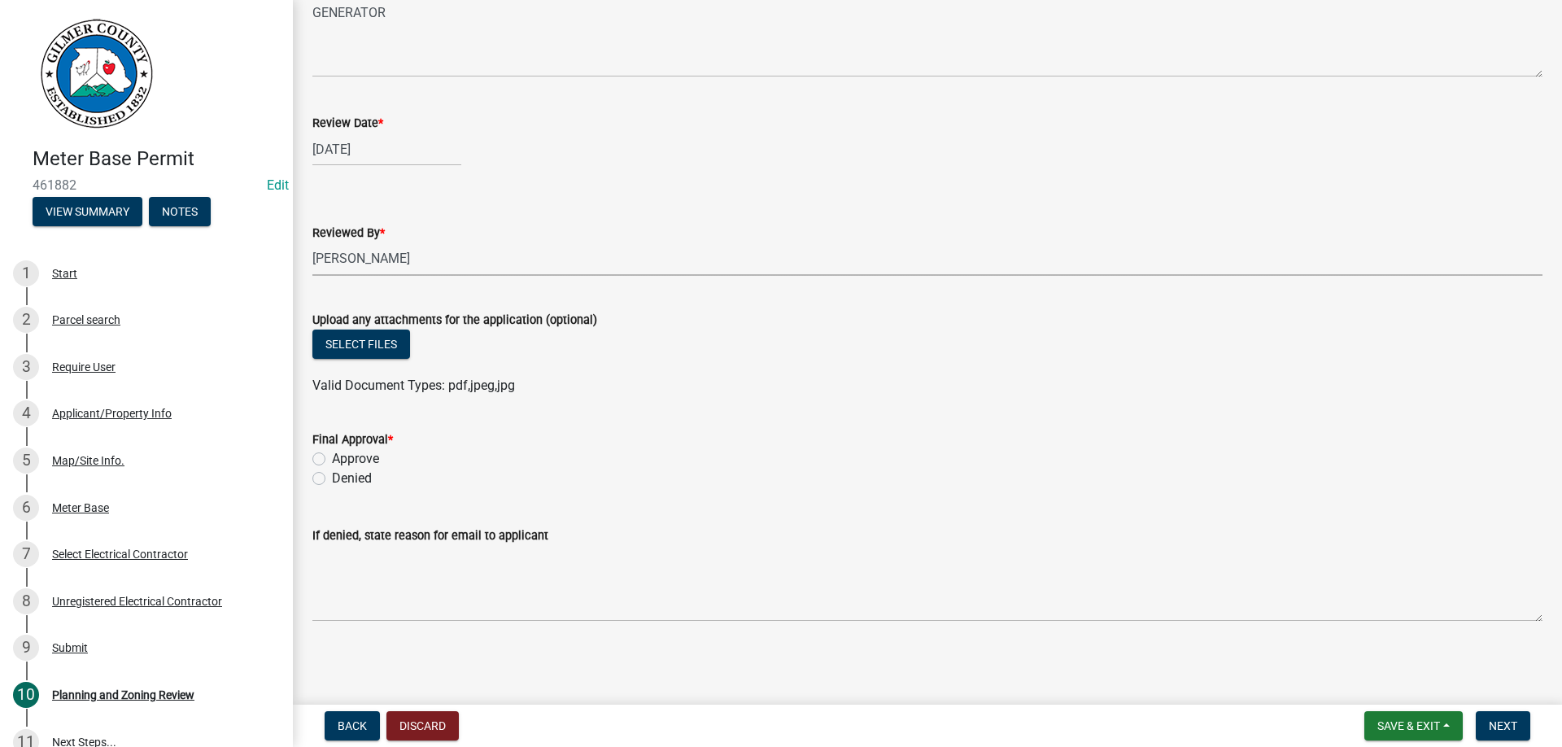
click at [332, 457] on label "Approve" at bounding box center [355, 459] width 47 height 20
click at [332, 457] on input "Approve" at bounding box center [337, 454] width 11 height 11
radio input "true"
click at [1498, 718] on button "Next" at bounding box center [1503, 725] width 55 height 29
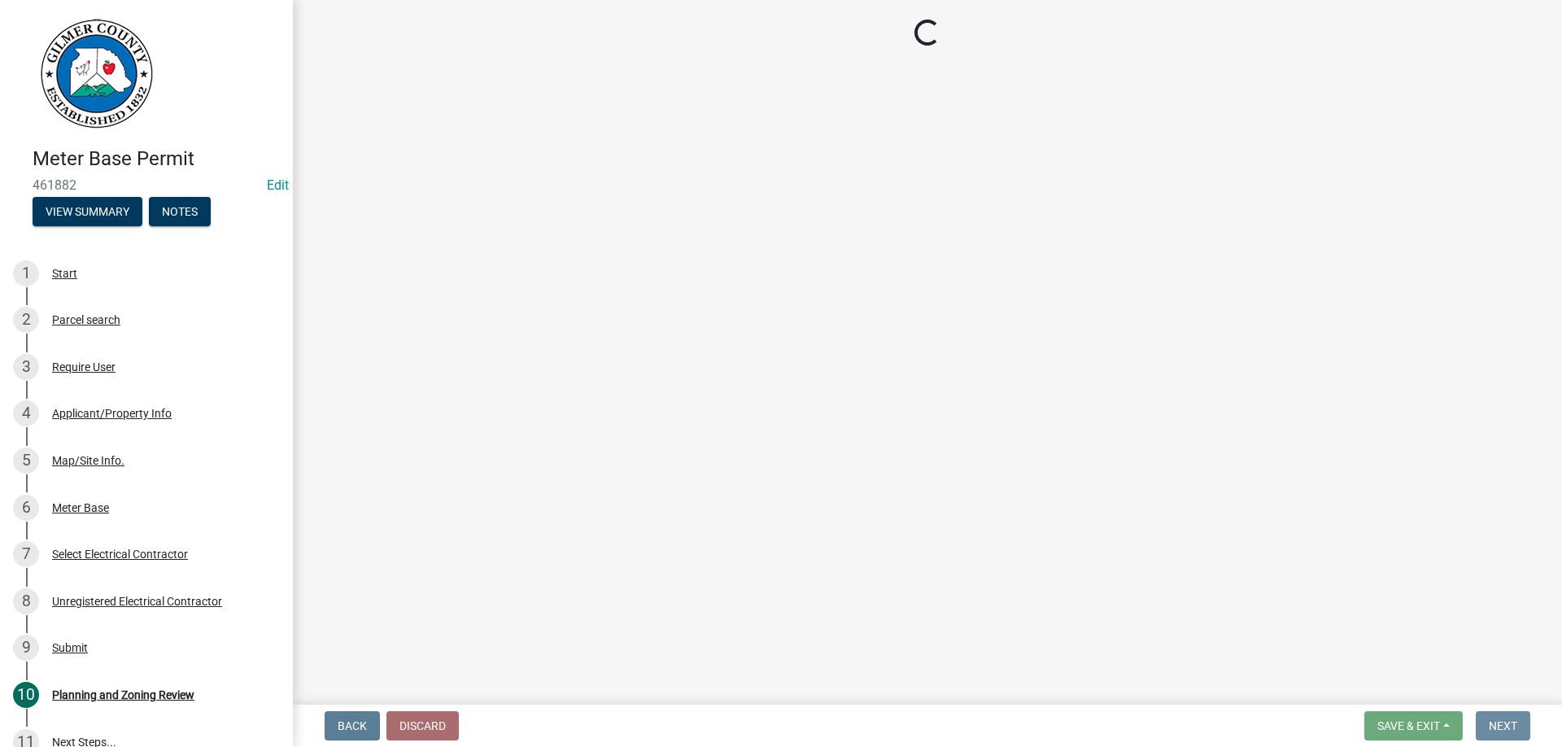
scroll to position [0, 0]
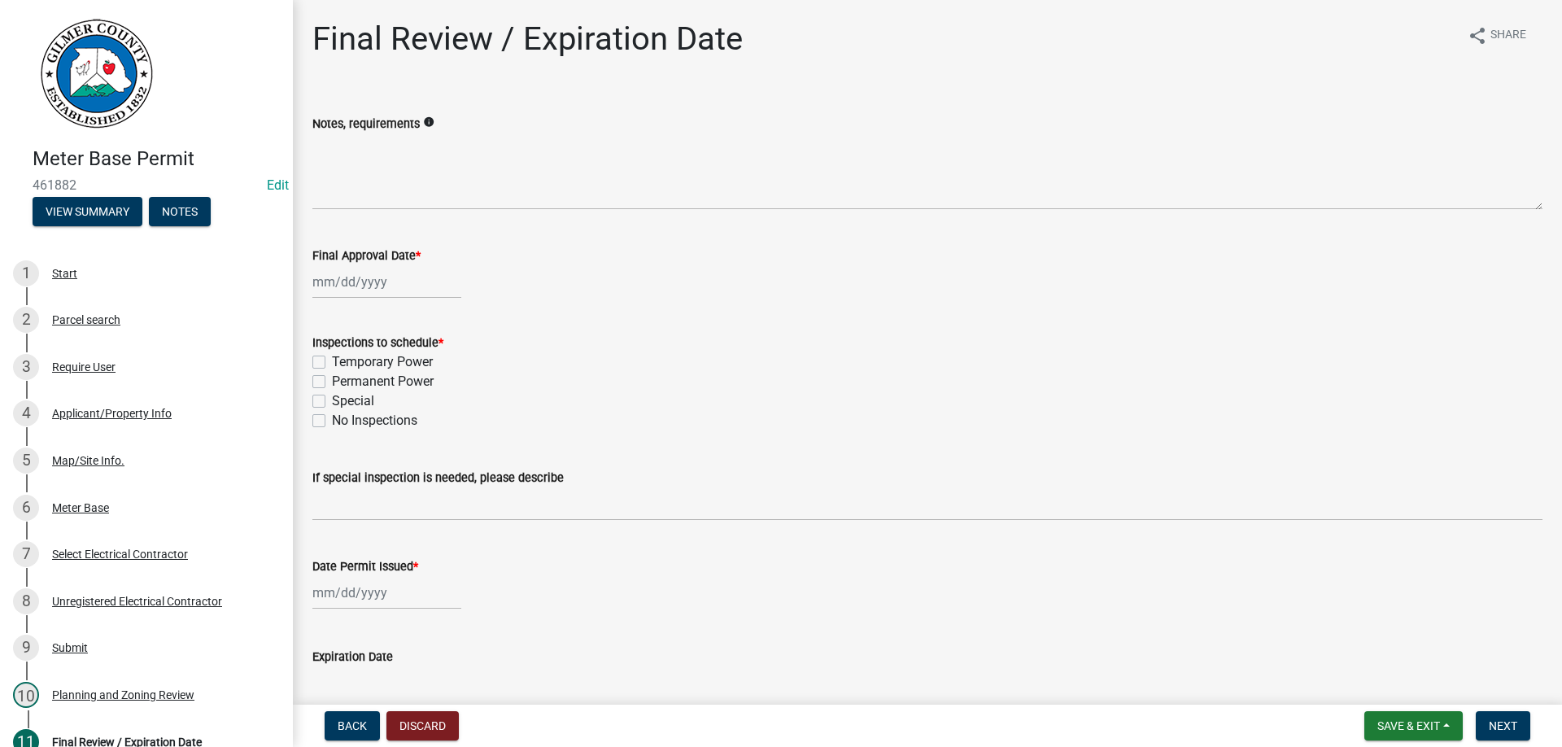
select select "8"
select select "2025"
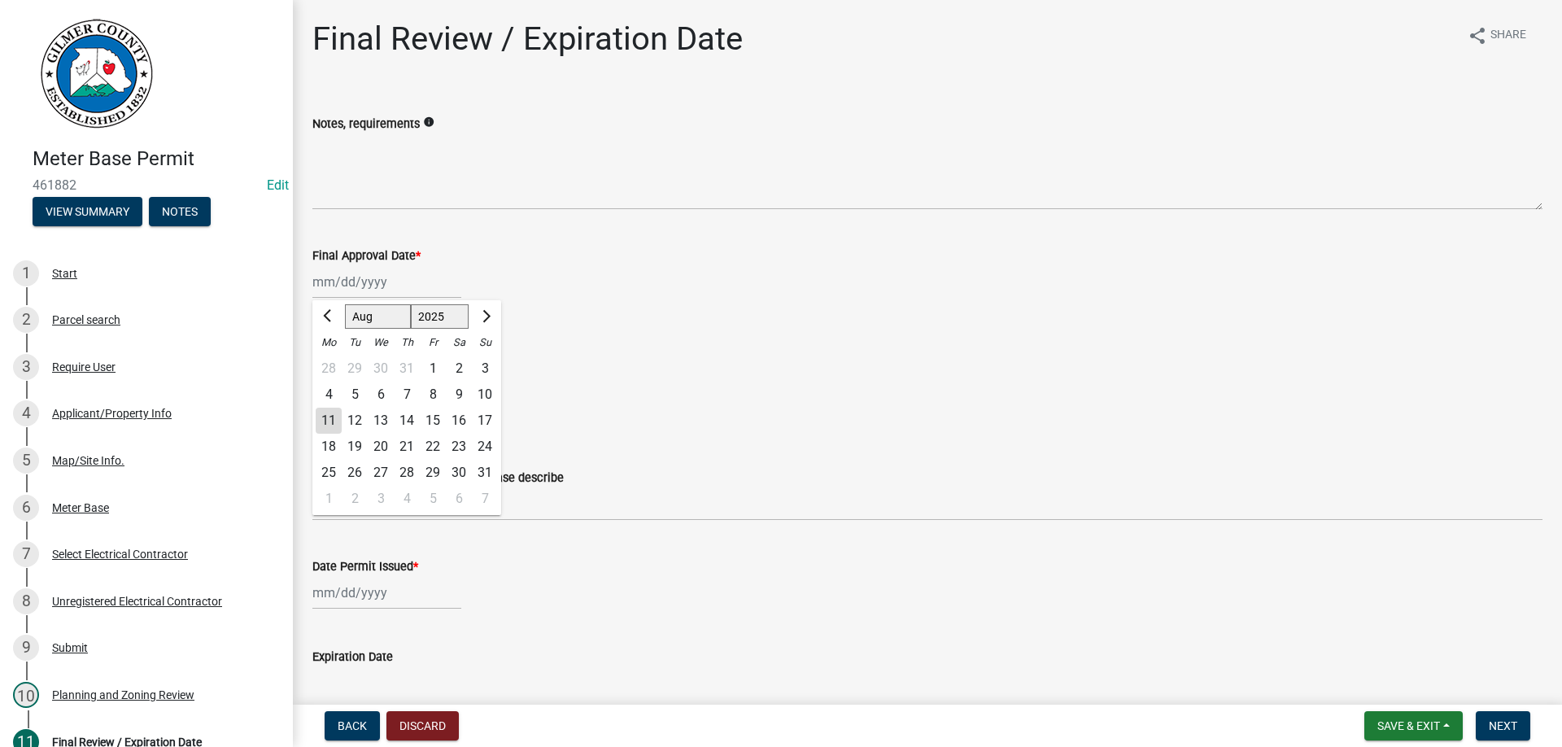
click at [382, 294] on input "Final Approval Date *" at bounding box center [386, 281] width 149 height 33
type input "[DATE]"
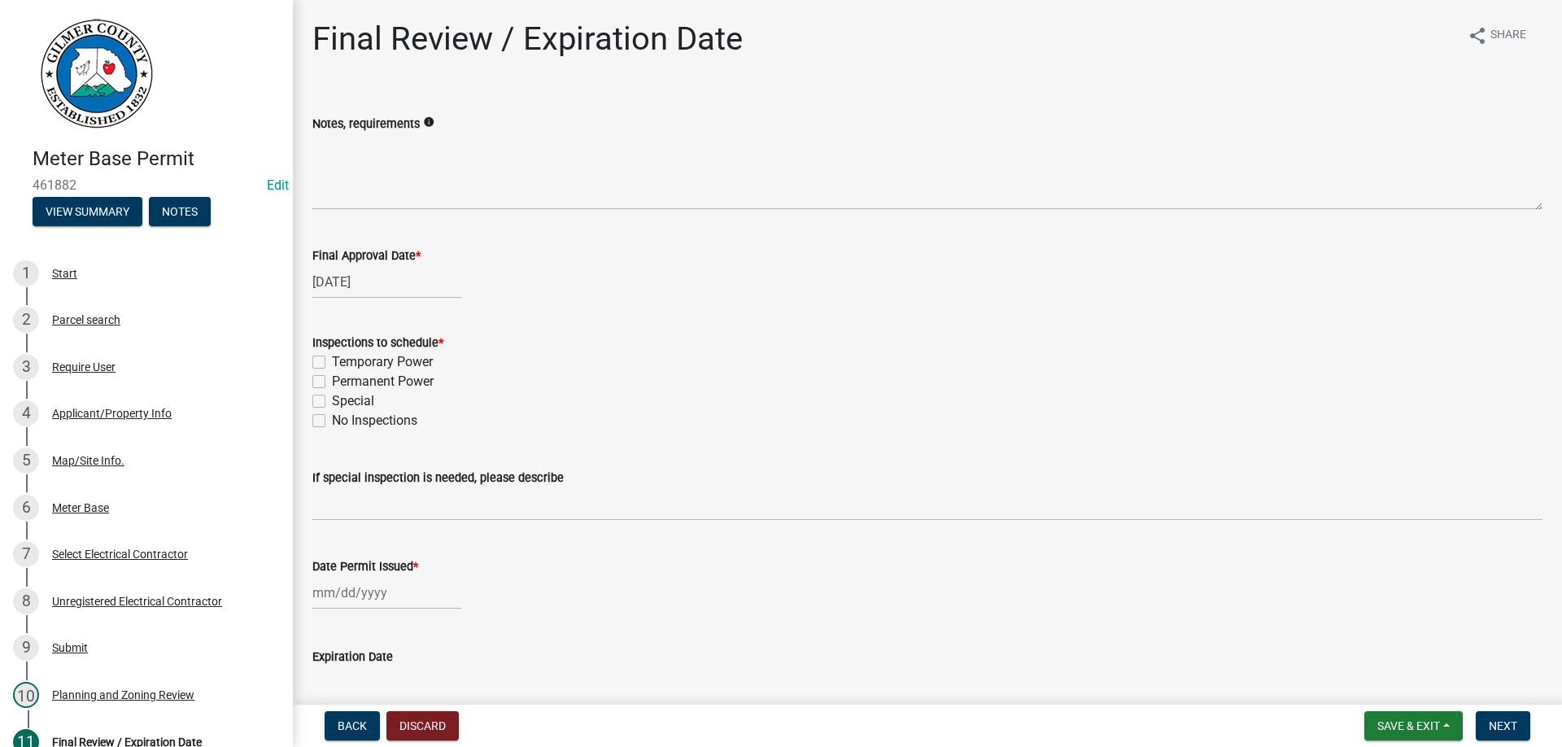
click at [332, 382] on label "Permanent Power" at bounding box center [383, 382] width 102 height 20
click at [332, 382] on input "Permanent Power" at bounding box center [337, 377] width 11 height 11
checkbox input "true"
checkbox input "false"
checkbox input "true"
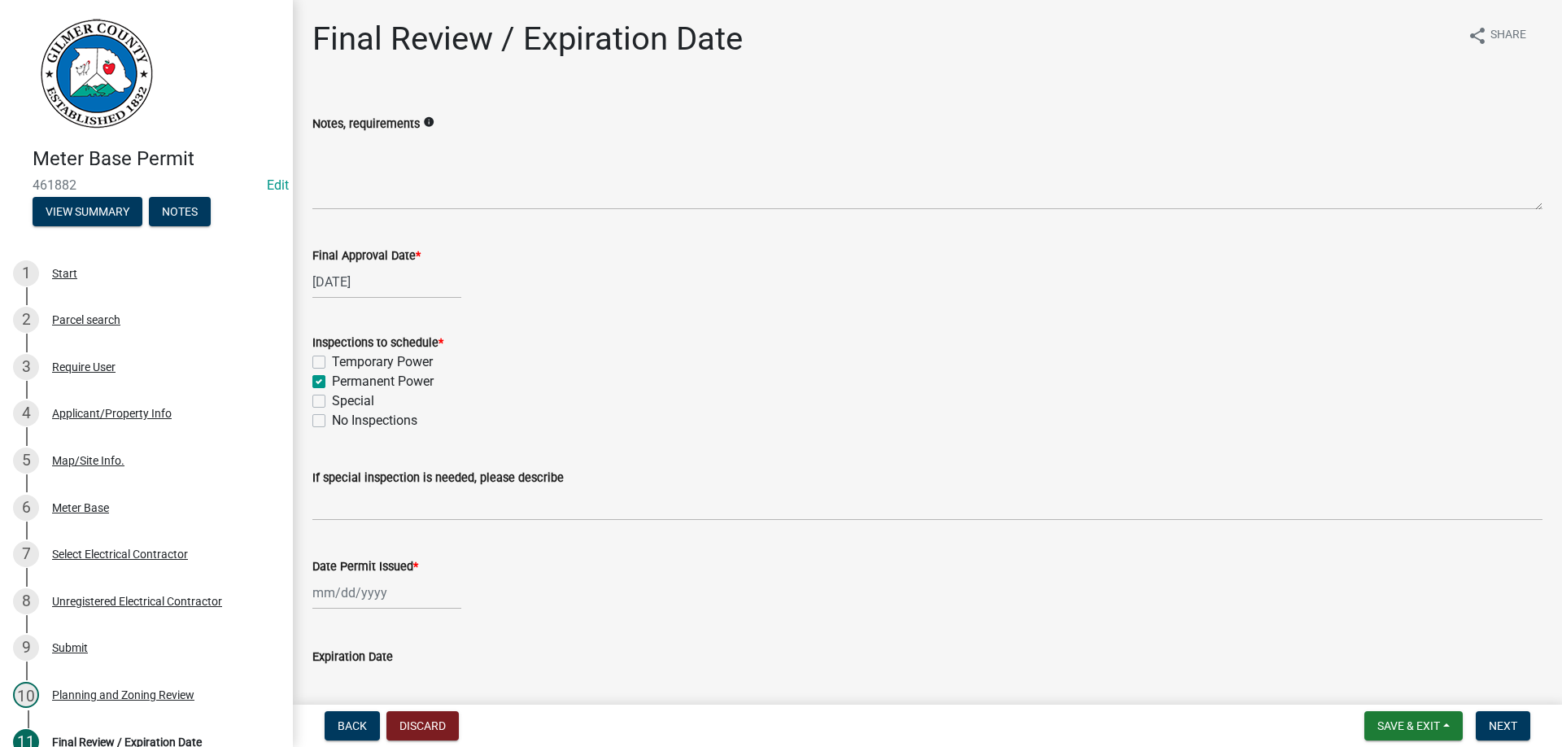
checkbox input "false"
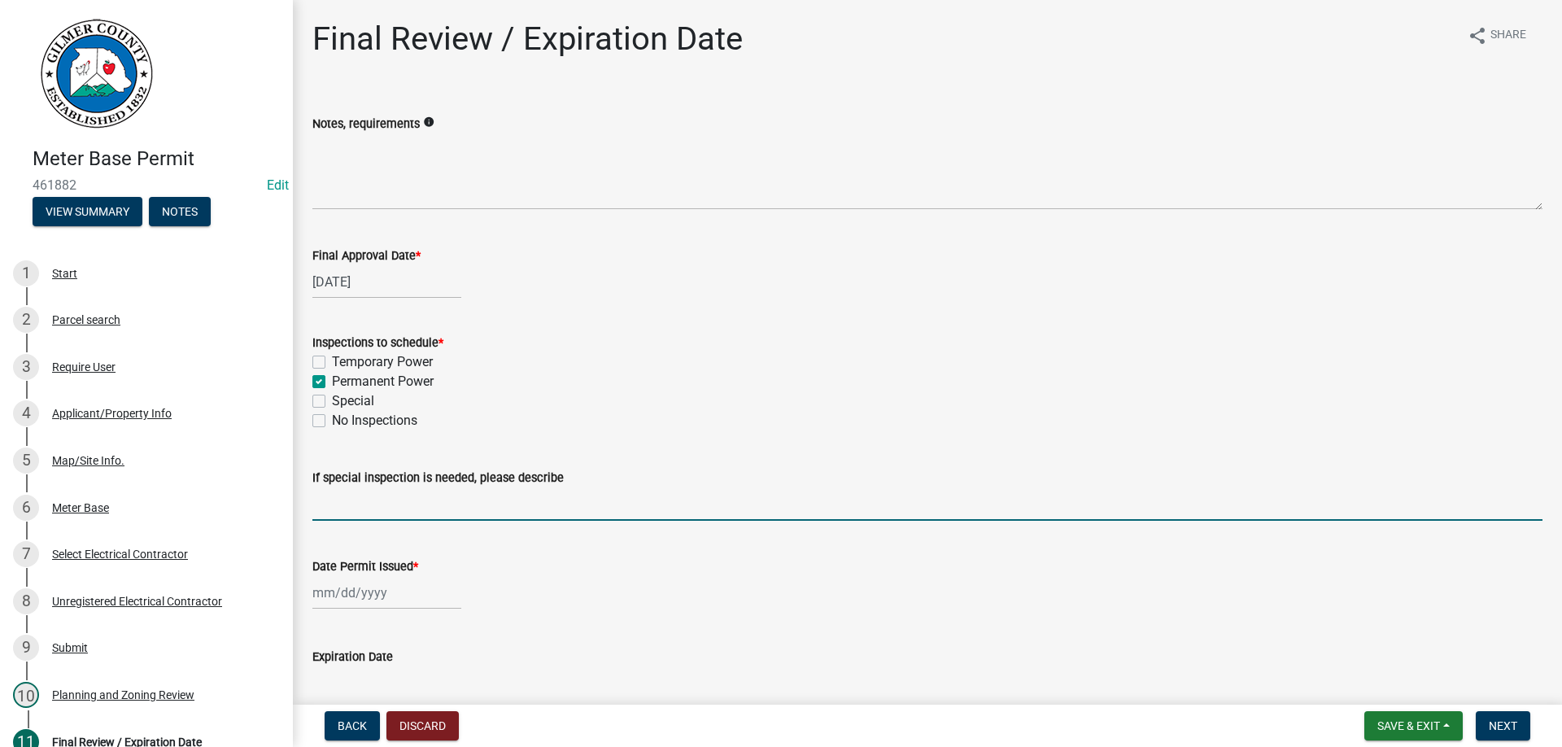
select select "8"
select select "2025"
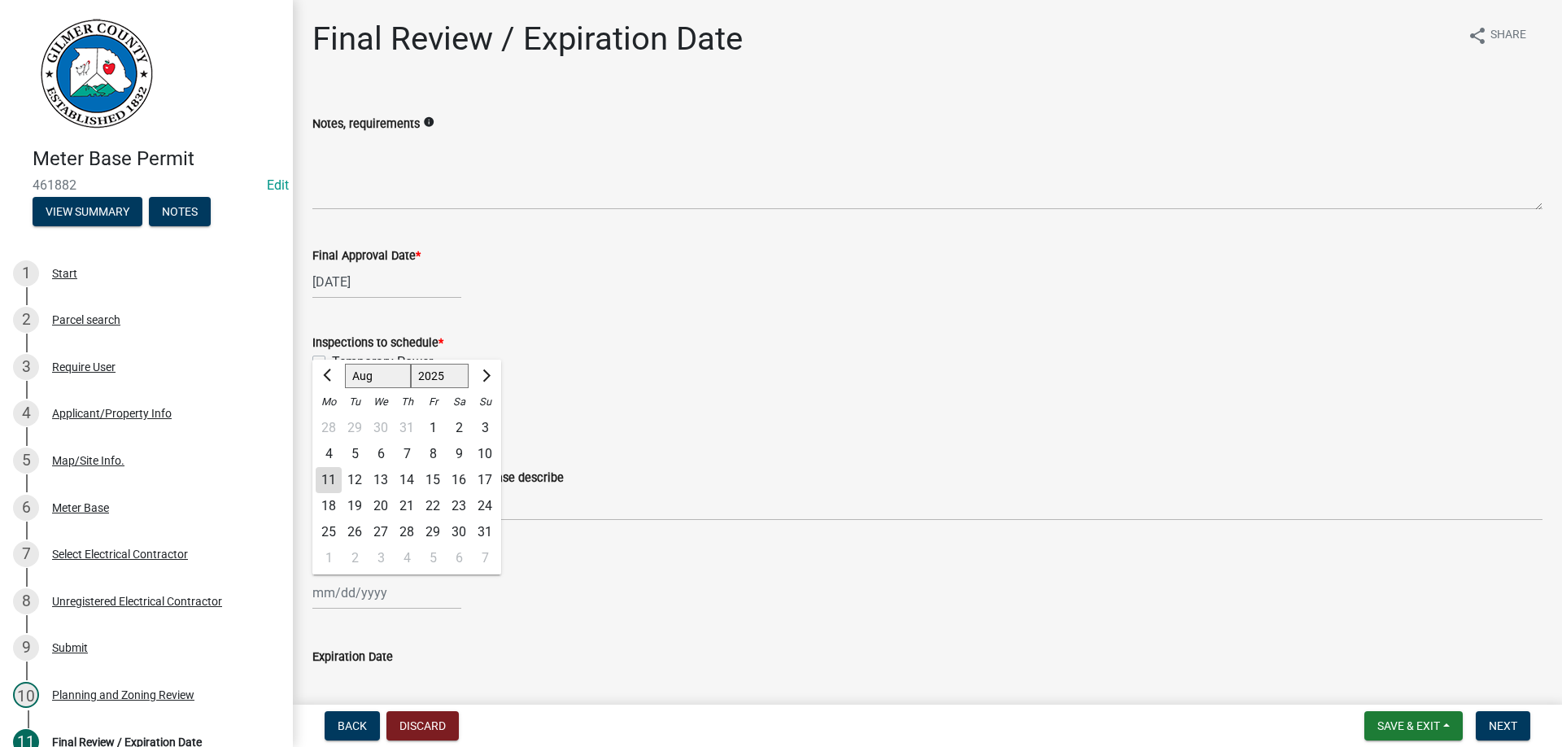
type input "[DATE]"
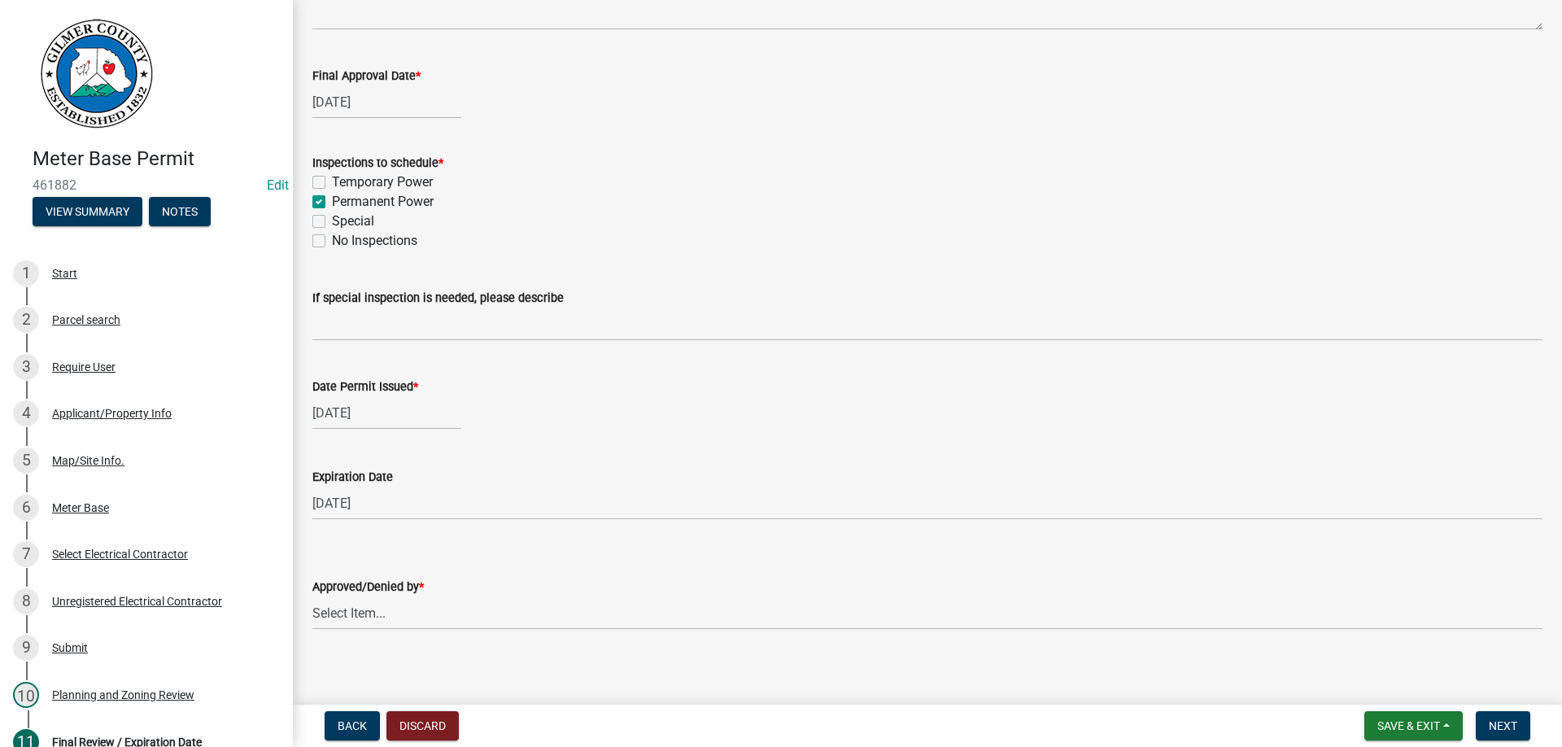
scroll to position [190, 0]
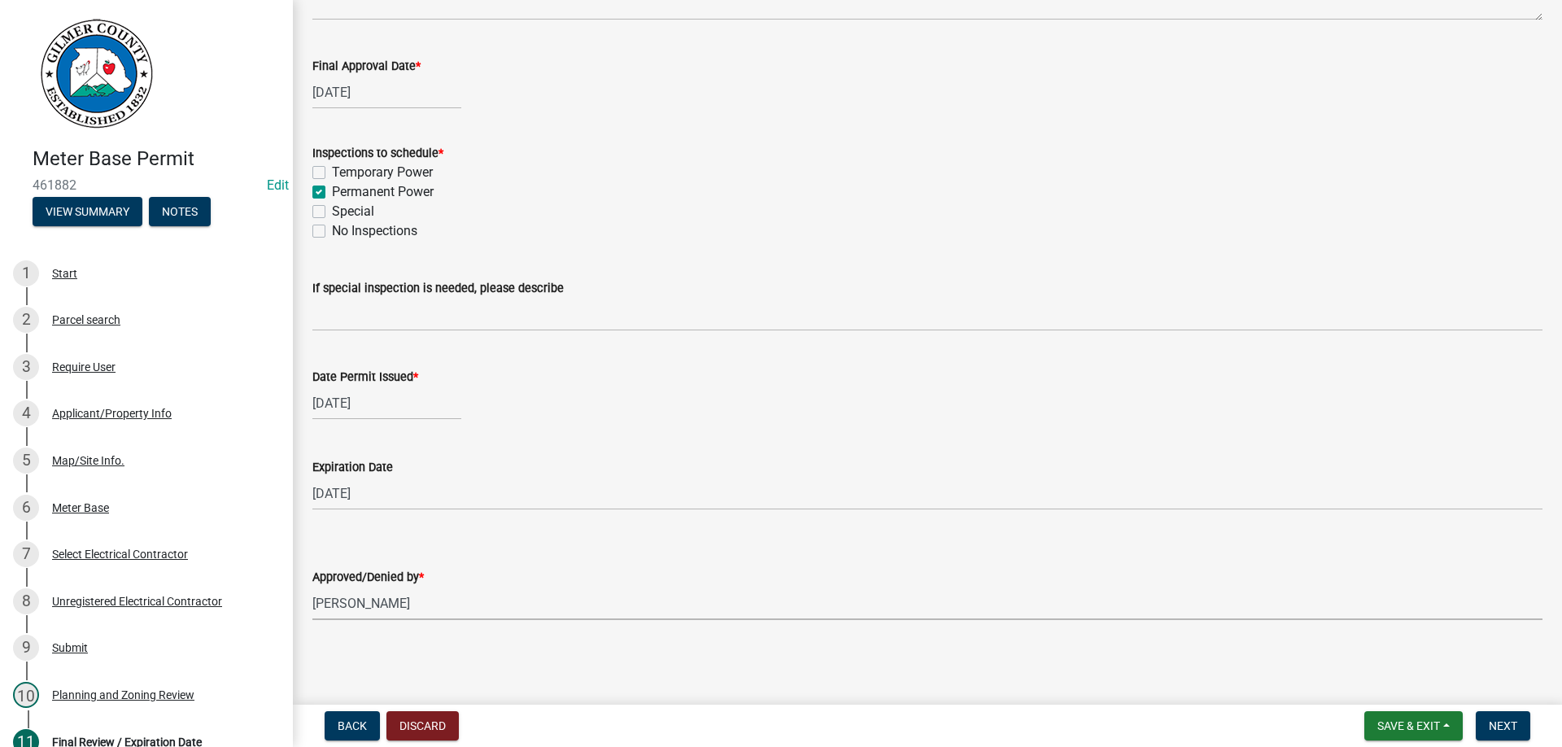
select select "b44f7338-8171-40f4-83dd-b8ba3065c966"
click at [1502, 720] on span "Next" at bounding box center [1503, 725] width 28 height 13
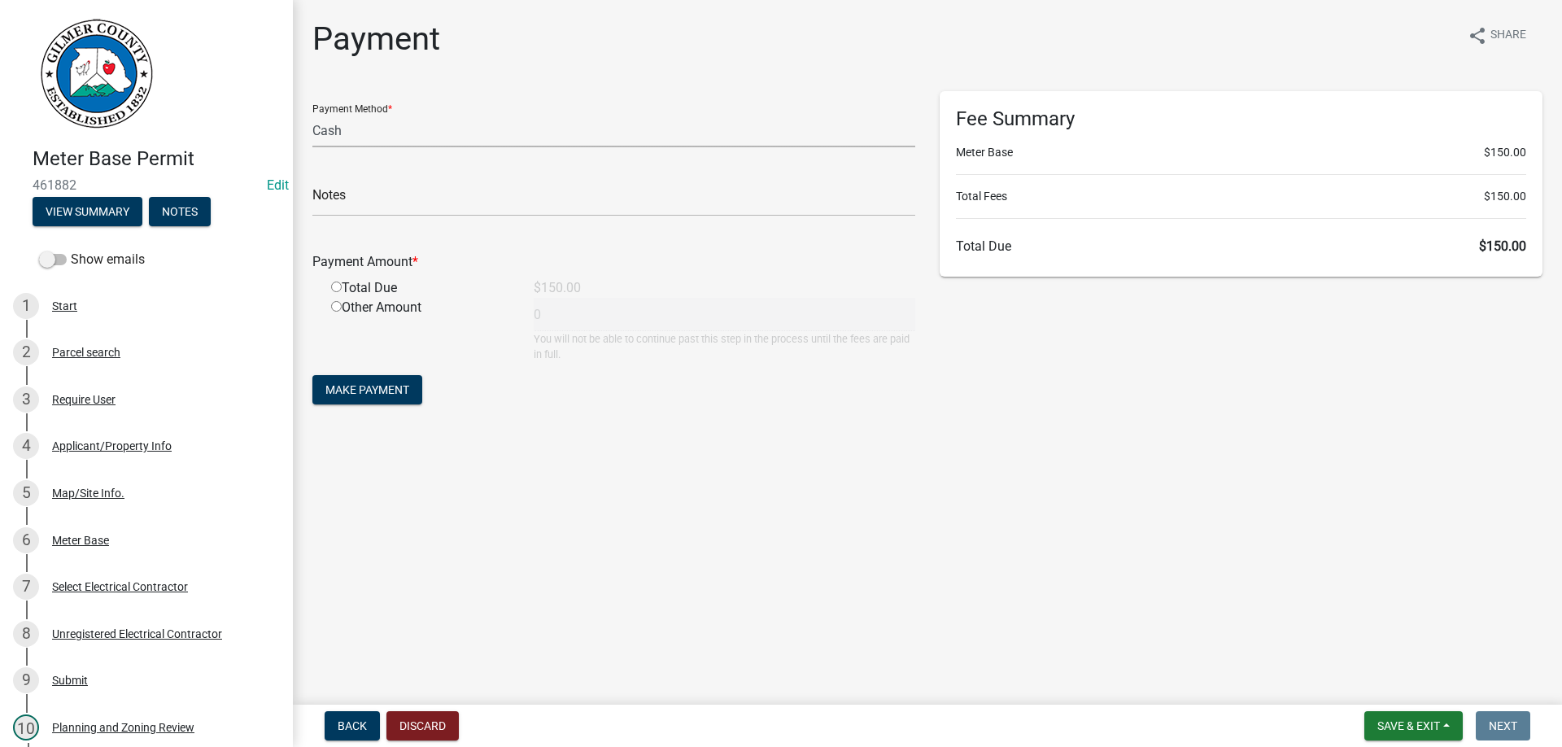
click at [312, 114] on select "Credit Card POS Check Cash" at bounding box center [613, 130] width 603 height 33
select select "1: 0"
click option "Check" at bounding box center [0, 0] width 0 height 0
click at [420, 197] on input "text" at bounding box center [613, 199] width 603 height 33
type input "8182"
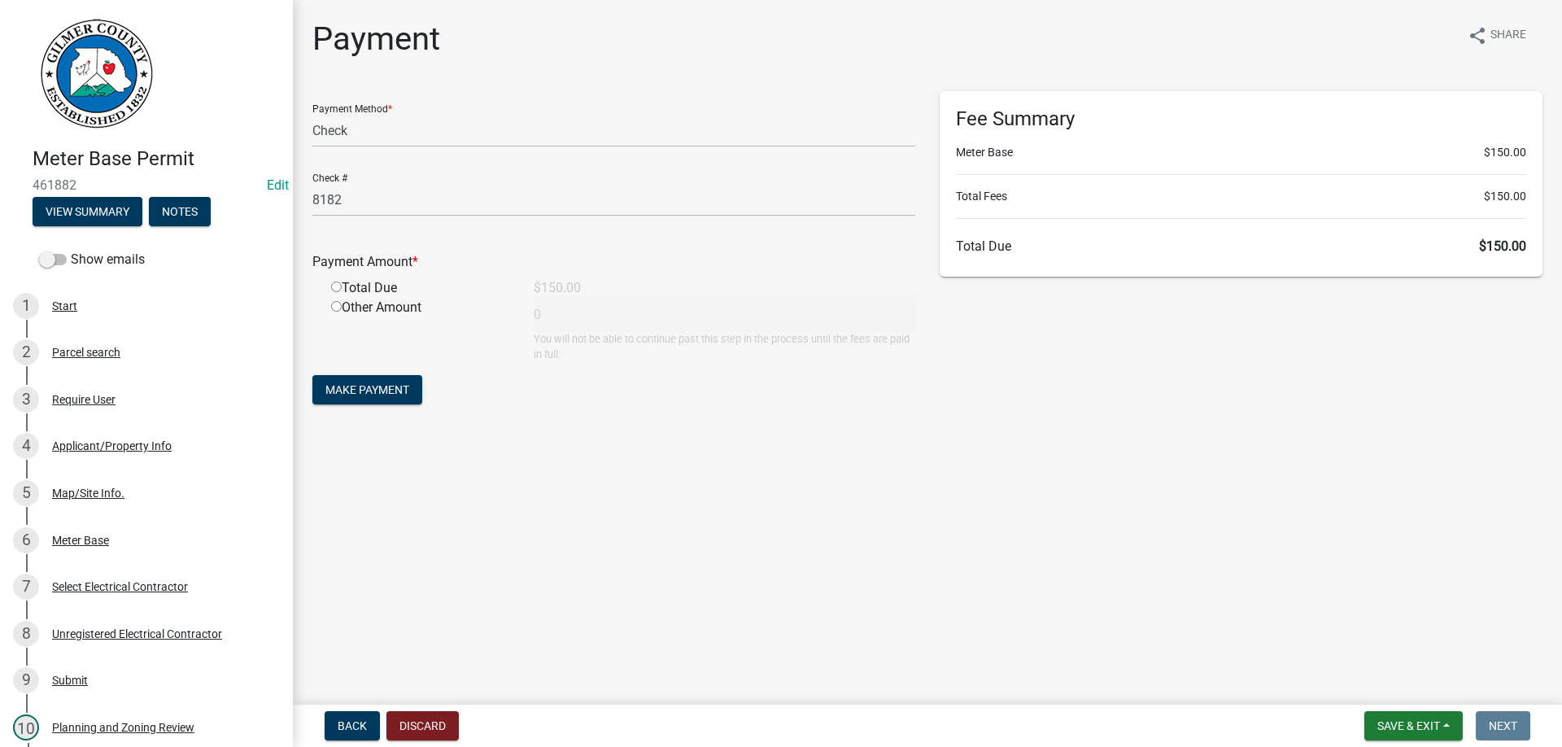
click at [331, 281] on input "radio" at bounding box center [336, 286] width 11 height 11
radio input "true"
type input "150"
click at [312, 375] on button "Make Payment" at bounding box center [367, 389] width 110 height 29
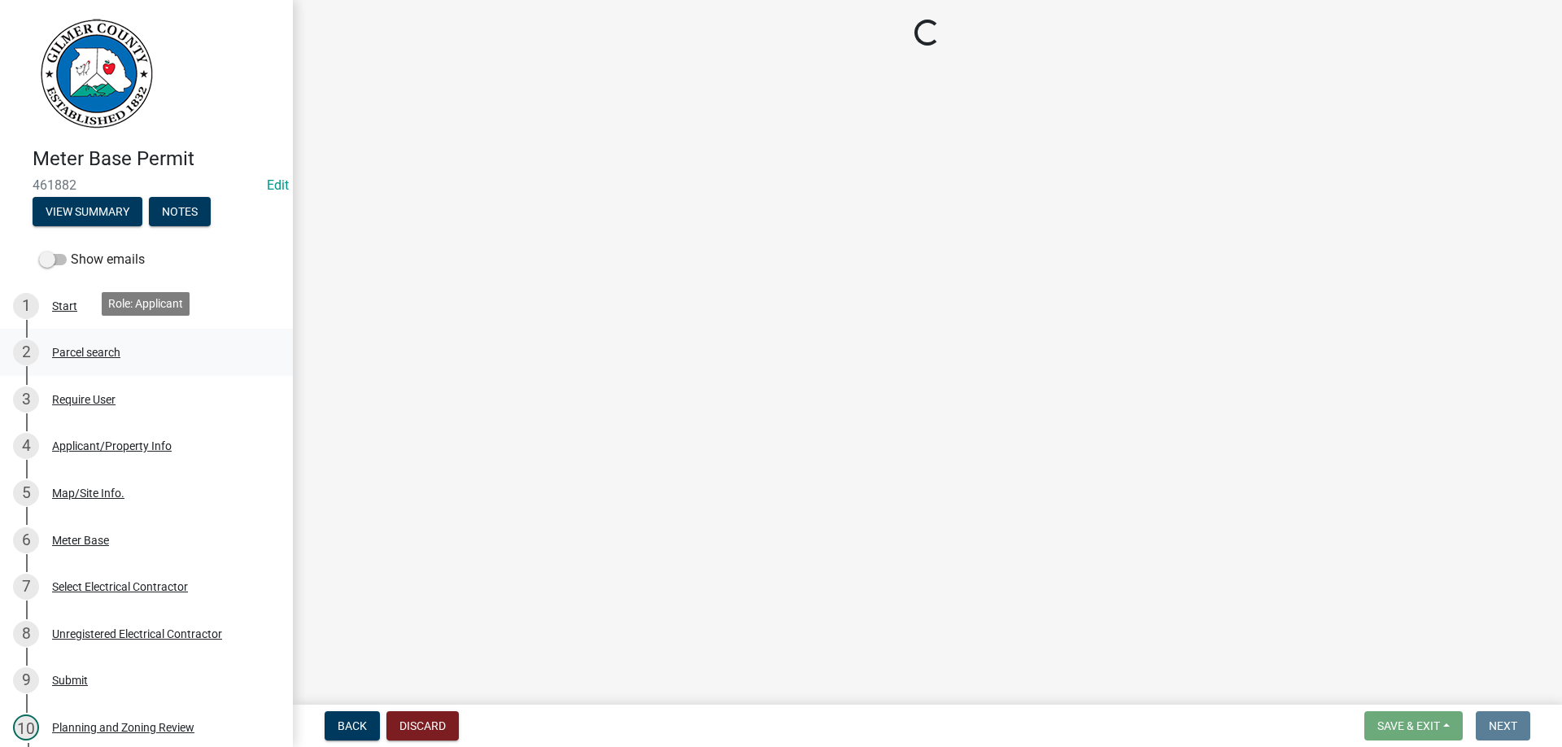
scroll to position [436, 0]
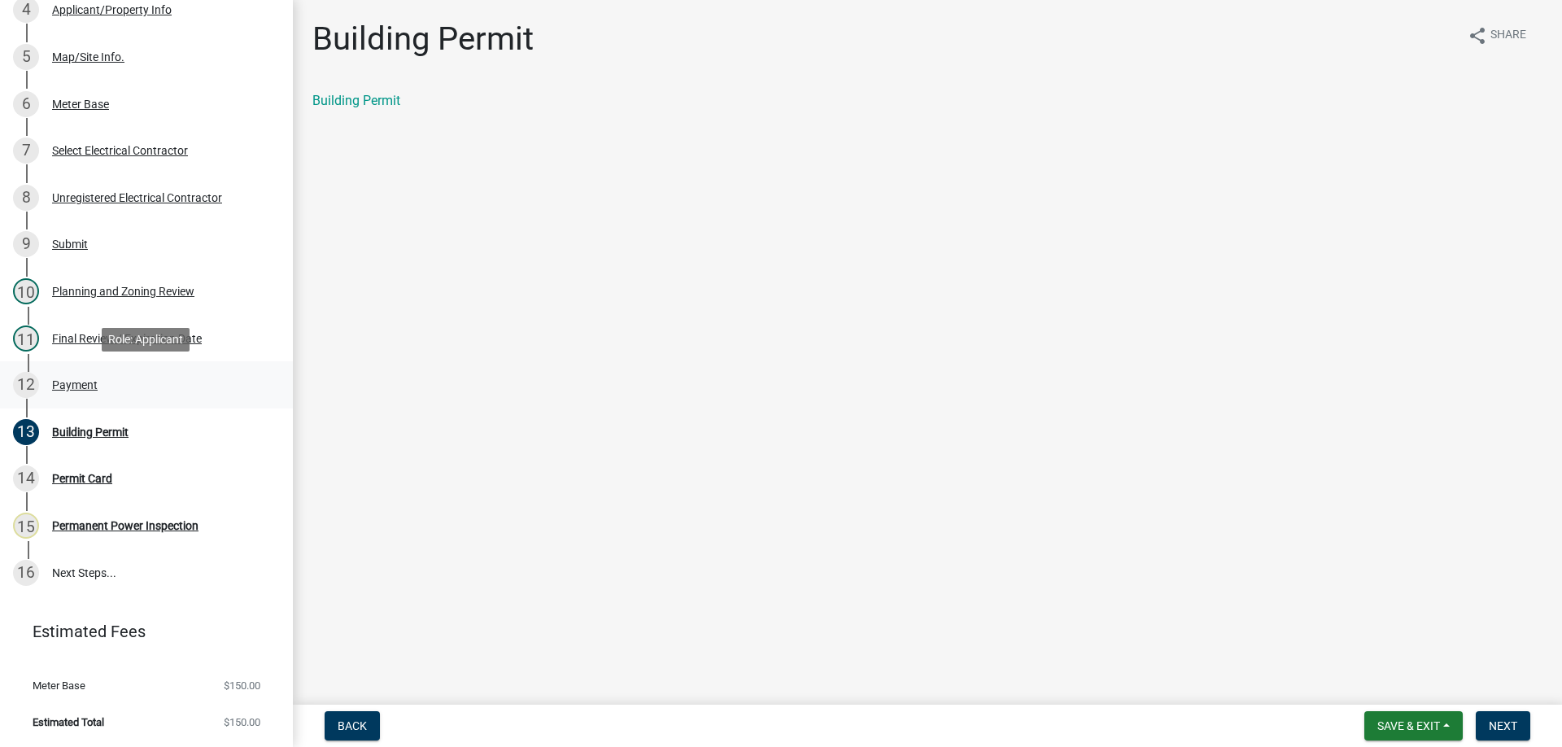
click at [55, 383] on div "Payment" at bounding box center [75, 384] width 46 height 11
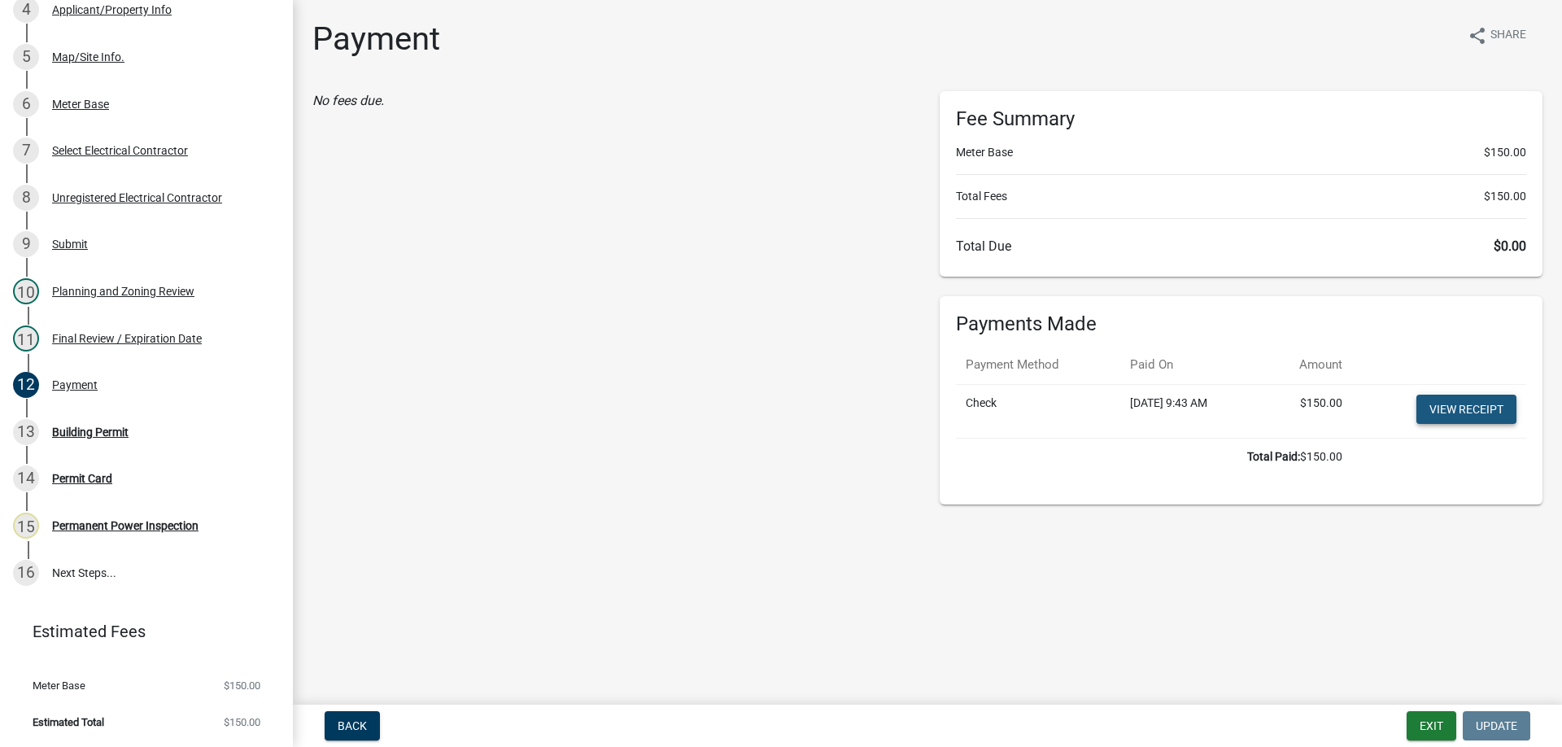
click at [1467, 407] on link "View receipt" at bounding box center [1466, 409] width 100 height 29
click at [73, 430] on div "Building Permit" at bounding box center [90, 431] width 76 height 11
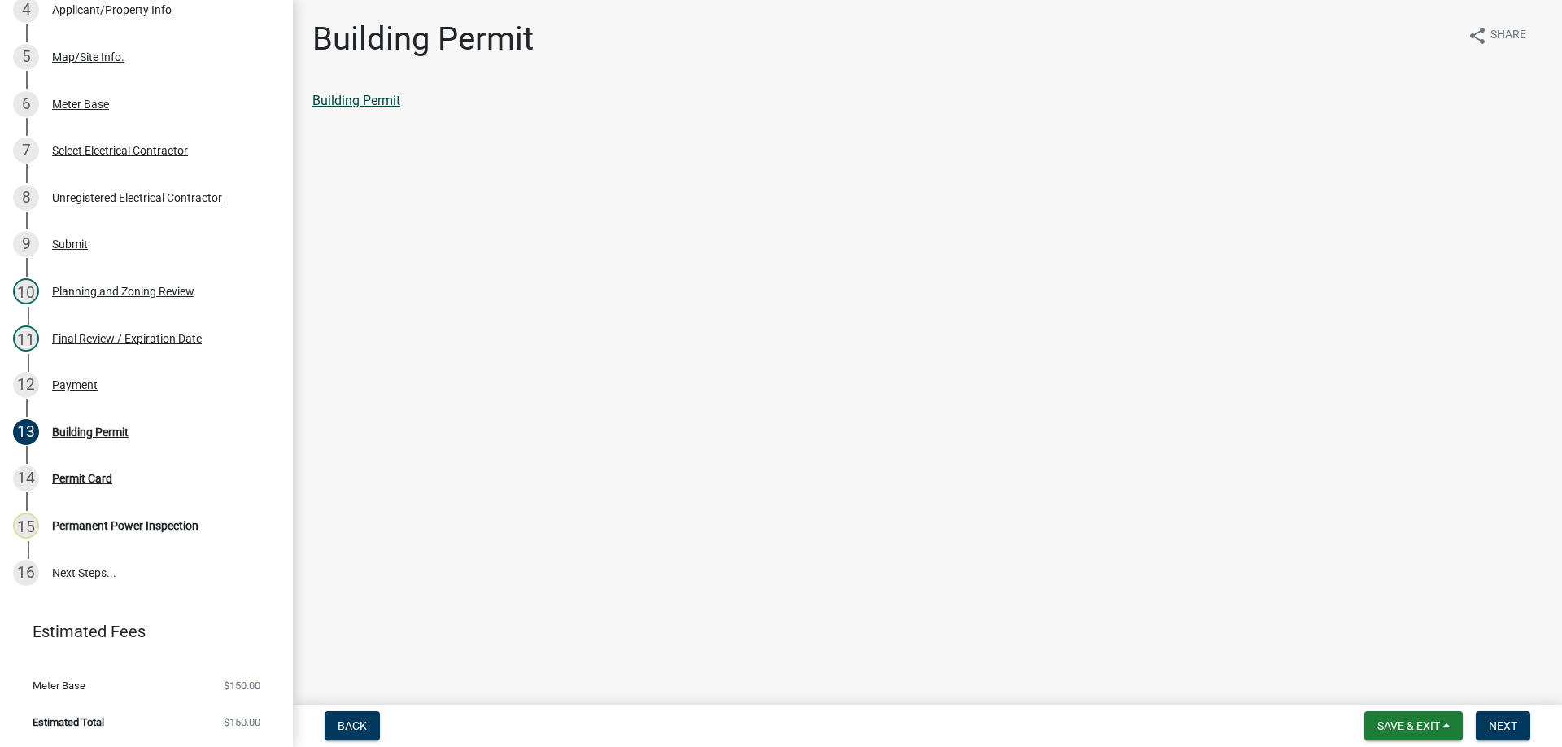
click at [326, 96] on link "Building Permit" at bounding box center [356, 100] width 88 height 15
click at [341, 103] on link "Building Permit" at bounding box center [356, 100] width 88 height 15
click at [1516, 716] on button "Next" at bounding box center [1503, 725] width 55 height 29
click at [325, 98] on link "Permit Card" at bounding box center [346, 100] width 68 height 15
click at [1492, 721] on span "Next" at bounding box center [1503, 725] width 28 height 13
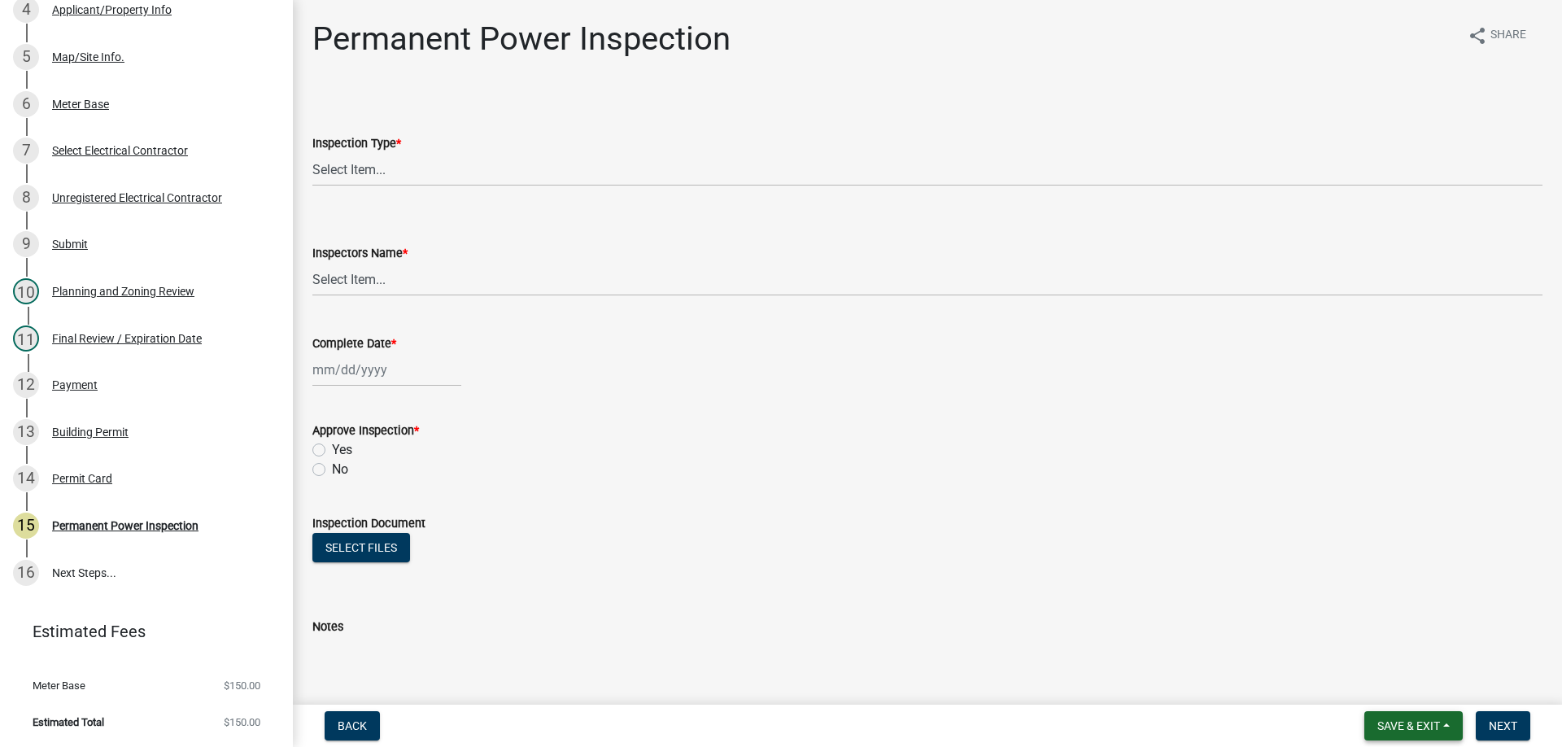
click at [1419, 732] on span "Save & Exit" at bounding box center [1408, 725] width 63 height 13
click at [1393, 678] on button "Save & Exit" at bounding box center [1398, 683] width 130 height 39
